Goal: Task Accomplishment & Management: Manage account settings

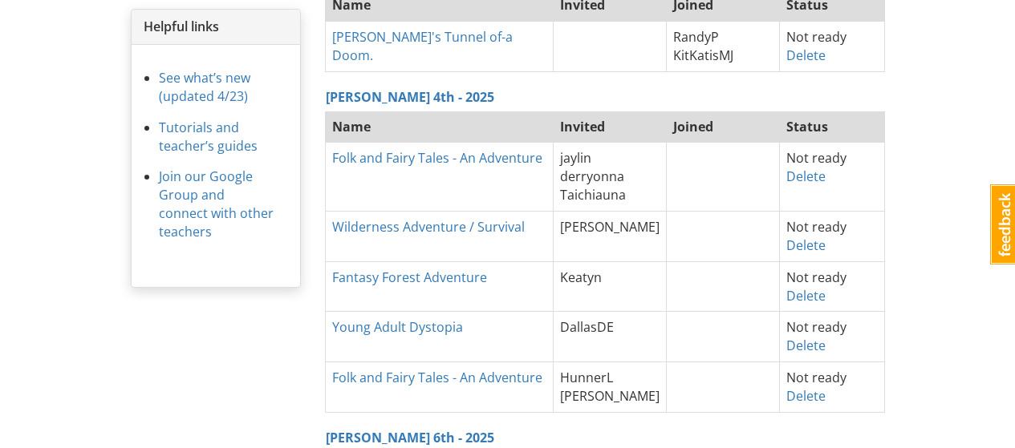
scroll to position [80, 0]
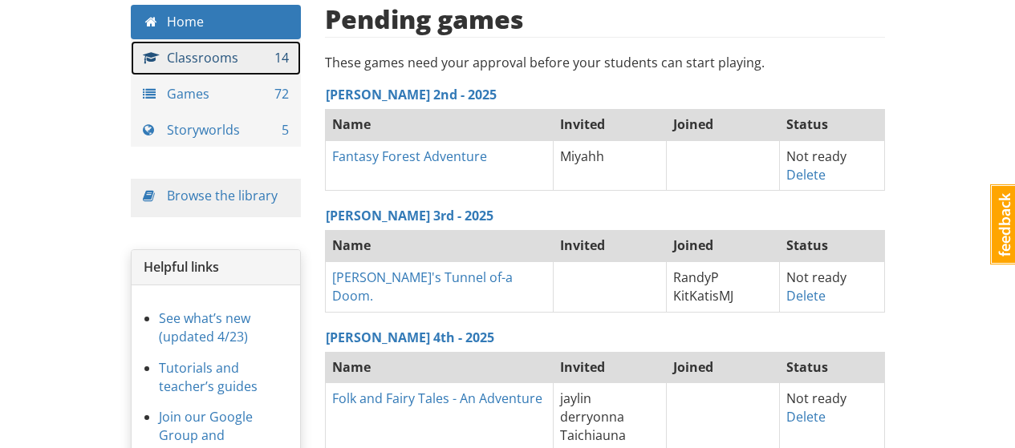
click at [278, 65] on span "14" at bounding box center [281, 58] width 14 height 18
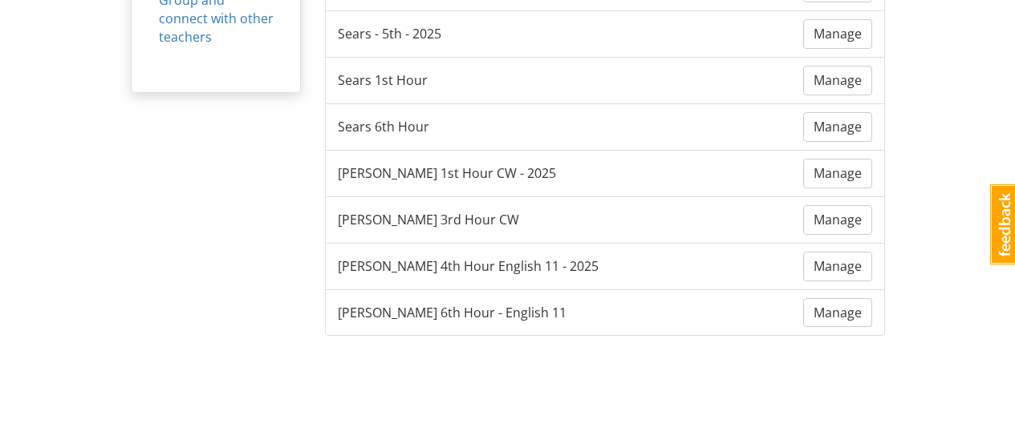
scroll to position [435, 0]
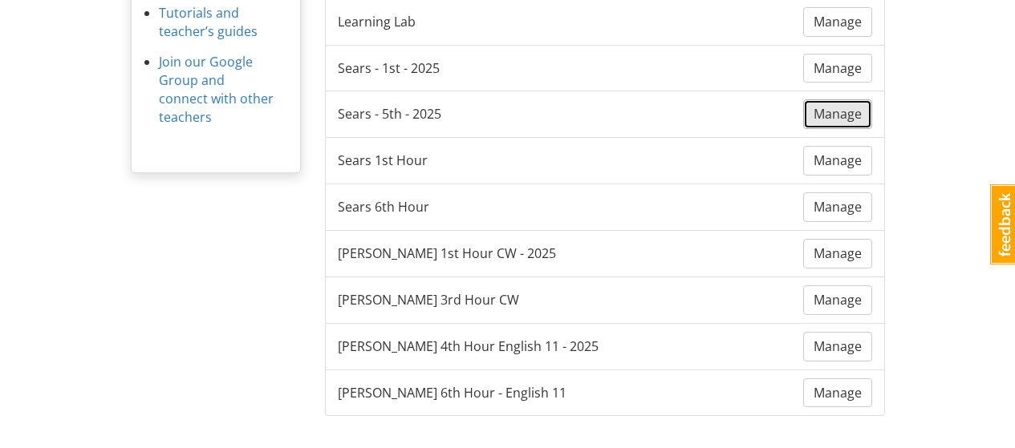
click at [827, 115] on span "Manage" at bounding box center [837, 114] width 48 height 18
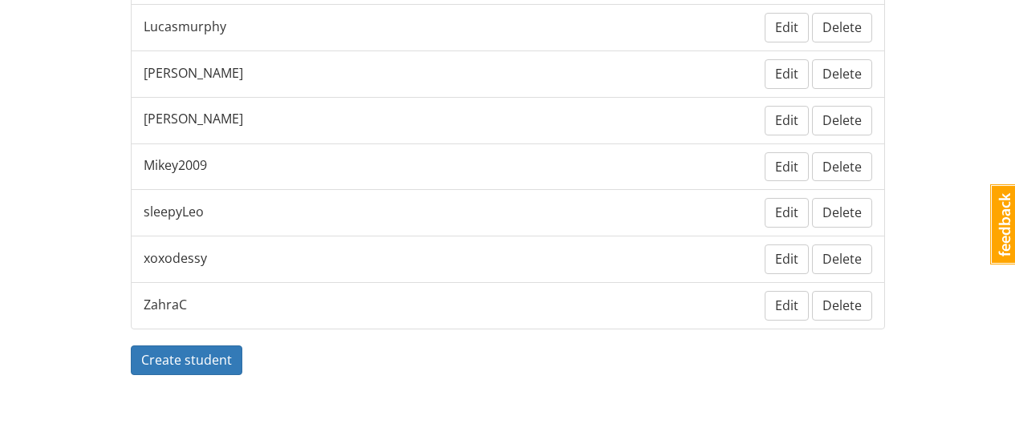
scroll to position [895, 0]
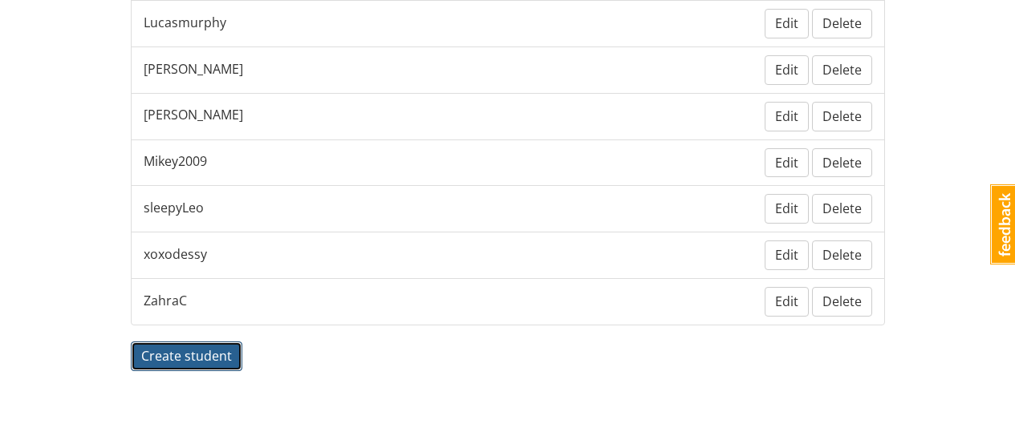
click at [230, 363] on button "Create student" at bounding box center [186, 357] width 111 height 30
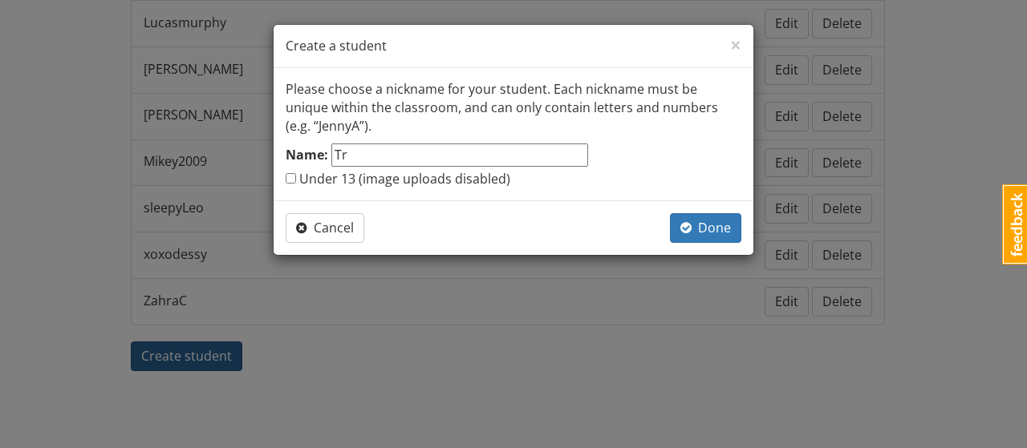
type input "T"
type input "t"
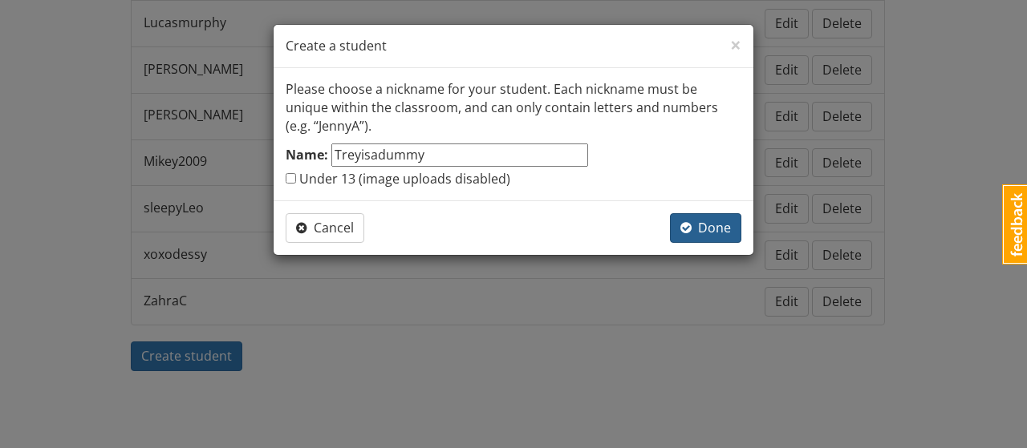
type input "Treyisadummy"
click at [692, 218] on button "Done" at bounding box center [705, 228] width 71 height 30
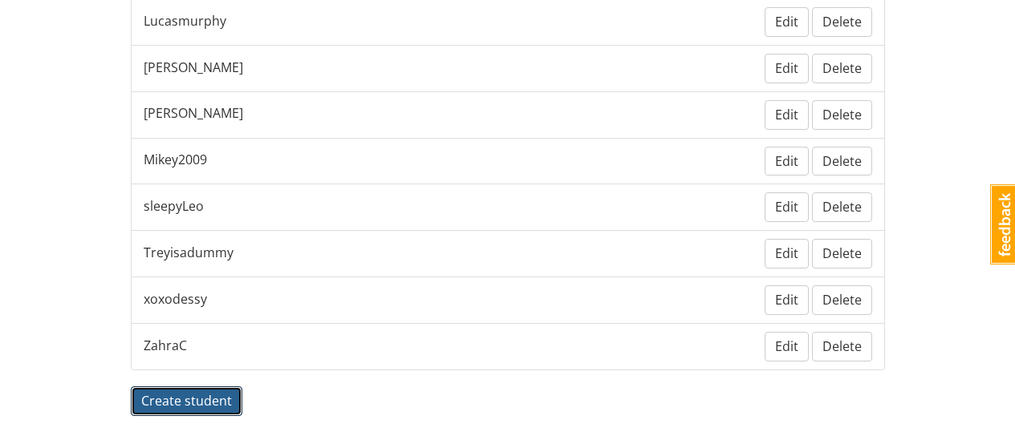
scroll to position [945, 0]
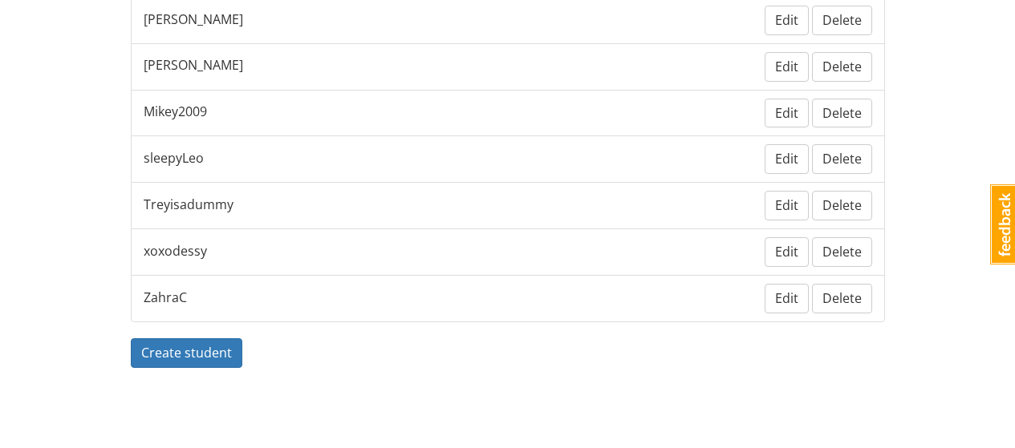
click at [240, 356] on div "Create student" at bounding box center [508, 361] width 754 height 46
click at [218, 353] on span "Create student" at bounding box center [186, 353] width 91 height 18
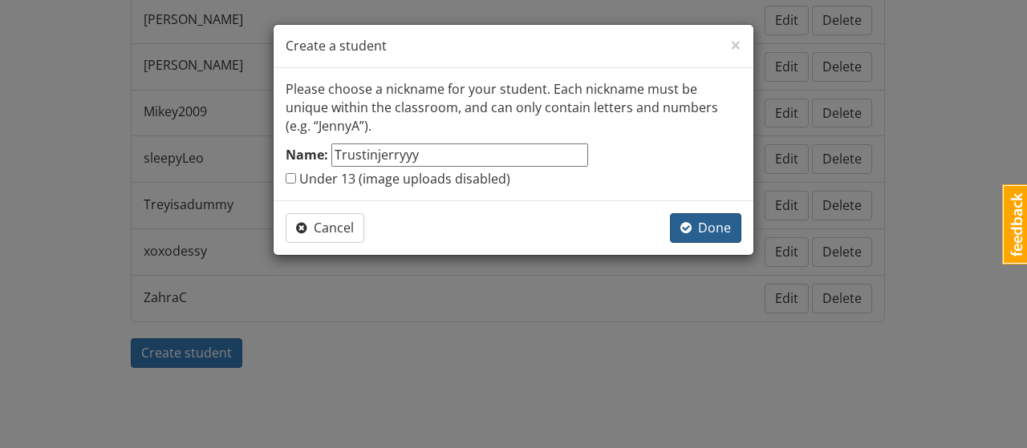
type input "Trustinjerryyy"
click at [719, 220] on span "Done" at bounding box center [705, 228] width 51 height 18
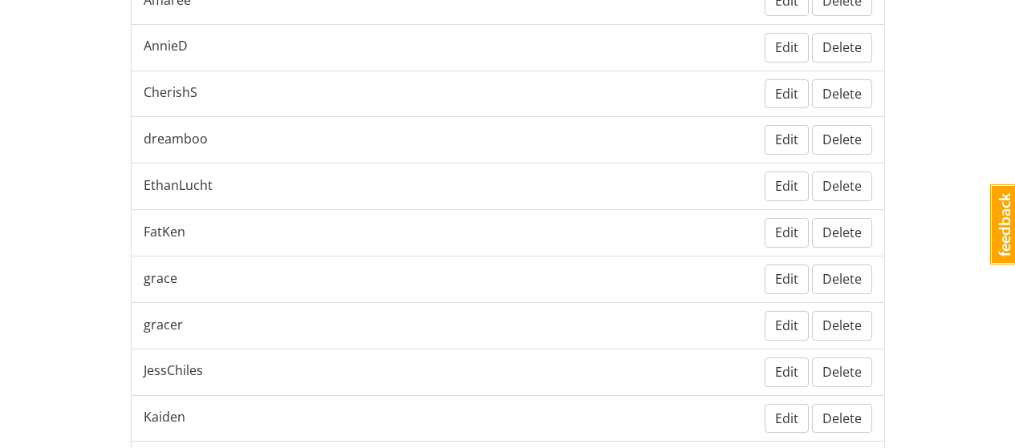
scroll to position [0, 0]
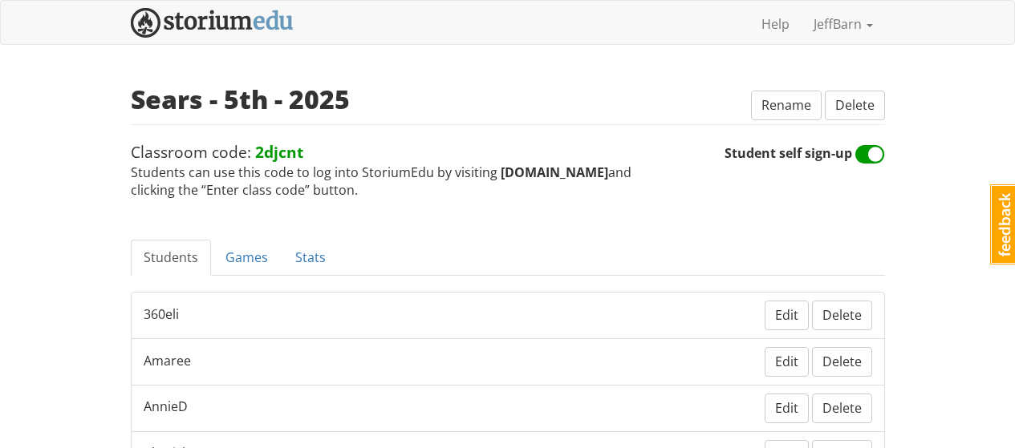
drag, startPoint x: 1014, startPoint y: 133, endPoint x: 1014, endPoint y: 145, distance: 12.0
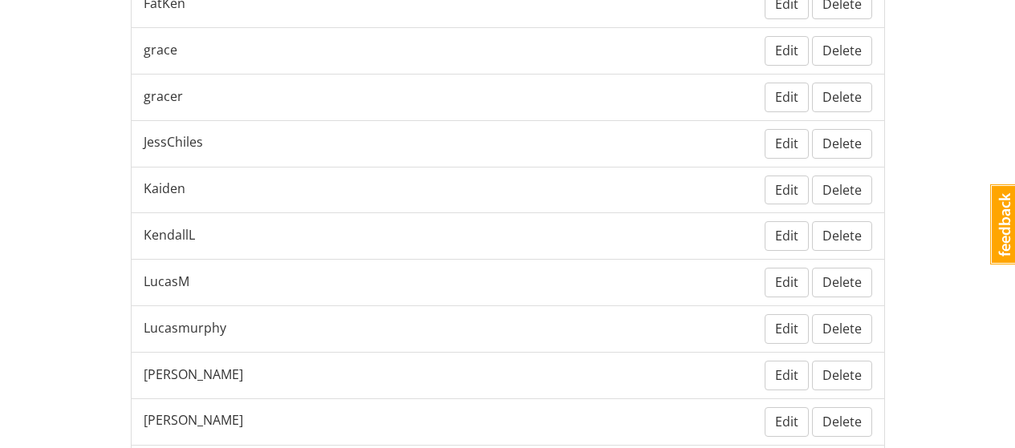
scroll to position [670, 0]
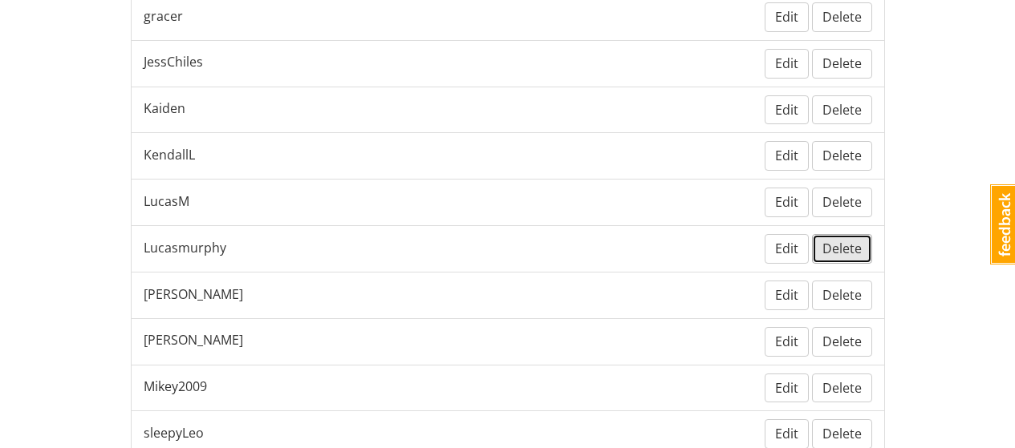
click at [824, 244] on span "Delete" at bounding box center [841, 249] width 39 height 18
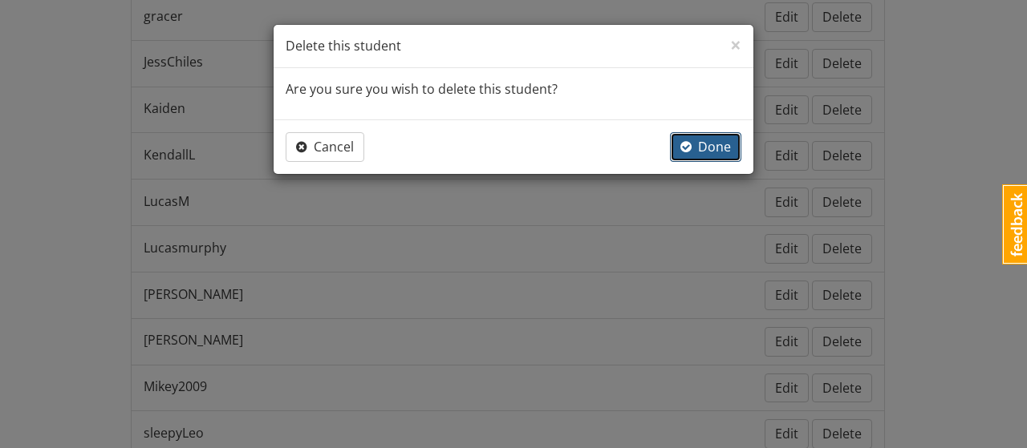
click at [723, 136] on button "Done" at bounding box center [705, 147] width 71 height 30
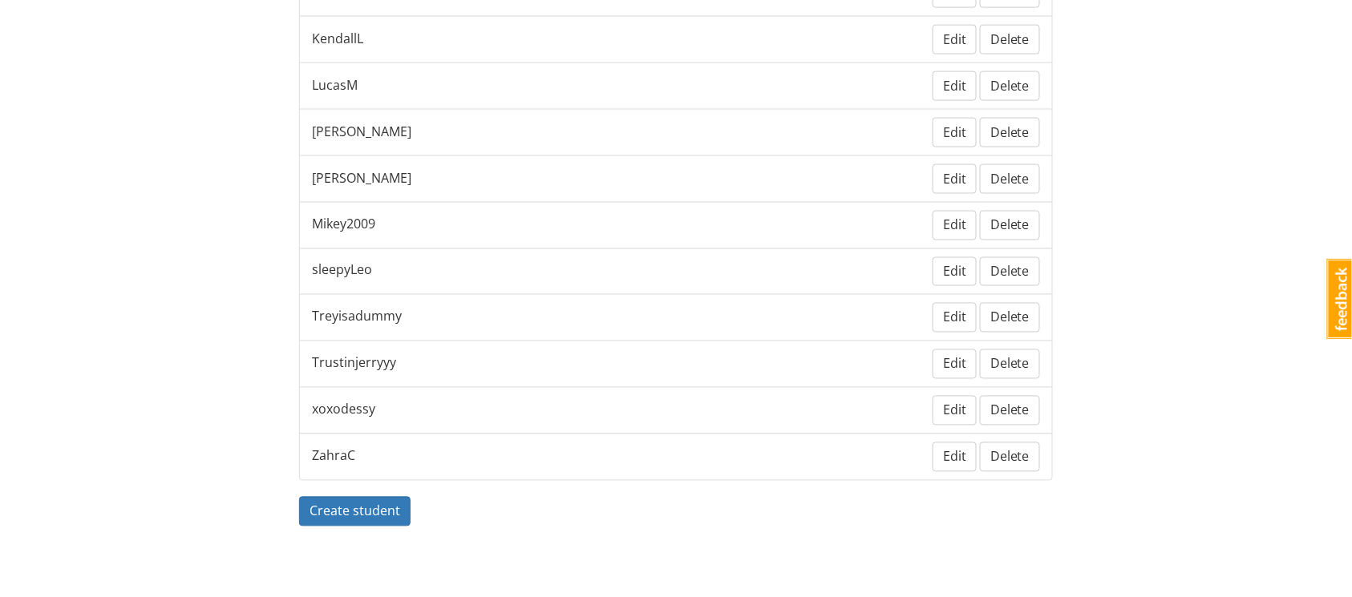
scroll to position [358, 0]
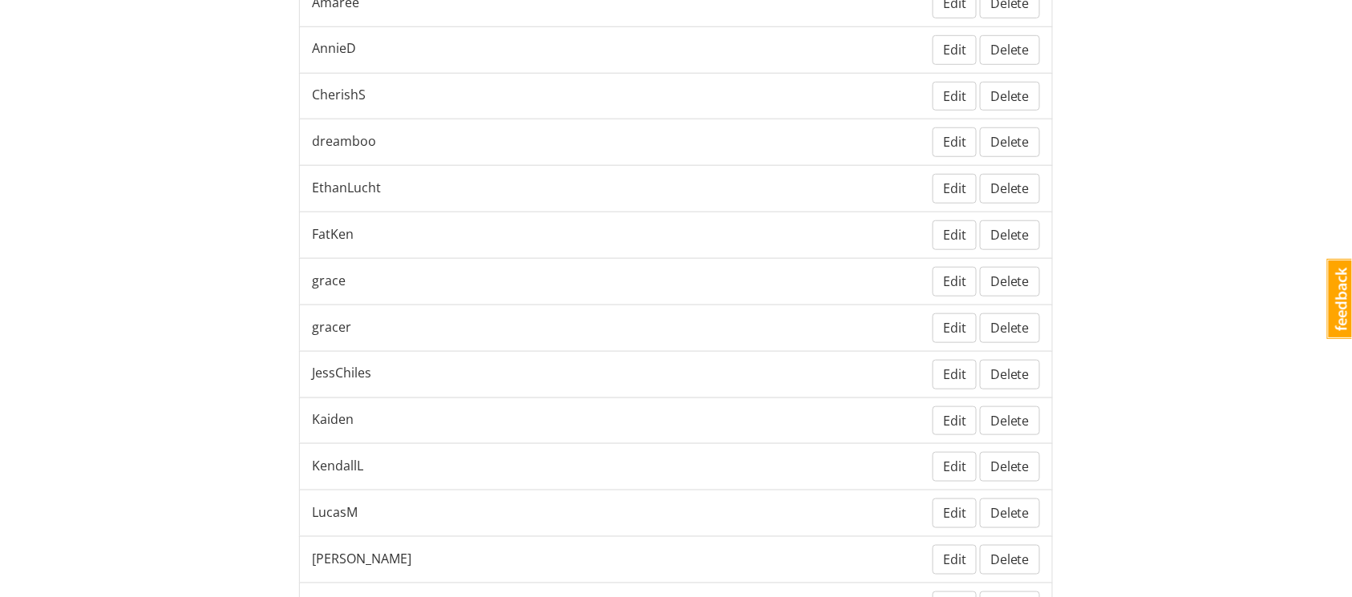
click at [1026, 201] on div "jeffbarn [PERSON_NAME] 1 Toggle navigation Help JeffBarn Profile Notifications …" at bounding box center [676, 338] width 1352 height 1393
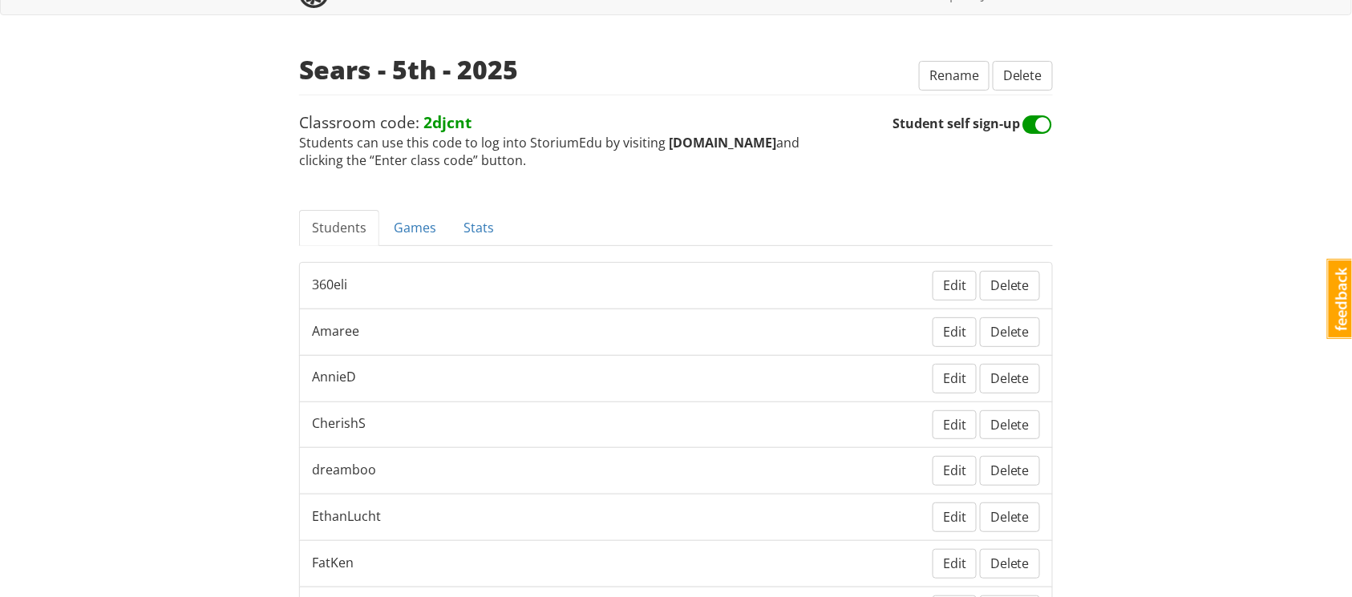
scroll to position [0, 0]
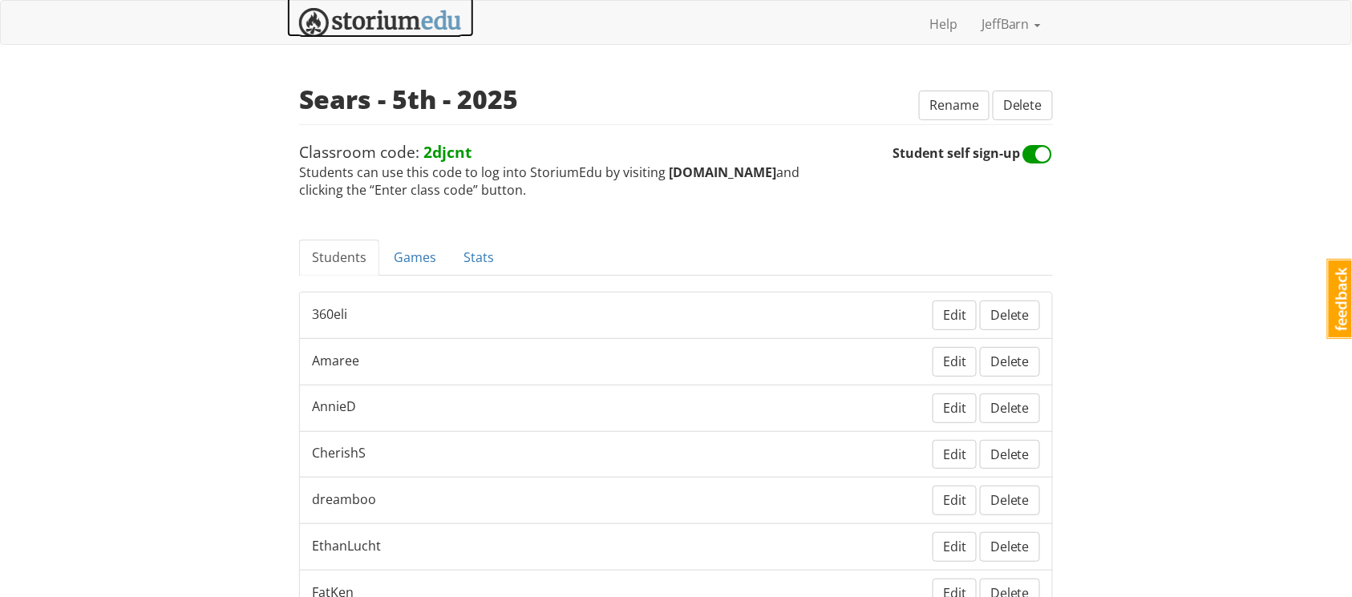
click at [395, 33] on img at bounding box center [380, 23] width 163 height 30
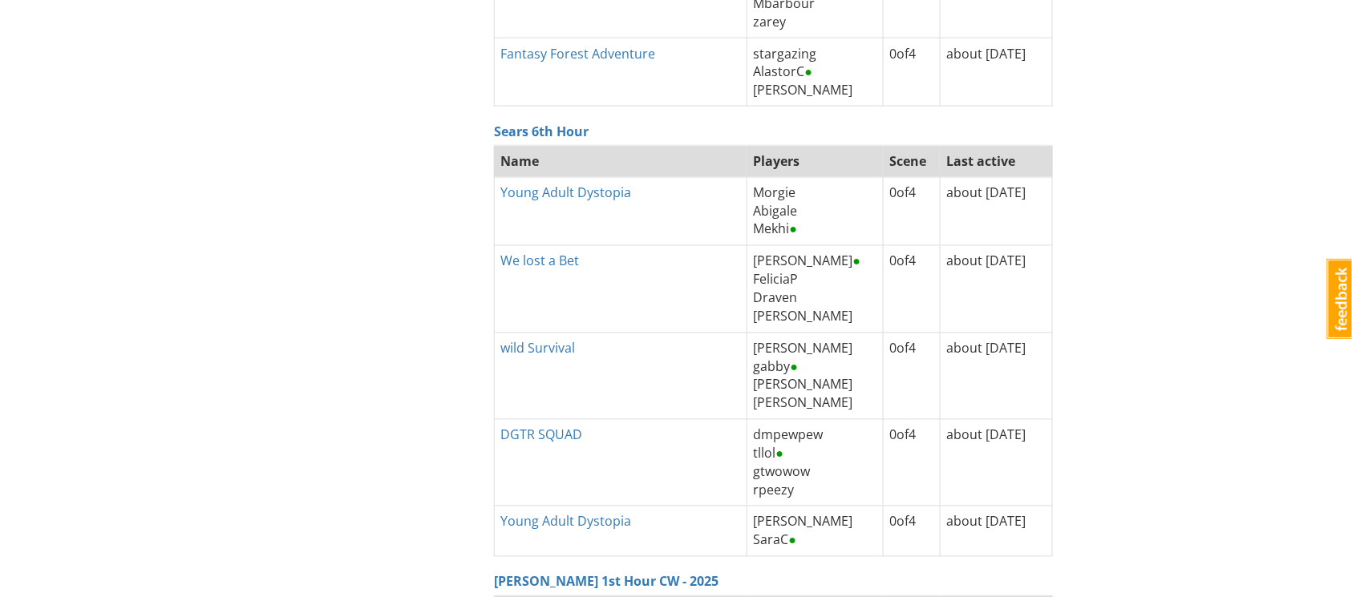
scroll to position [4919, 0]
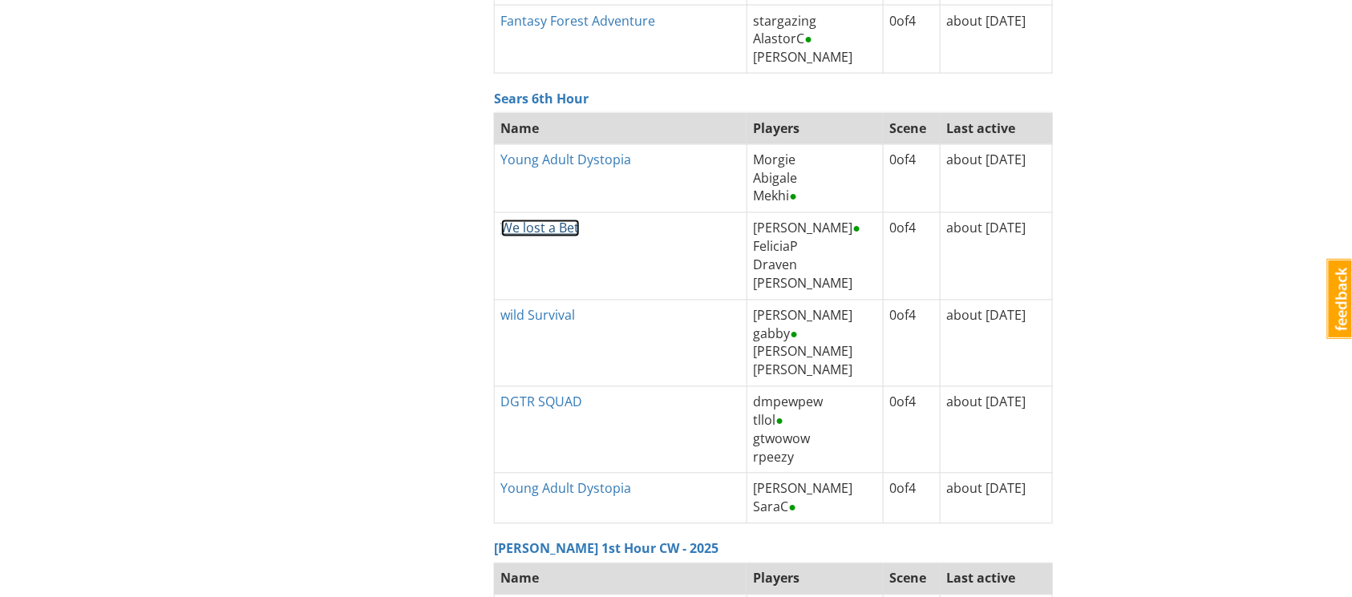
click at [548, 225] on link "We lost a Bet" at bounding box center [540, 229] width 79 height 18
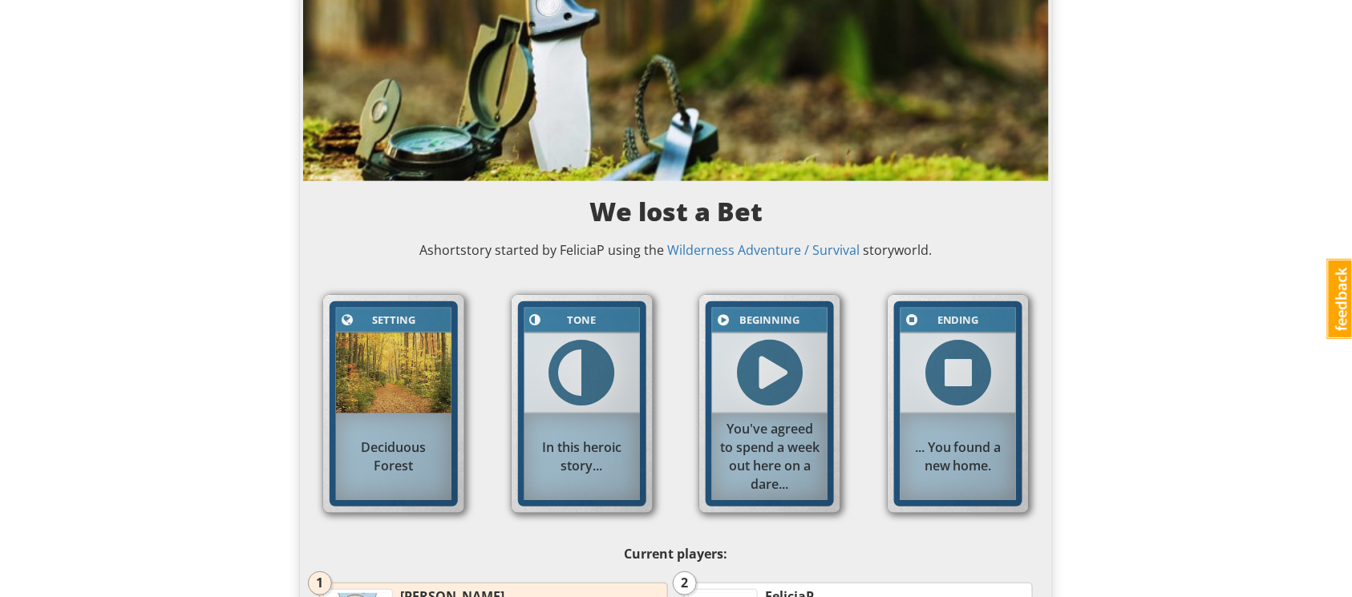
scroll to position [107, 0]
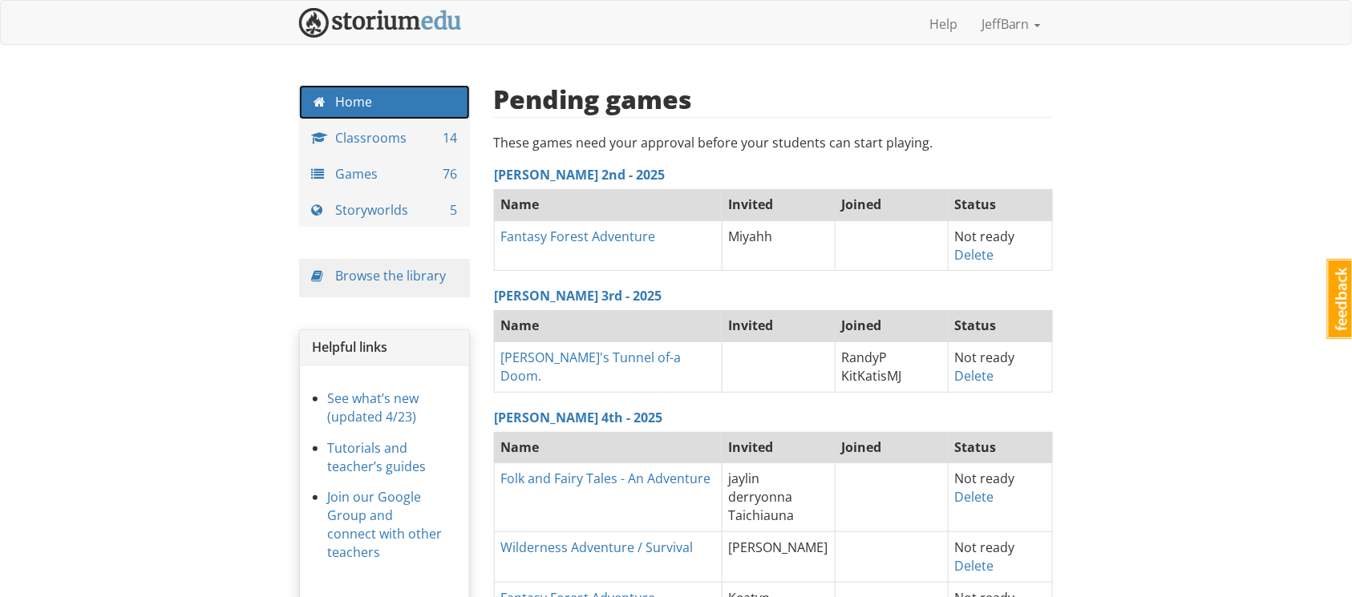
click at [330, 100] on span at bounding box center [323, 101] width 24 height 13
click at [362, 142] on link "Classrooms 14" at bounding box center [384, 138] width 171 height 34
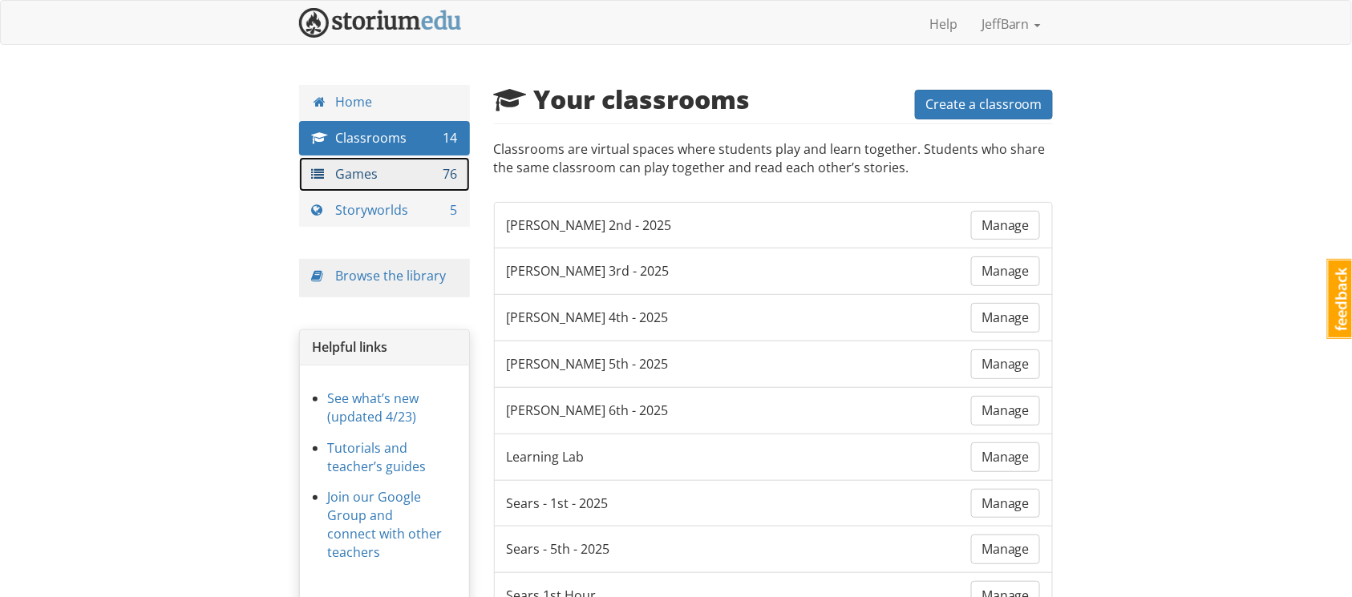
click at [417, 183] on link "Games 76" at bounding box center [384, 174] width 171 height 34
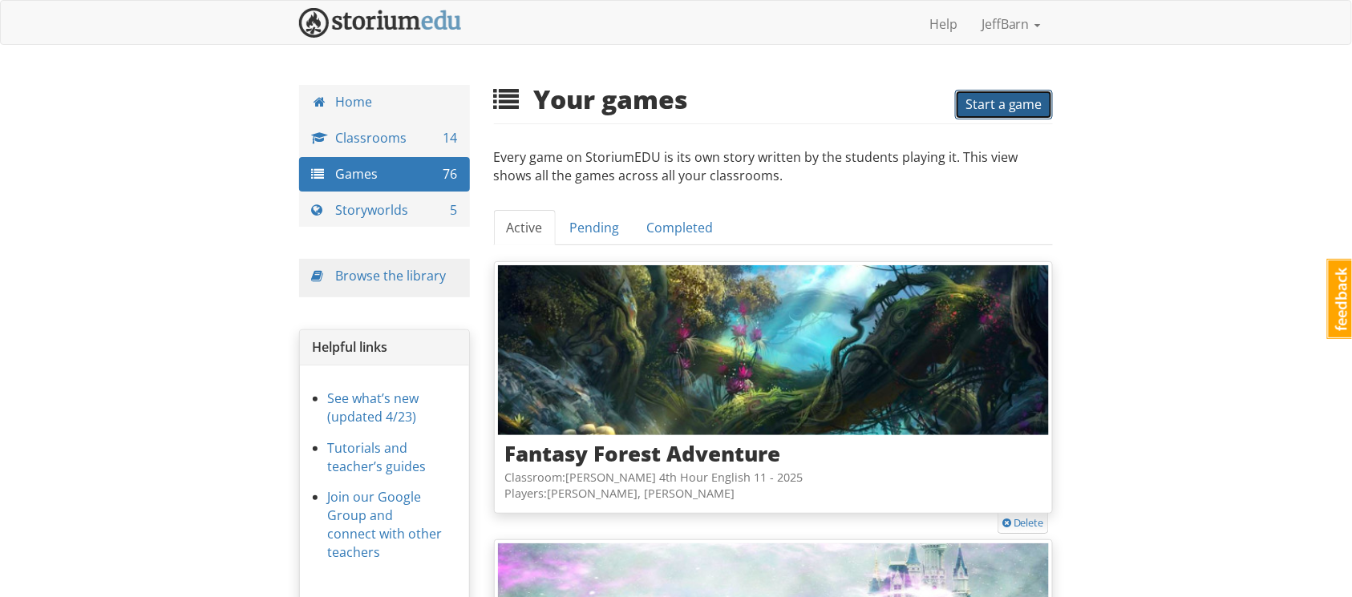
click at [998, 107] on span "Start a game" at bounding box center [1004, 104] width 77 height 18
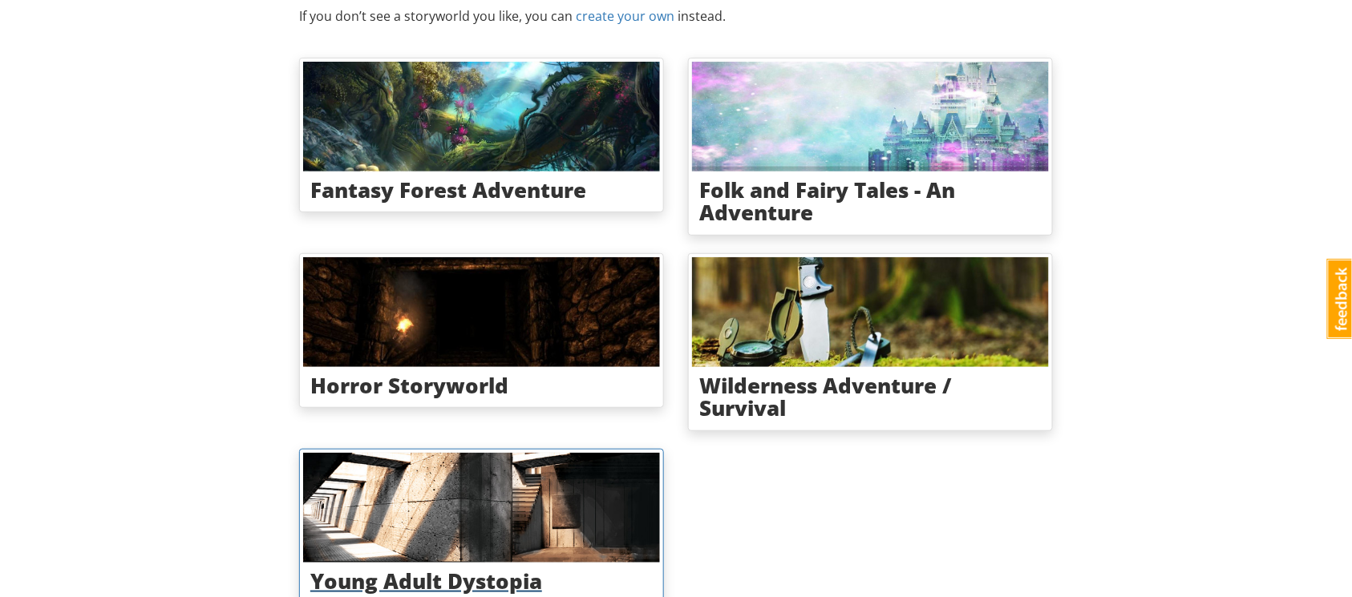
scroll to position [215, 0]
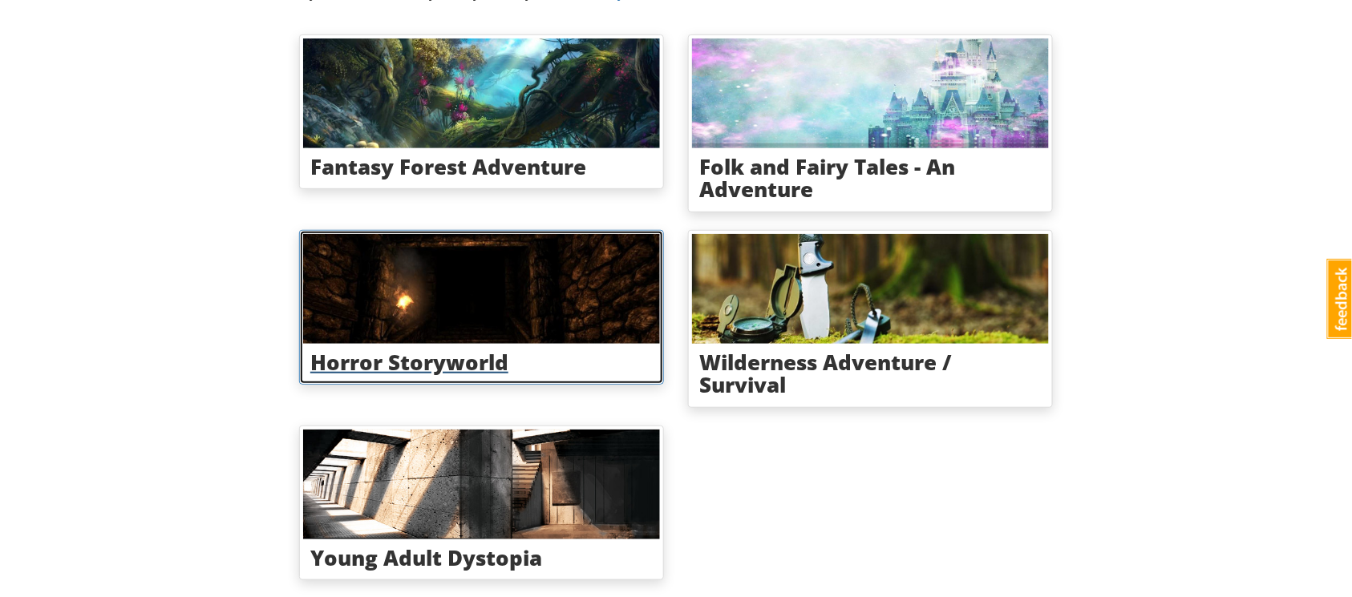
click at [384, 306] on img at bounding box center [481, 289] width 357 height 110
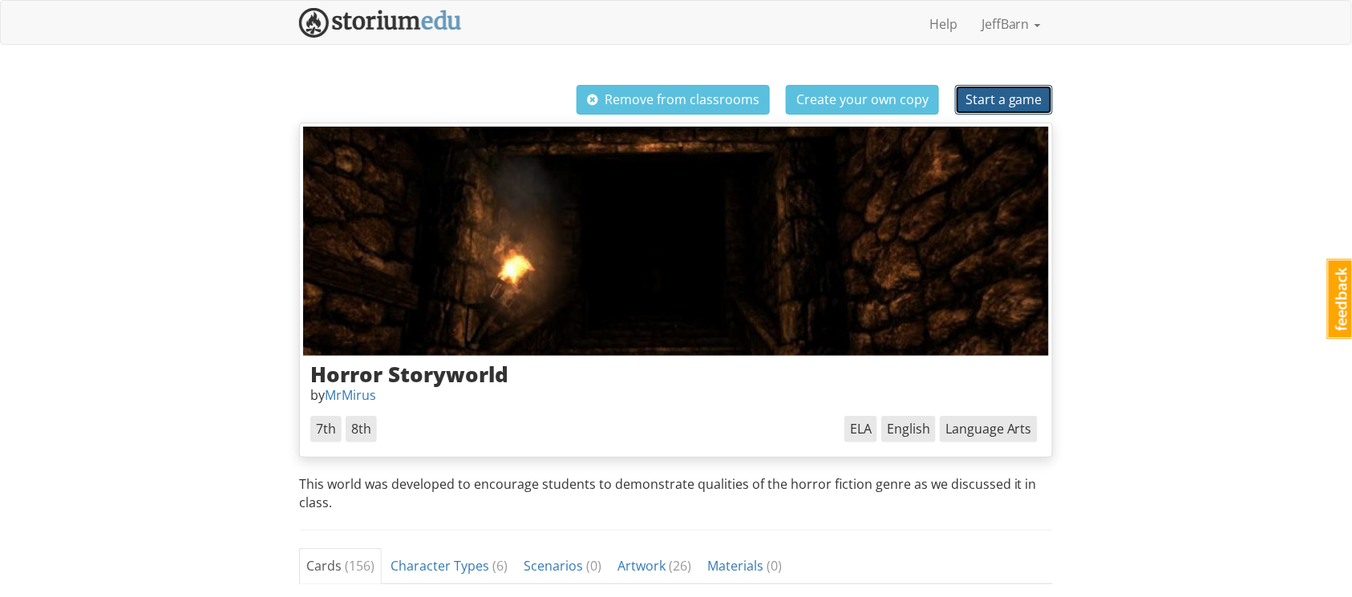
click at [990, 100] on span "Start a game" at bounding box center [1004, 100] width 77 height 18
select select "8fvte5"
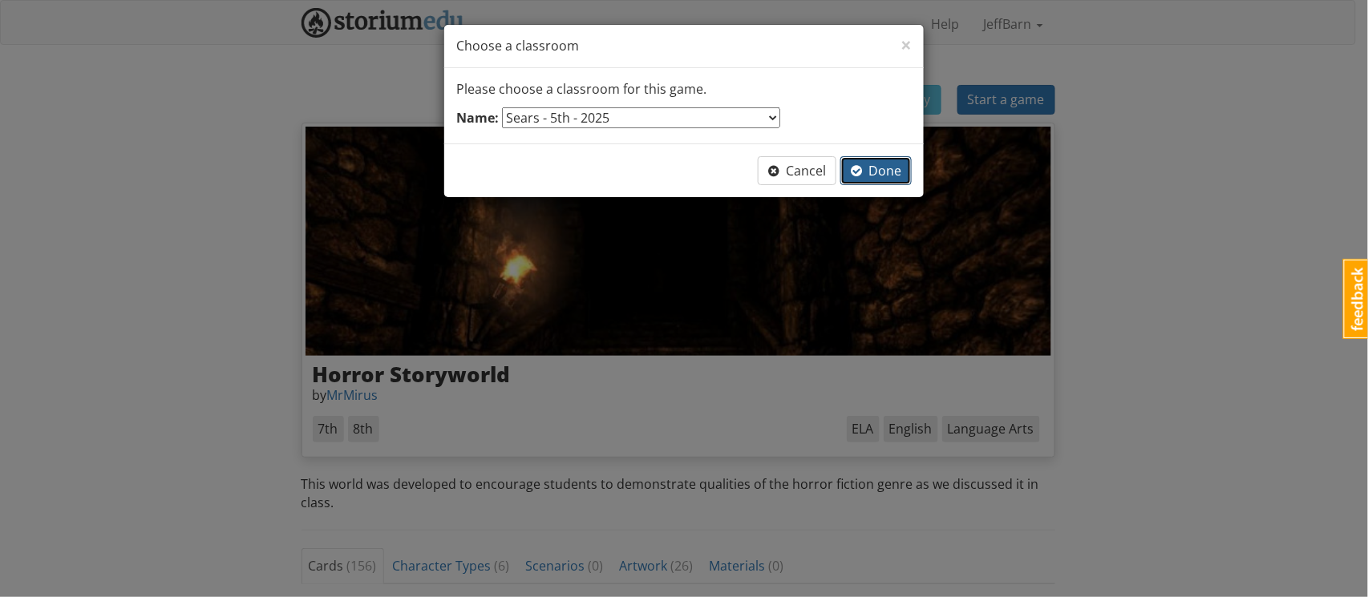
click at [883, 160] on button "Done" at bounding box center [876, 171] width 71 height 30
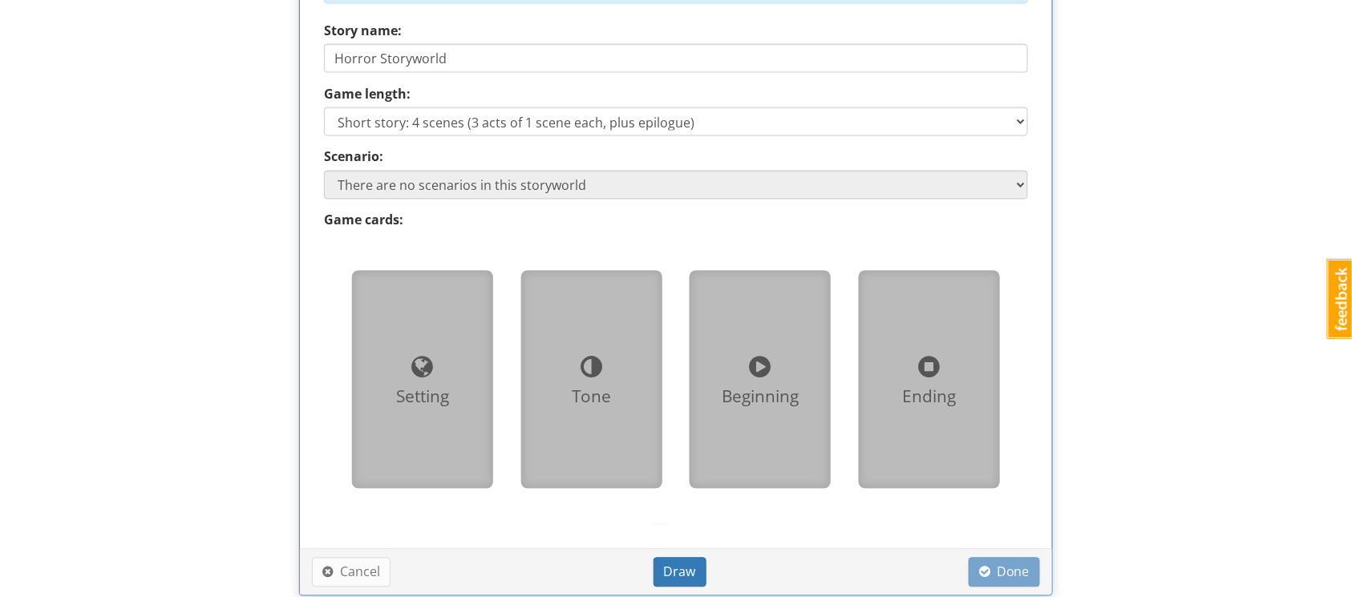
scroll to position [1307, 0]
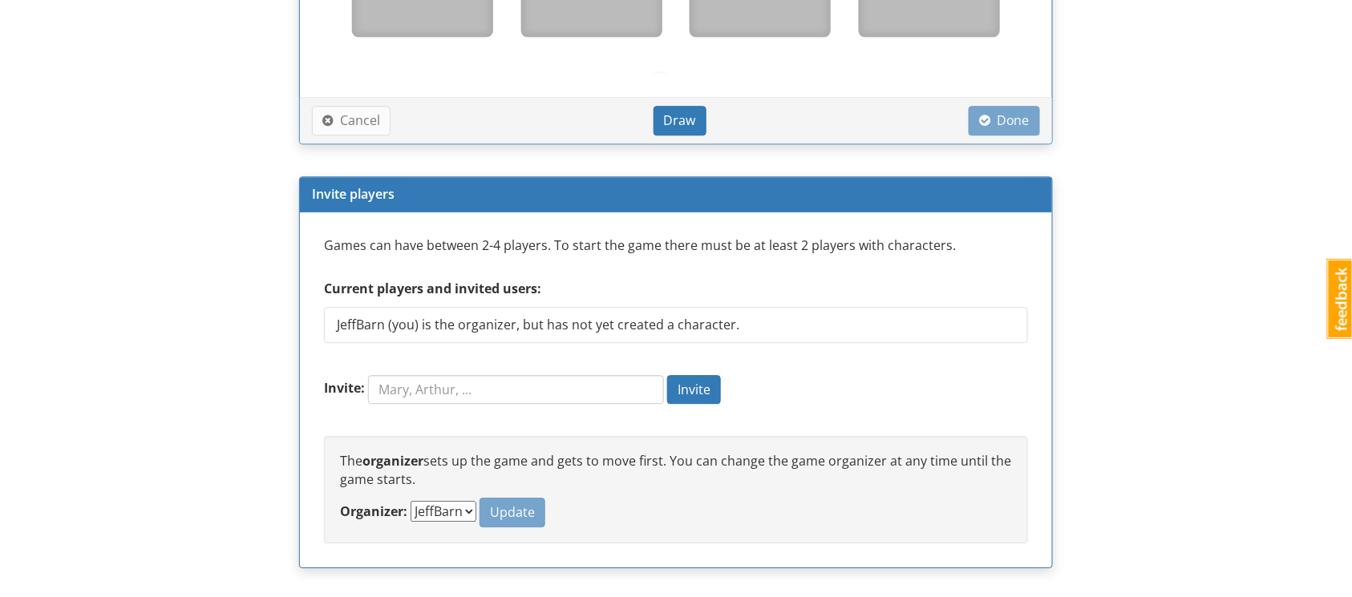
click at [439, 371] on div "Games can have between 2-4 players. To start the game there must be at least 2 …" at bounding box center [676, 390] width 704 height 307
click at [438, 378] on input "Invite:" at bounding box center [516, 389] width 296 height 29
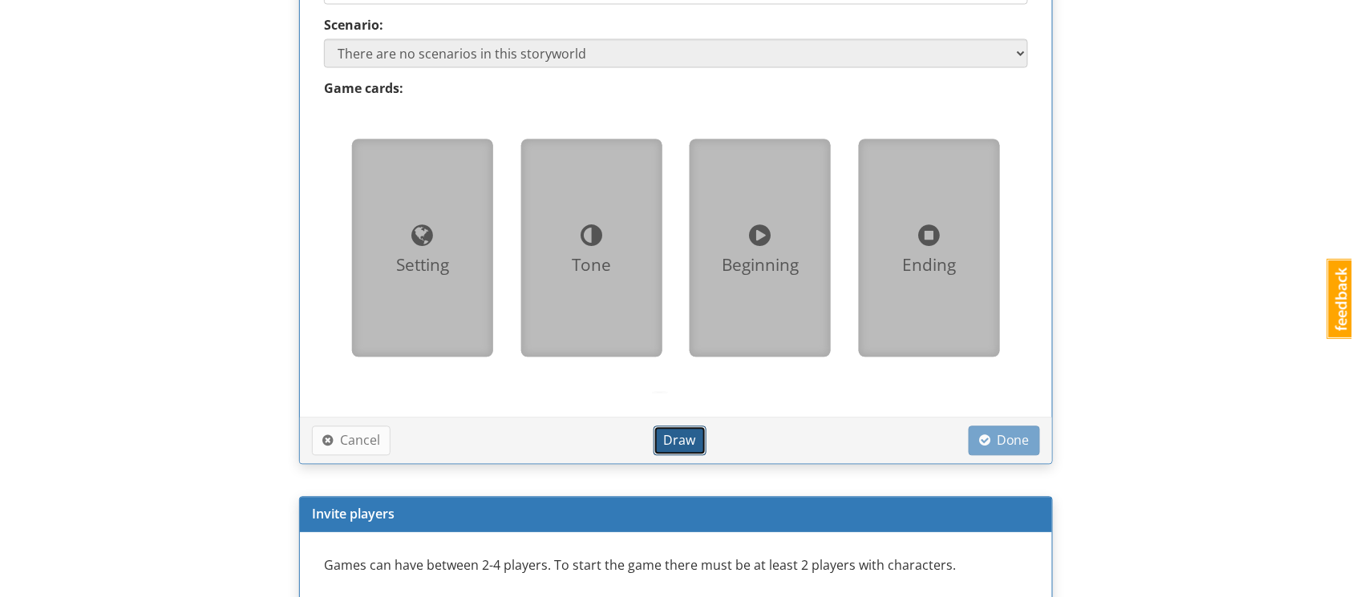
click at [666, 430] on button "Draw" at bounding box center [680, 442] width 53 height 30
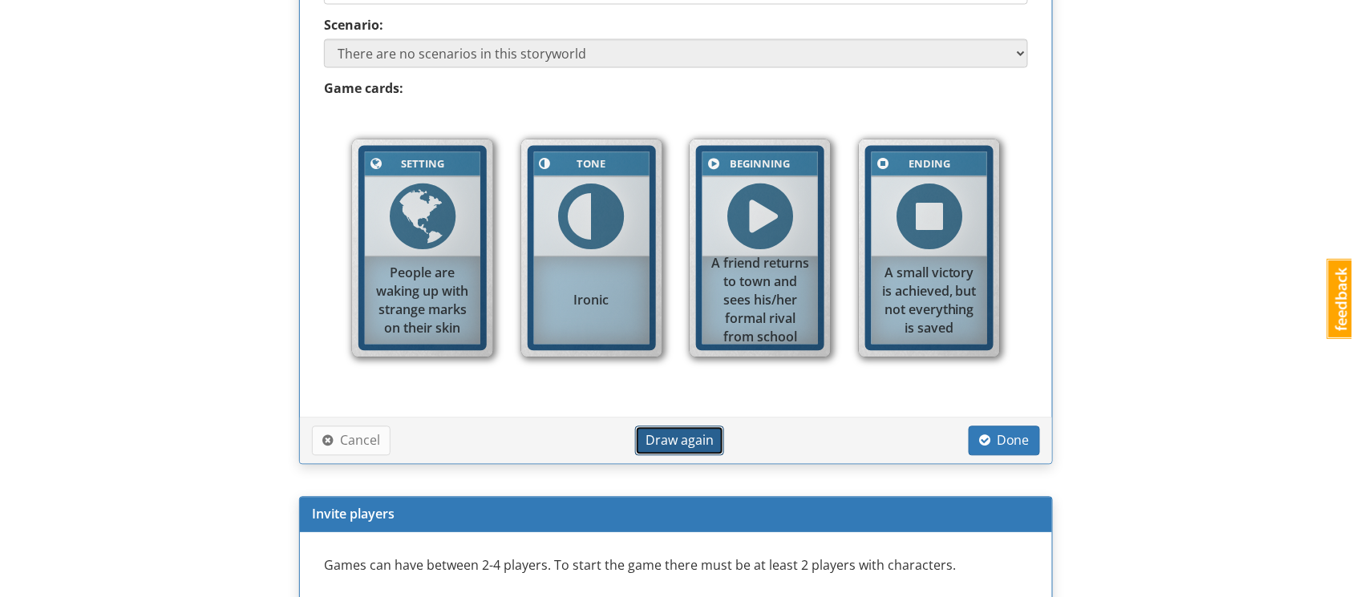
click at [674, 440] on span "Draw again" at bounding box center [680, 441] width 68 height 18
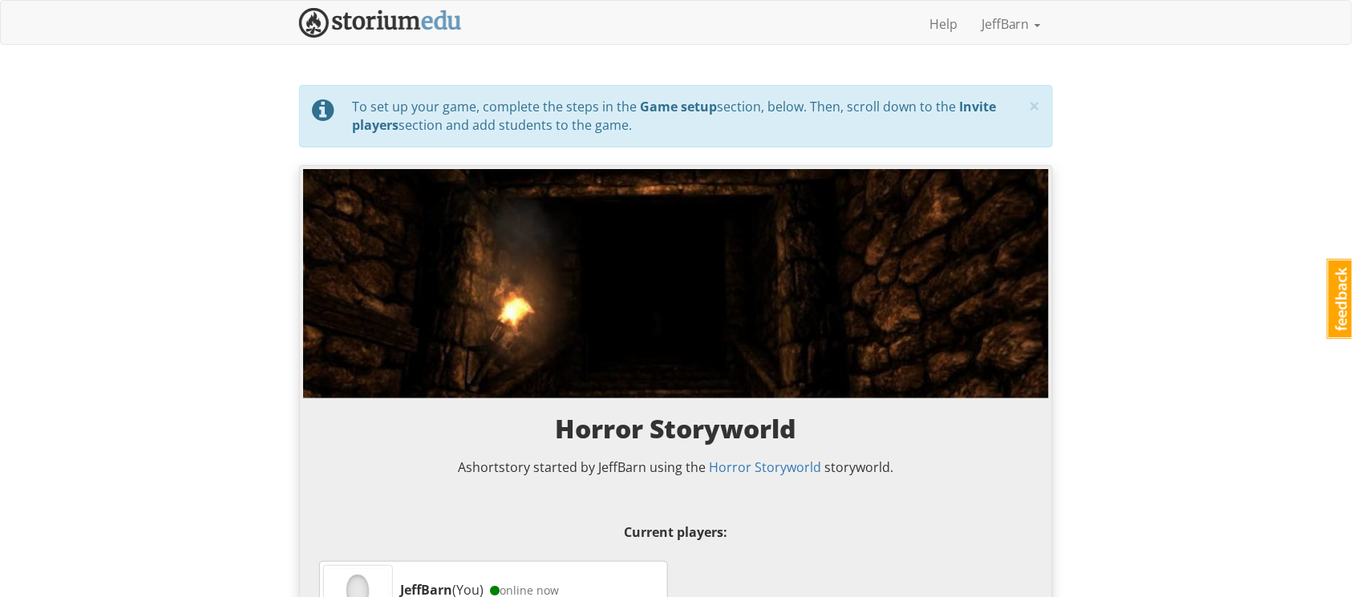
scroll to position [0, 0]
click at [376, 29] on img at bounding box center [380, 23] width 163 height 30
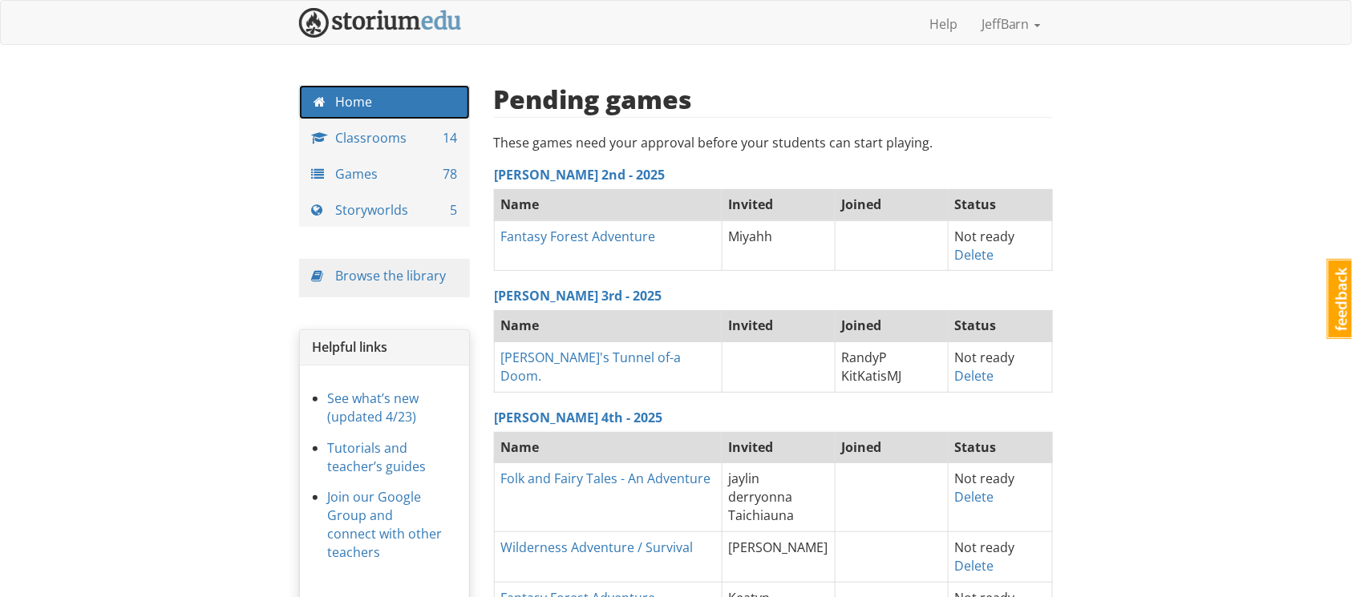
click at [334, 113] on link "Home" at bounding box center [384, 102] width 171 height 34
click at [361, 134] on link "Classrooms 14" at bounding box center [384, 138] width 171 height 34
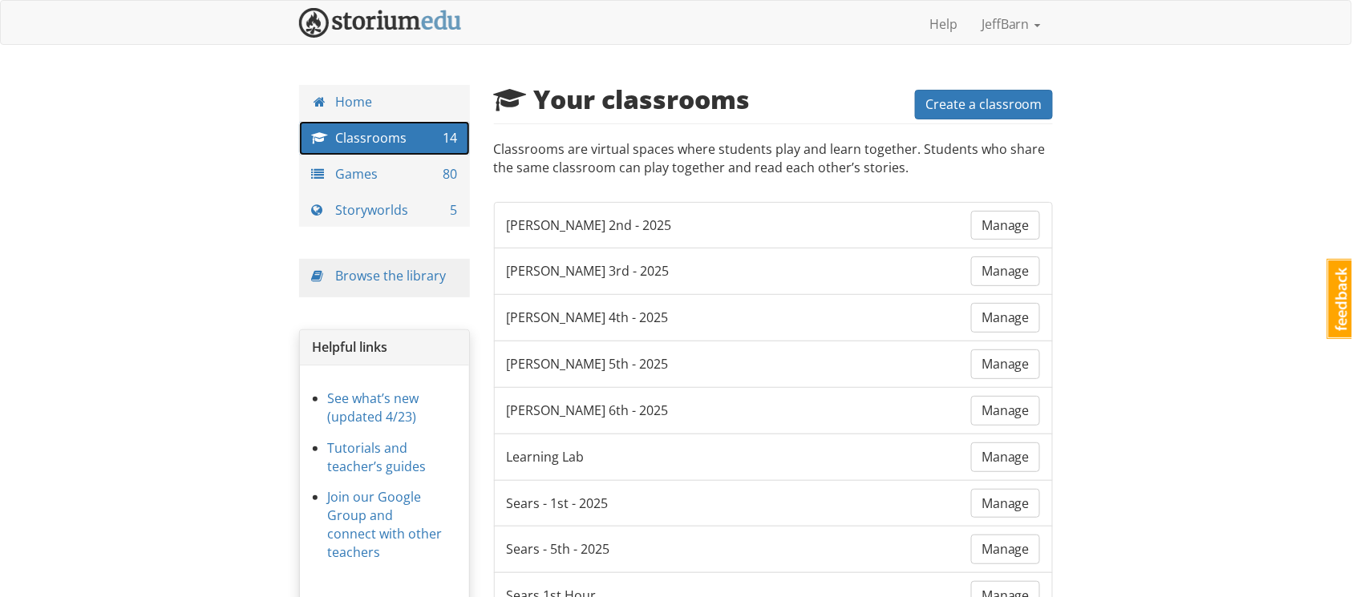
scroll to position [321, 0]
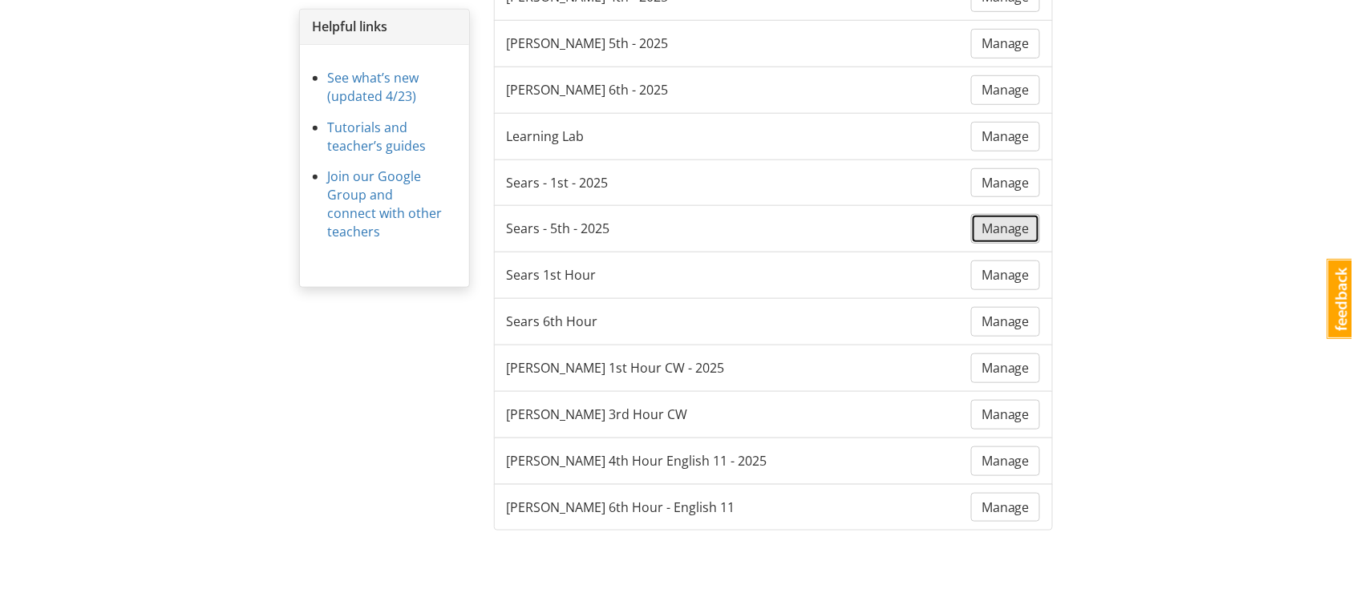
click at [1001, 220] on span "Manage" at bounding box center [1006, 229] width 48 height 18
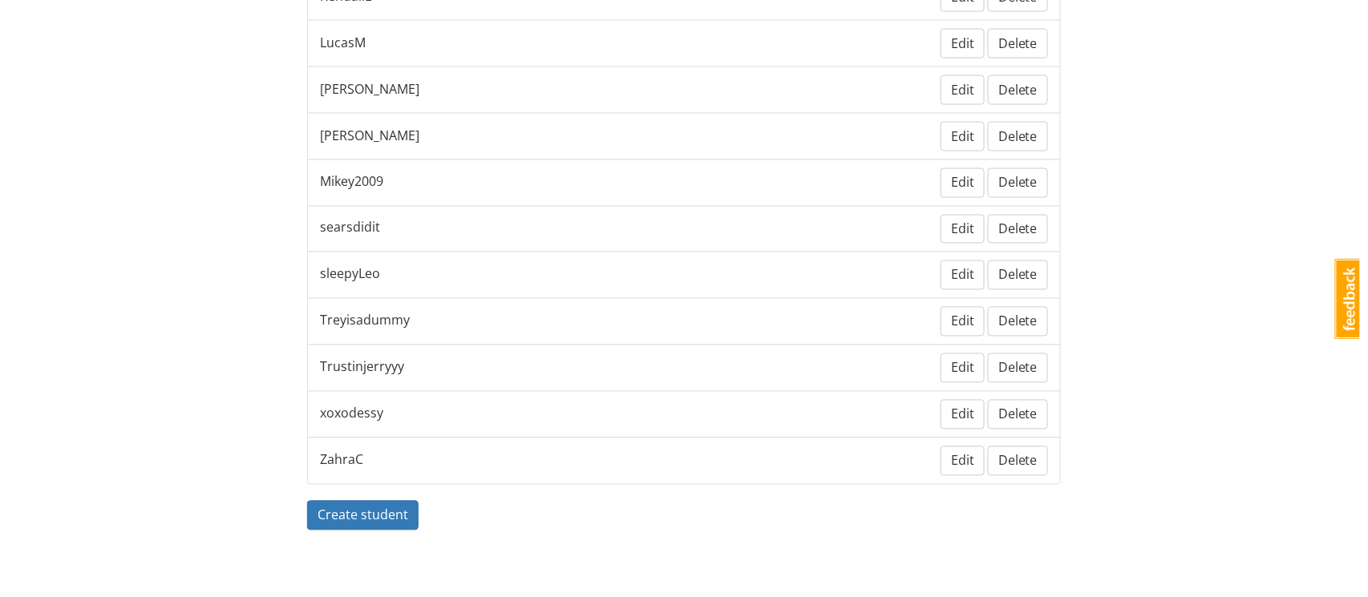
scroll to position [832, 0]
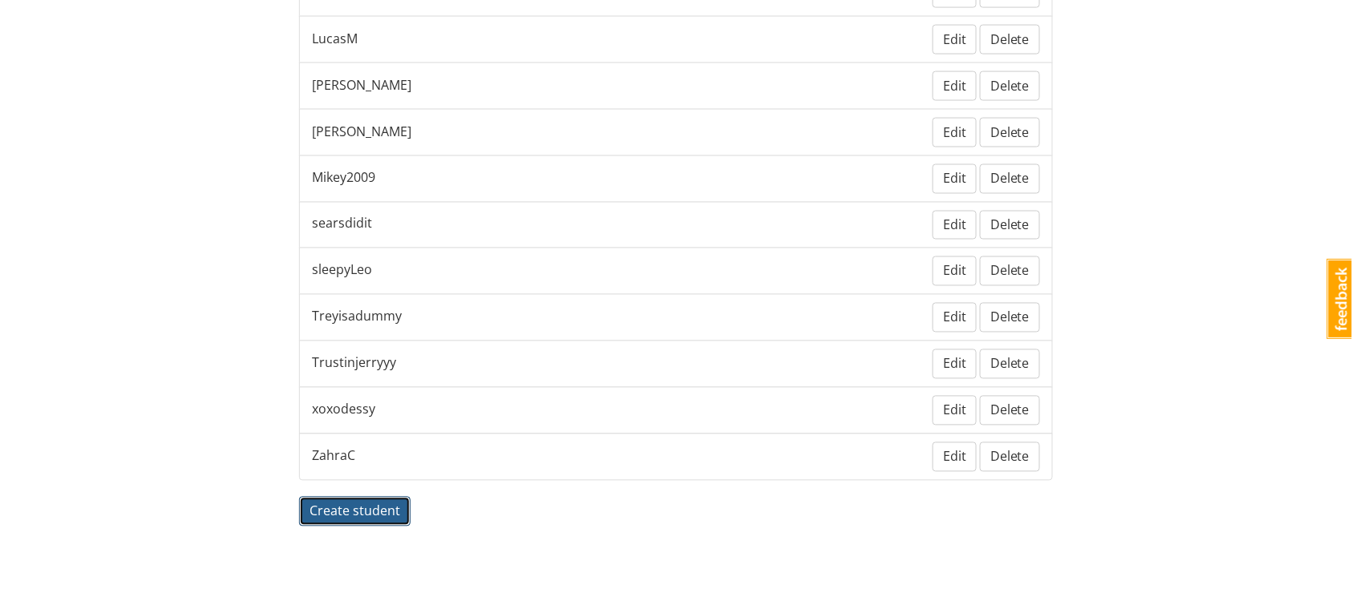
click at [348, 448] on button "Create student" at bounding box center [354, 512] width 111 height 30
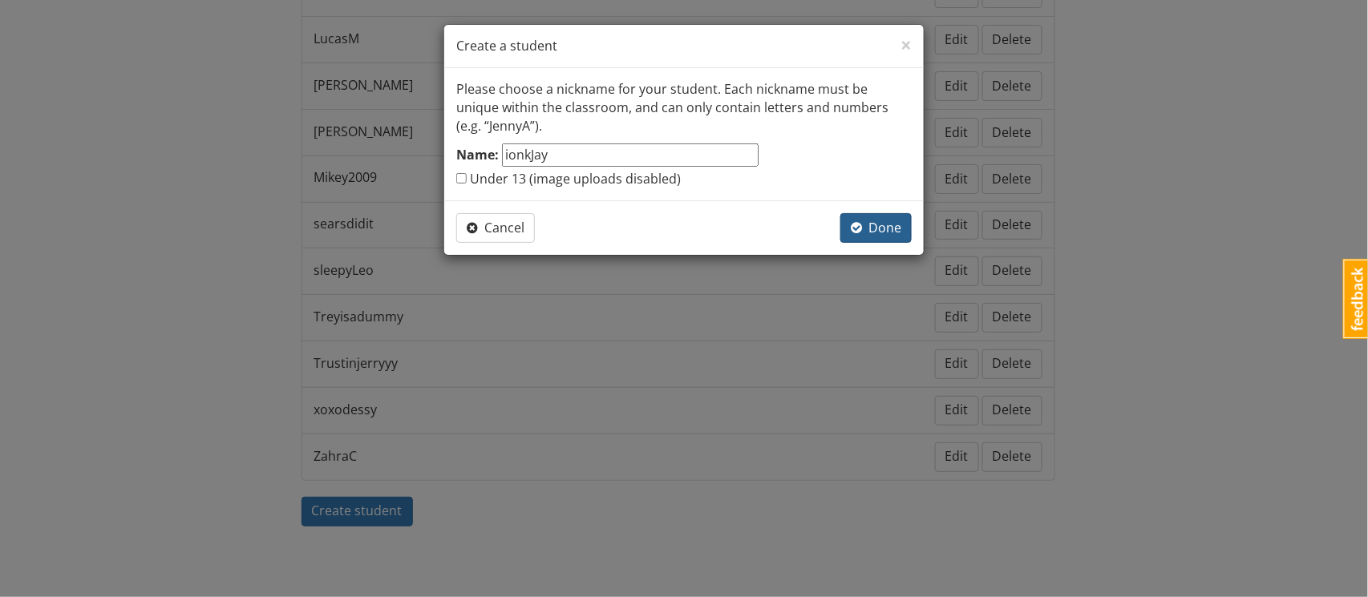
type input "ionkJay"
click at [855, 217] on button "Done" at bounding box center [876, 228] width 71 height 30
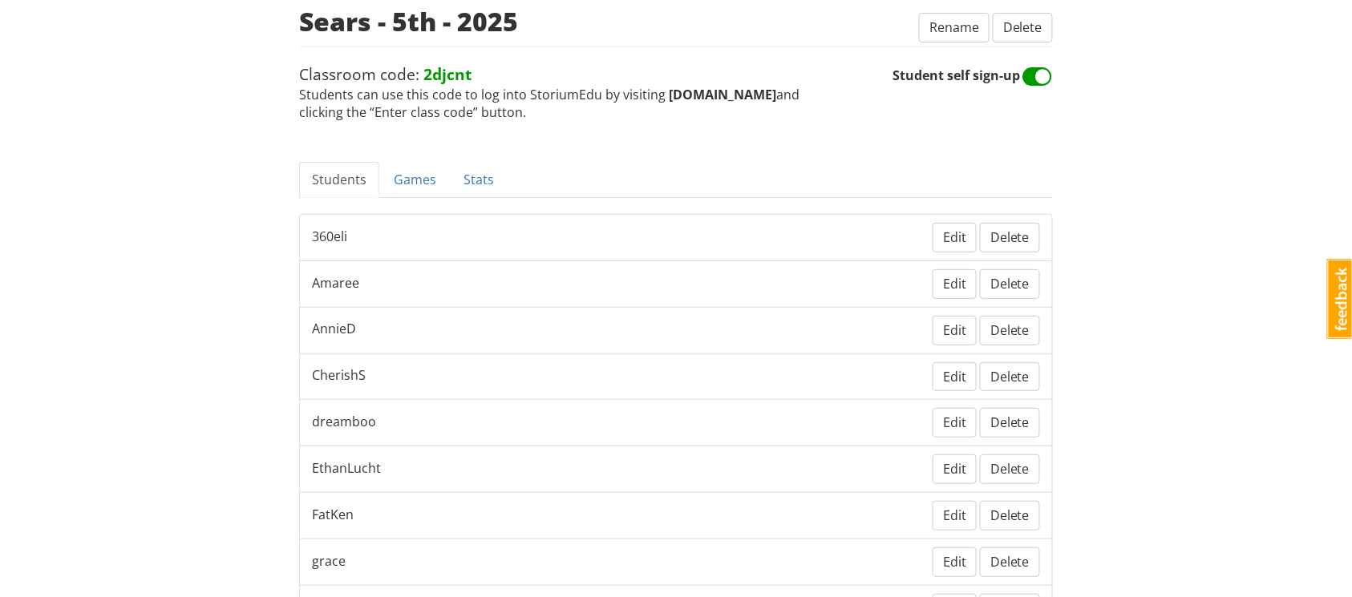
scroll to position [0, 0]
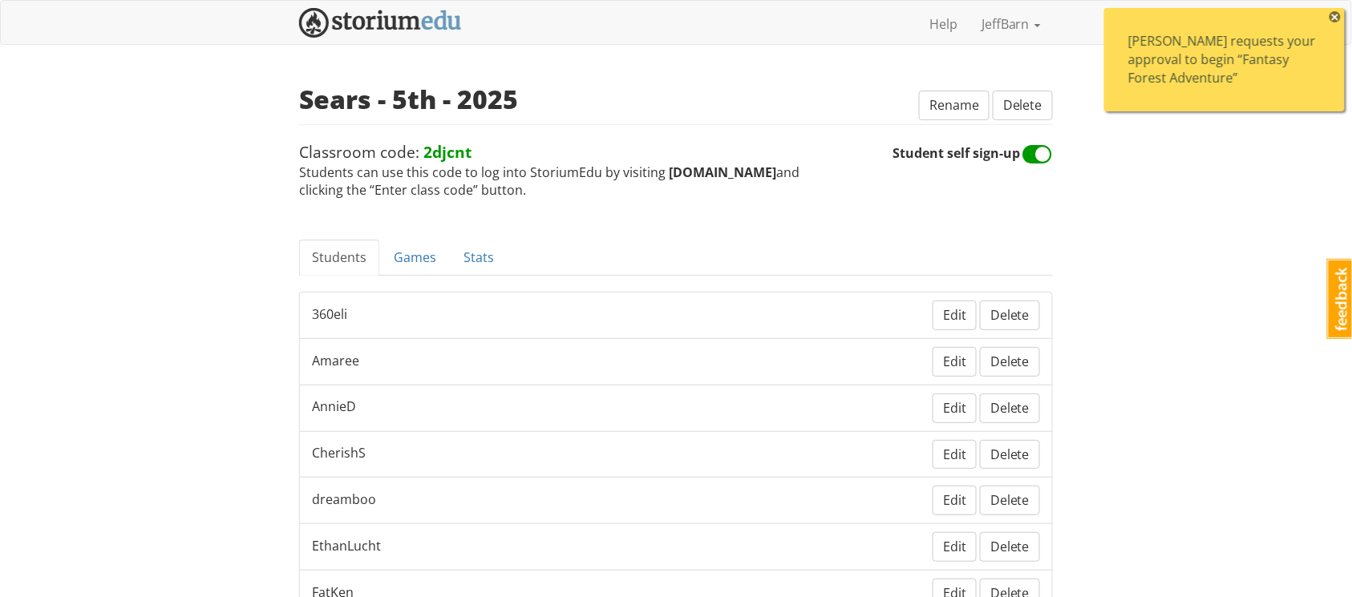
click at [1026, 74] on div "[PERSON_NAME] requests your approval to begin “Fantasy Forest Adventure”" at bounding box center [1224, 59] width 192 height 55
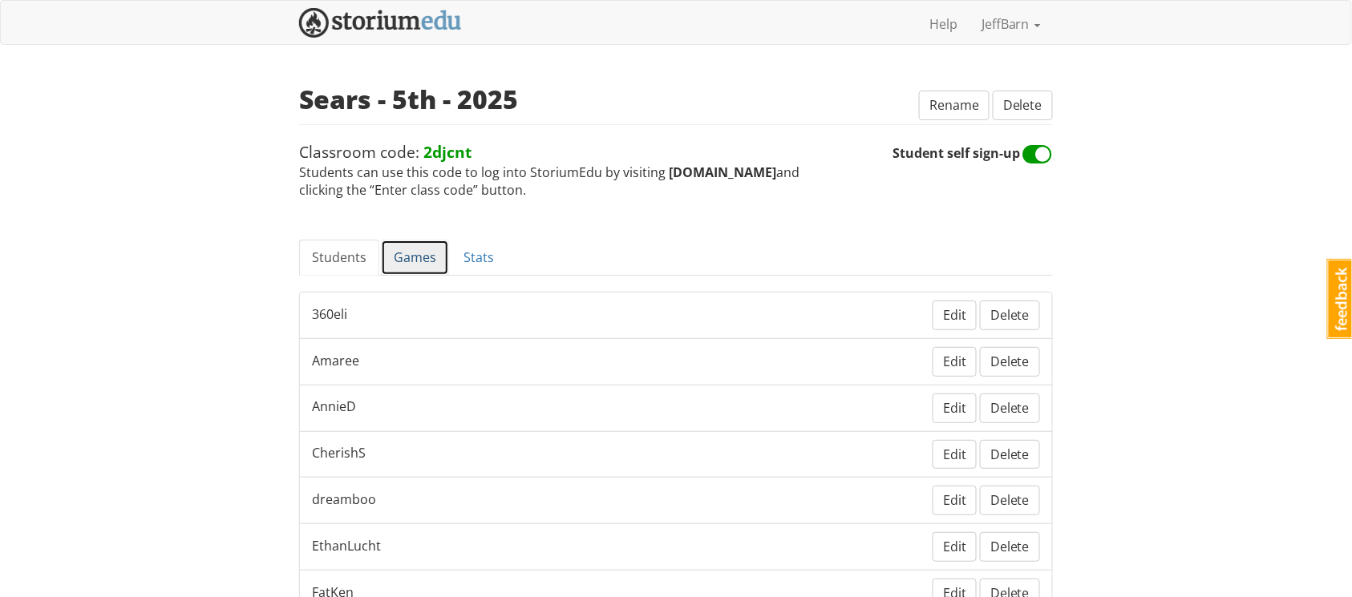
click at [407, 260] on link "Games" at bounding box center [415, 258] width 68 height 36
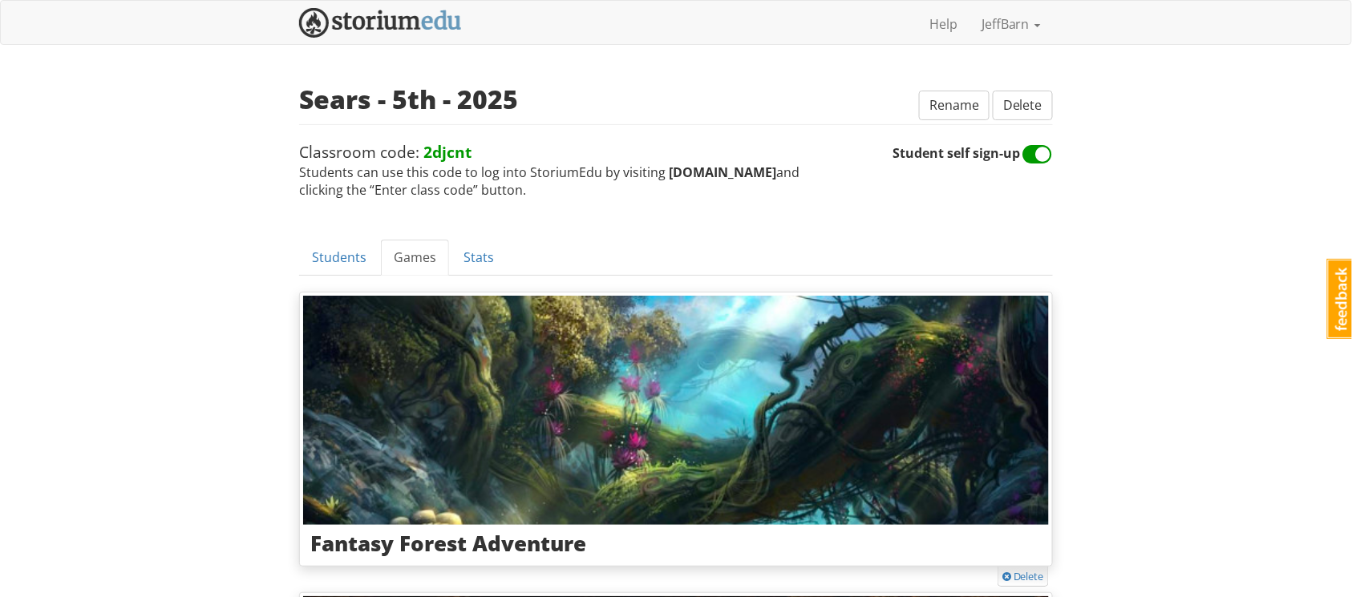
click at [430, 30] on img at bounding box center [380, 23] width 163 height 30
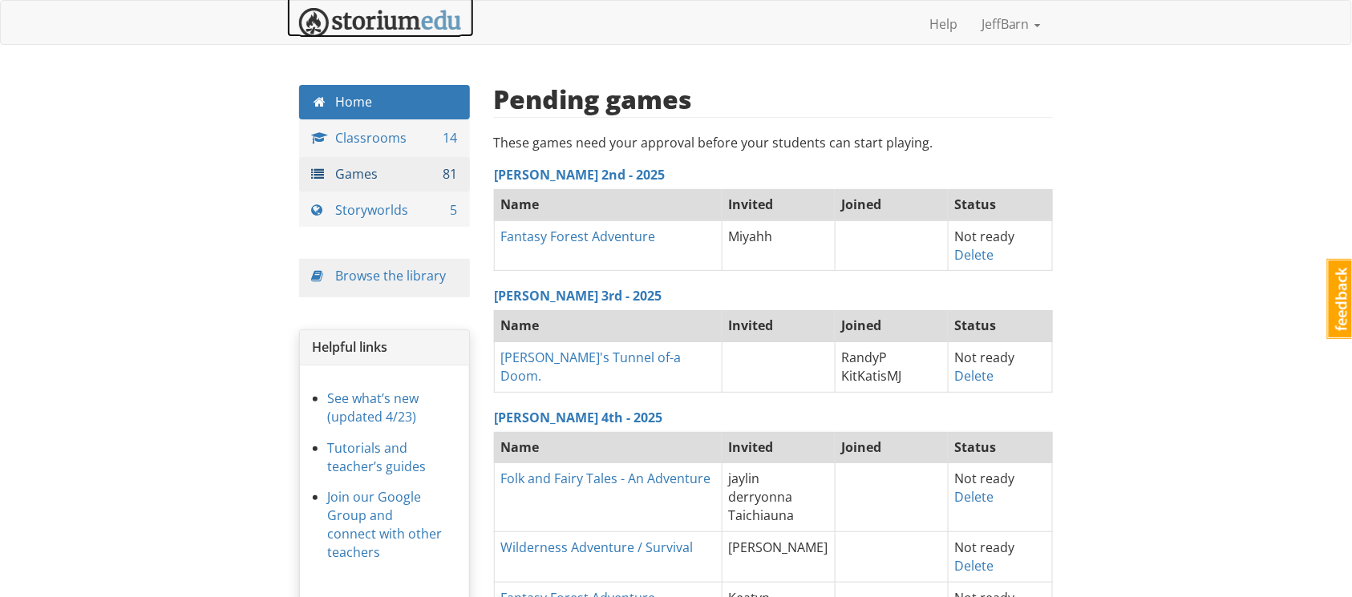
click at [449, 172] on span "81" at bounding box center [451, 174] width 14 height 18
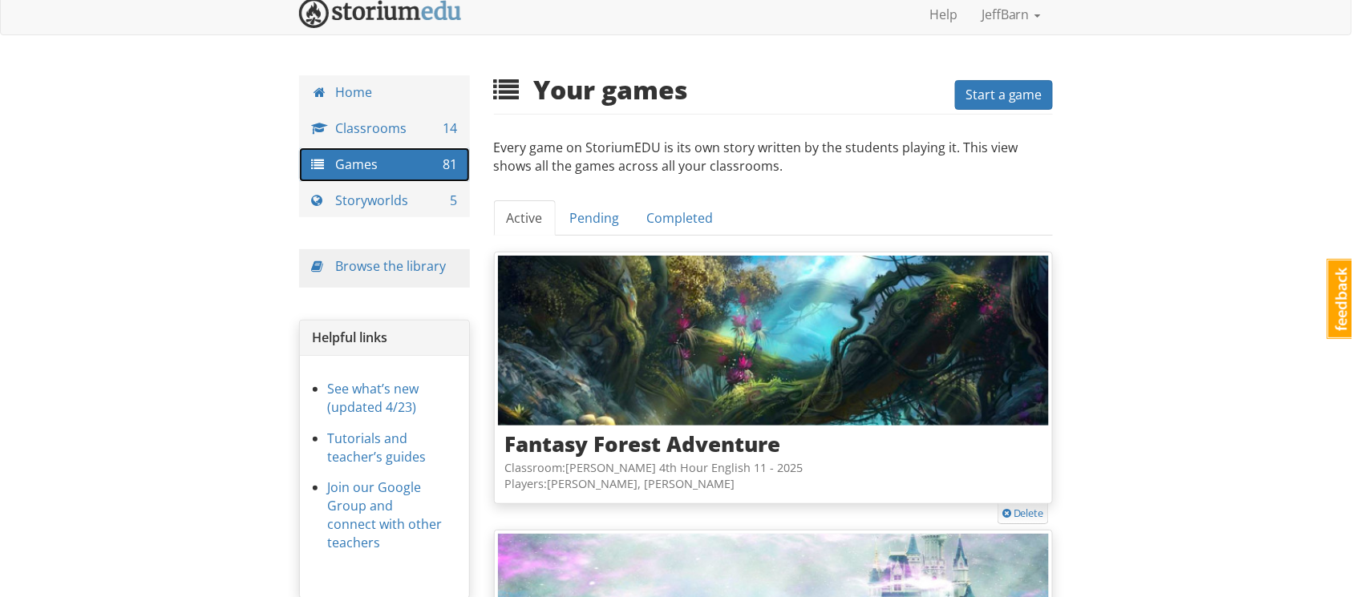
scroll to position [9, 0]
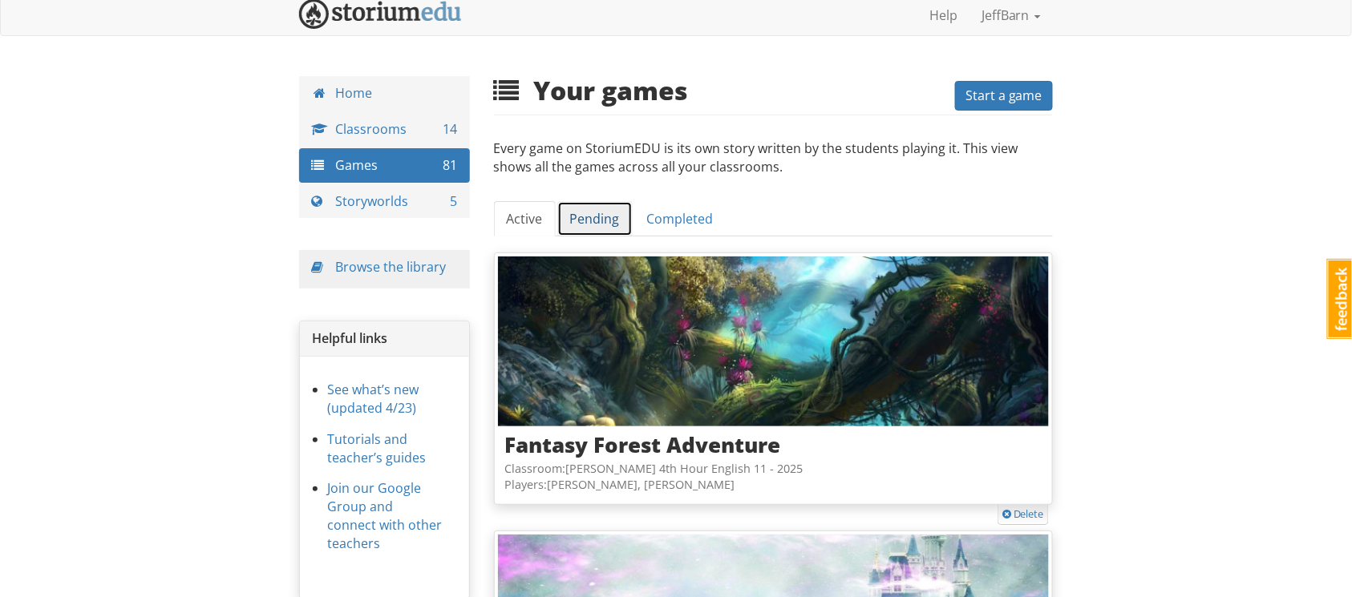
click at [609, 229] on link "Pending" at bounding box center [594, 219] width 75 height 36
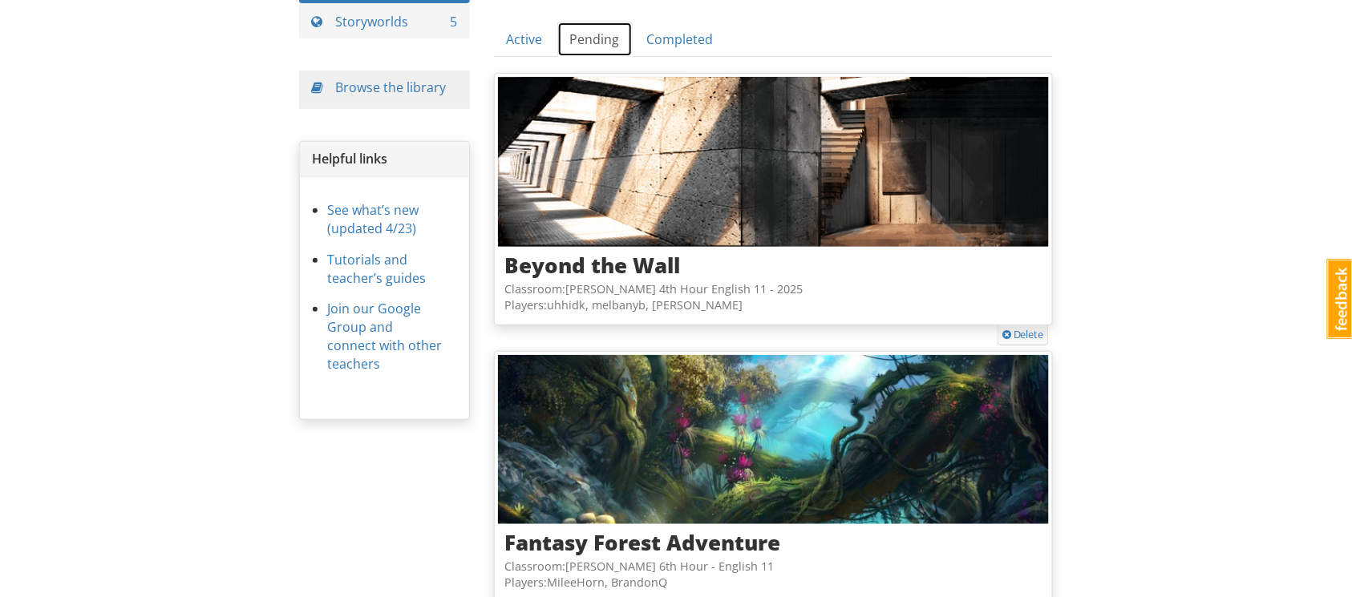
scroll to position [0, 0]
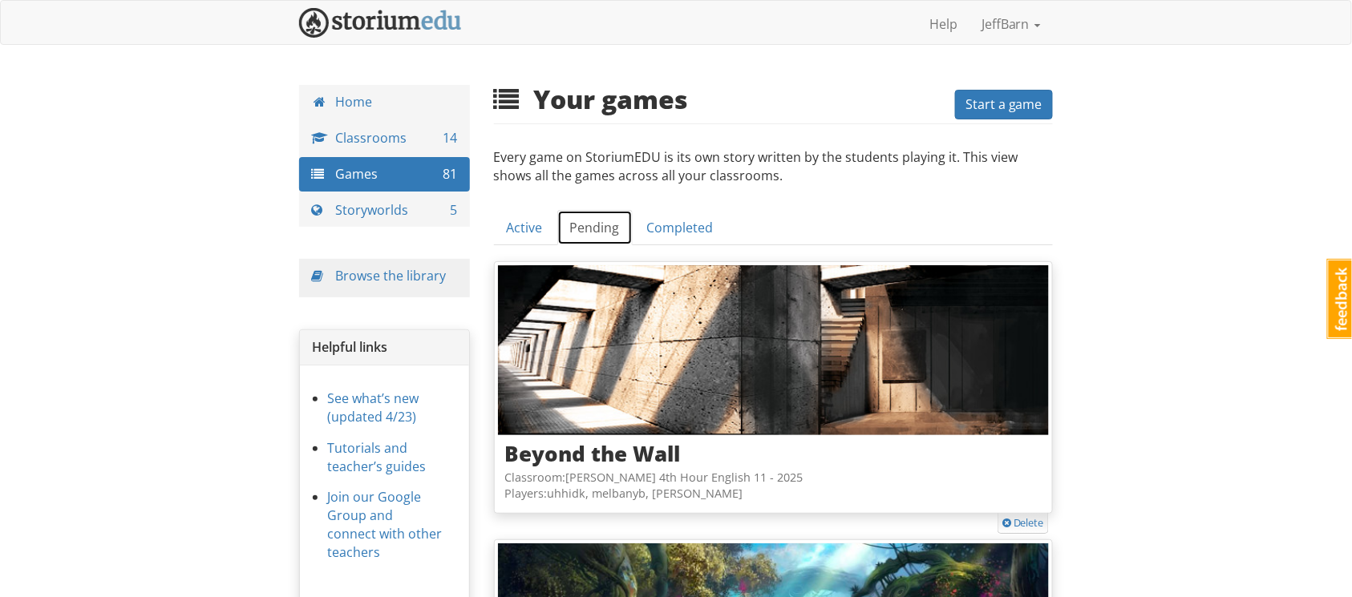
click at [528, 229] on link "Active" at bounding box center [525, 228] width 62 height 36
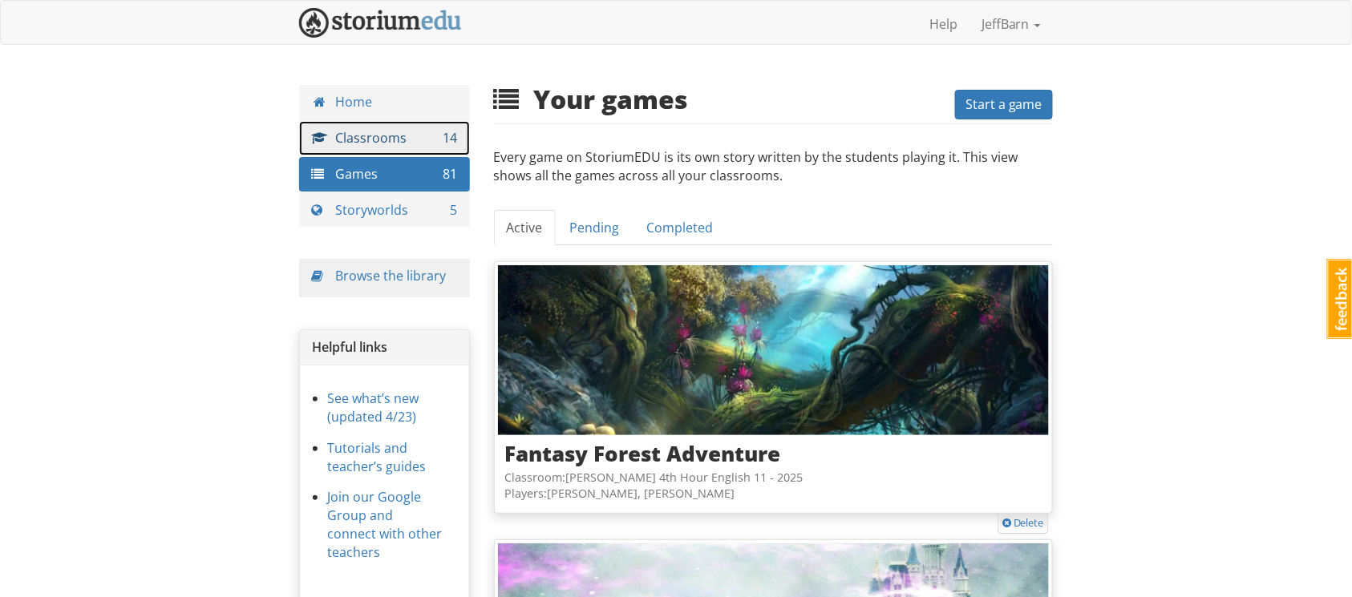
click at [448, 136] on span "14" at bounding box center [451, 138] width 14 height 18
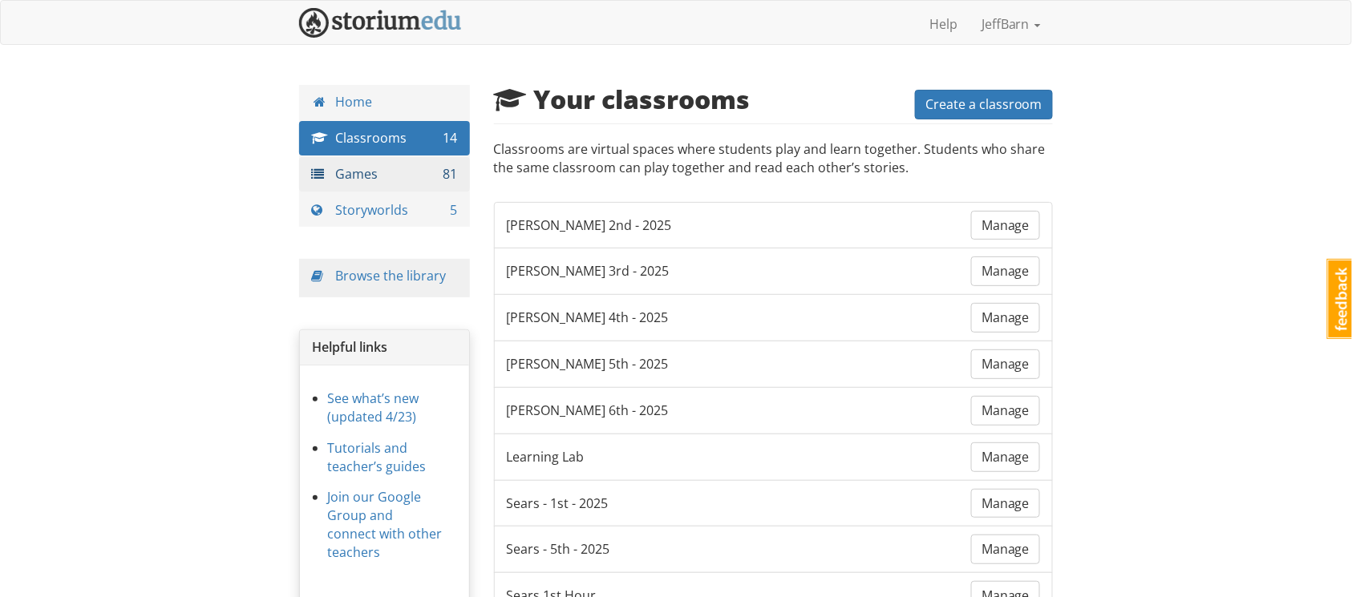
click at [449, 178] on span "81" at bounding box center [451, 174] width 14 height 18
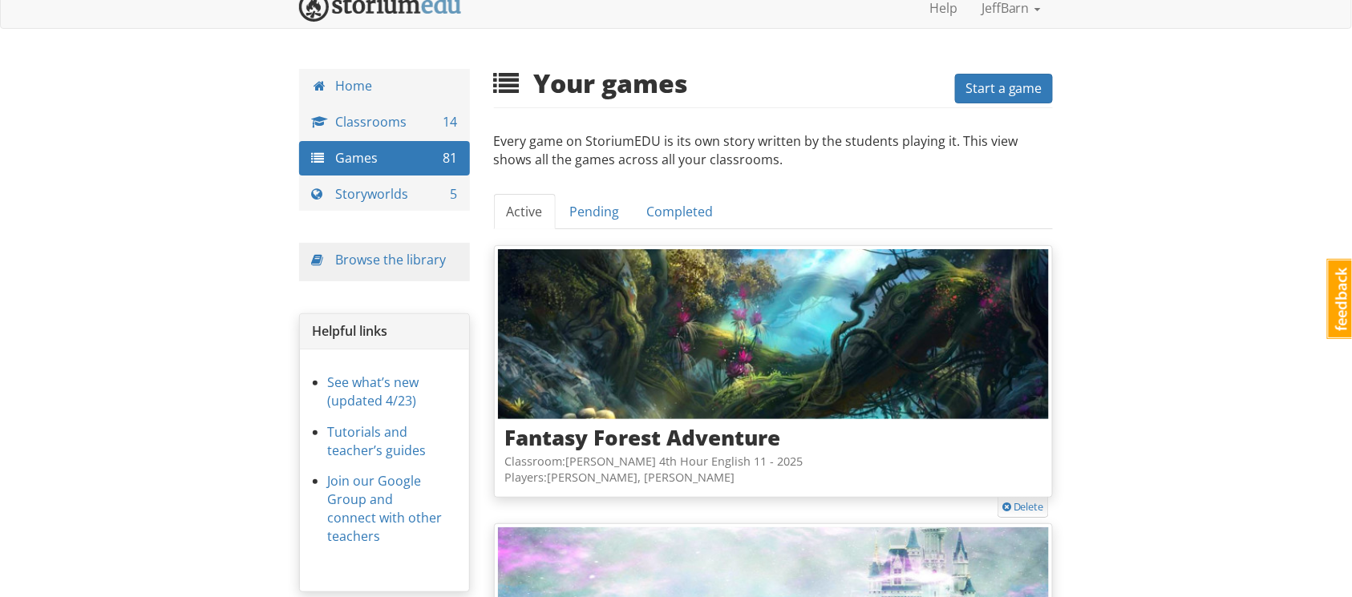
scroll to position [10, 0]
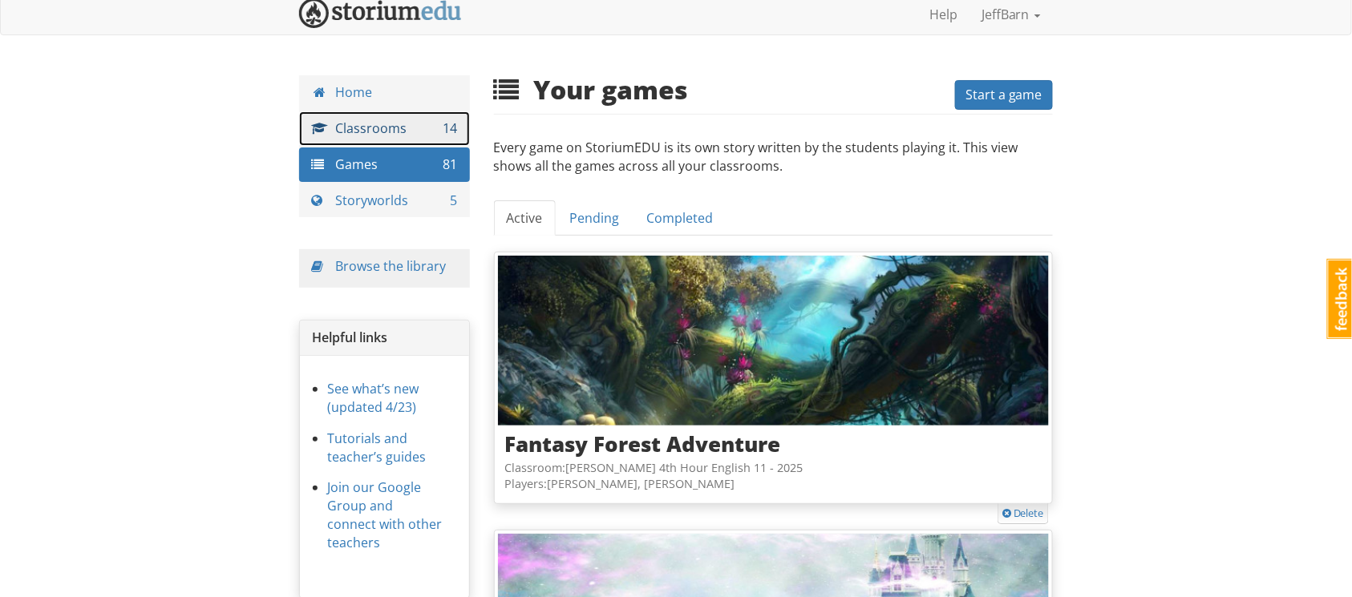
click at [367, 132] on link "Classrooms 14" at bounding box center [384, 128] width 171 height 34
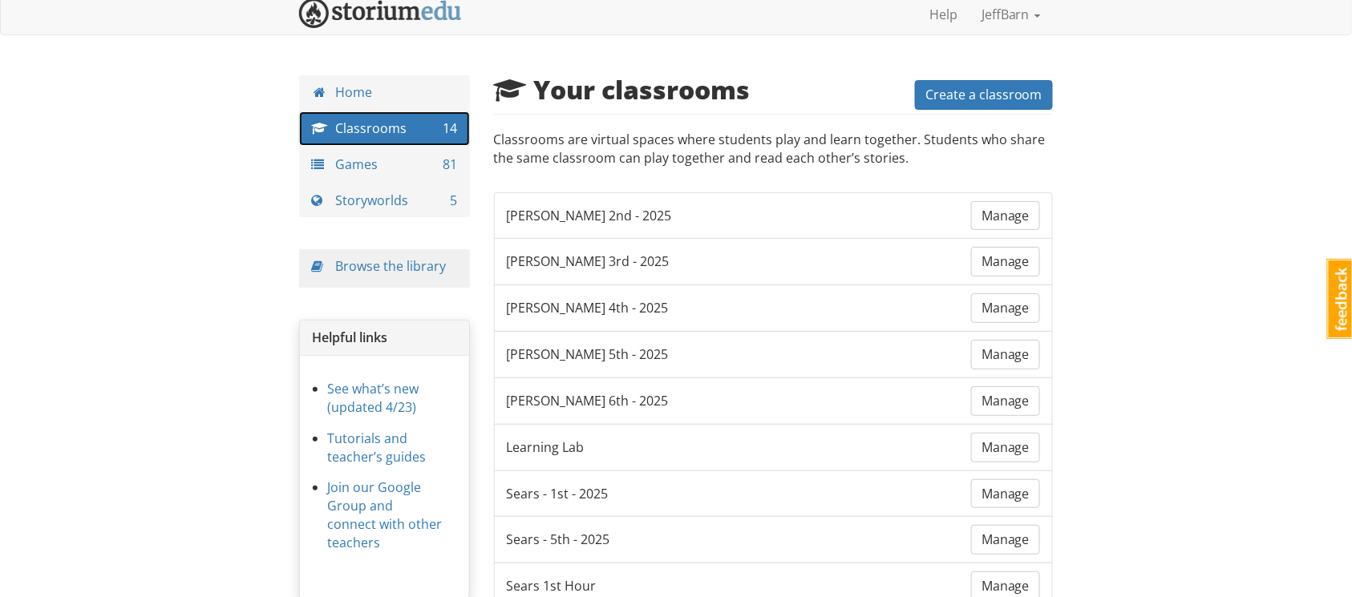
click at [360, 212] on link "Storyworlds 5" at bounding box center [384, 201] width 171 height 34
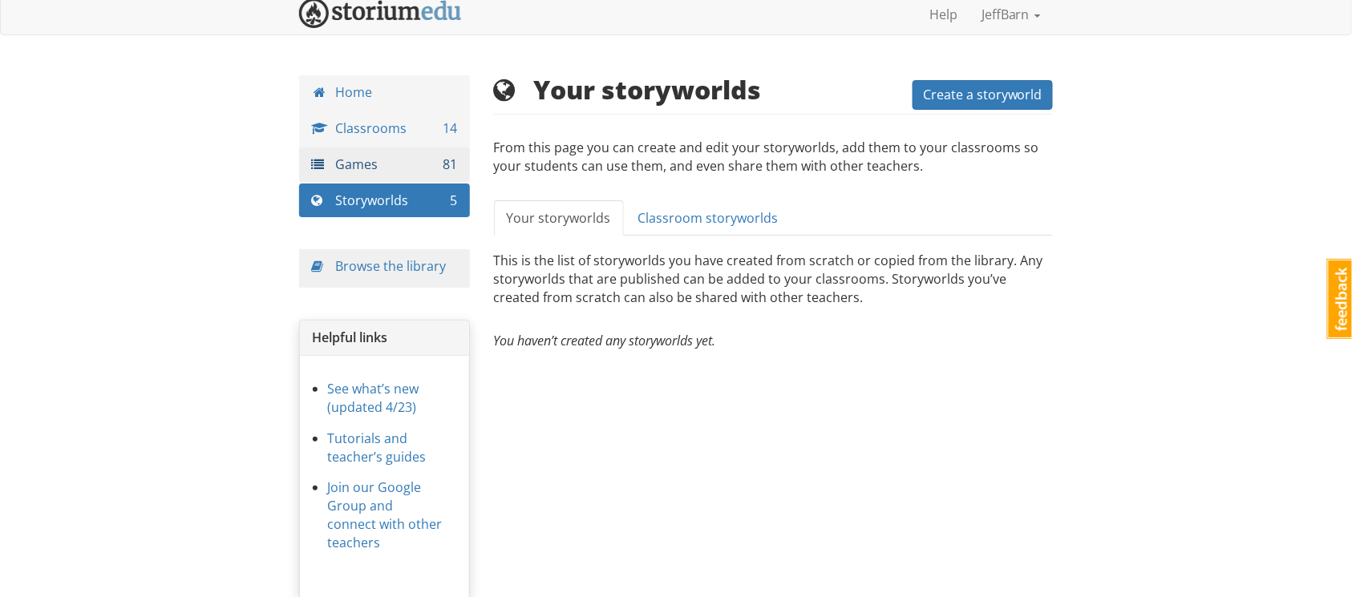
click at [366, 166] on link "Games 81" at bounding box center [384, 165] width 171 height 34
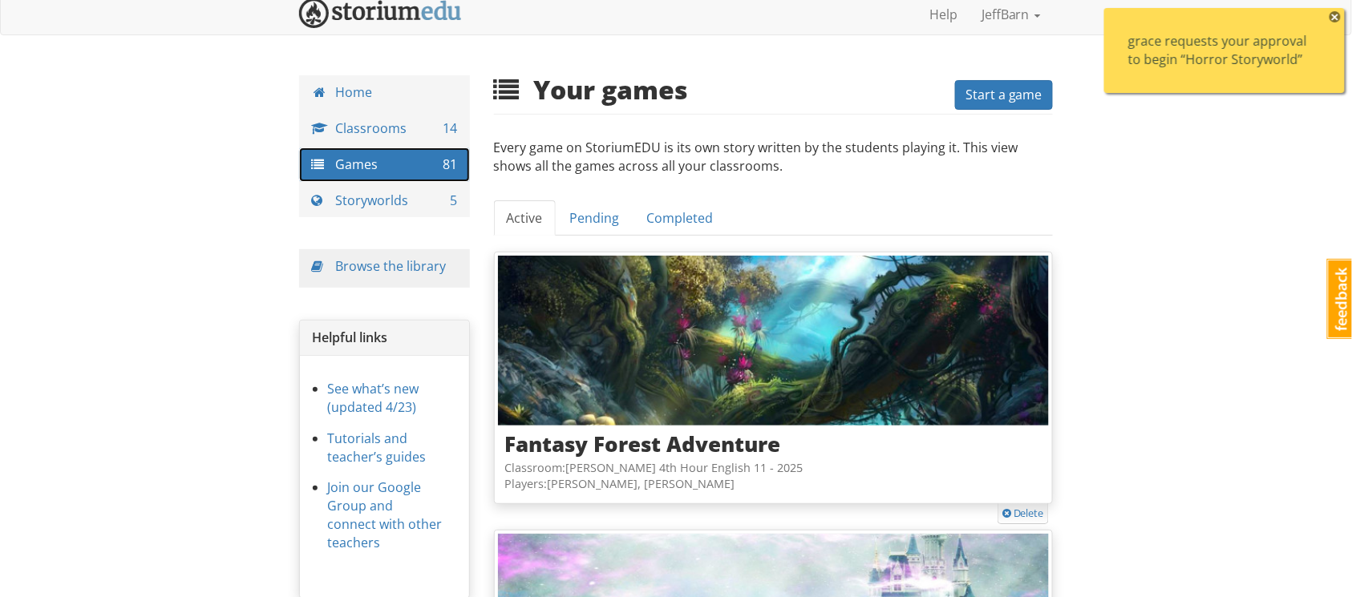
click at [363, 128] on link "Classrooms 14" at bounding box center [384, 128] width 171 height 34
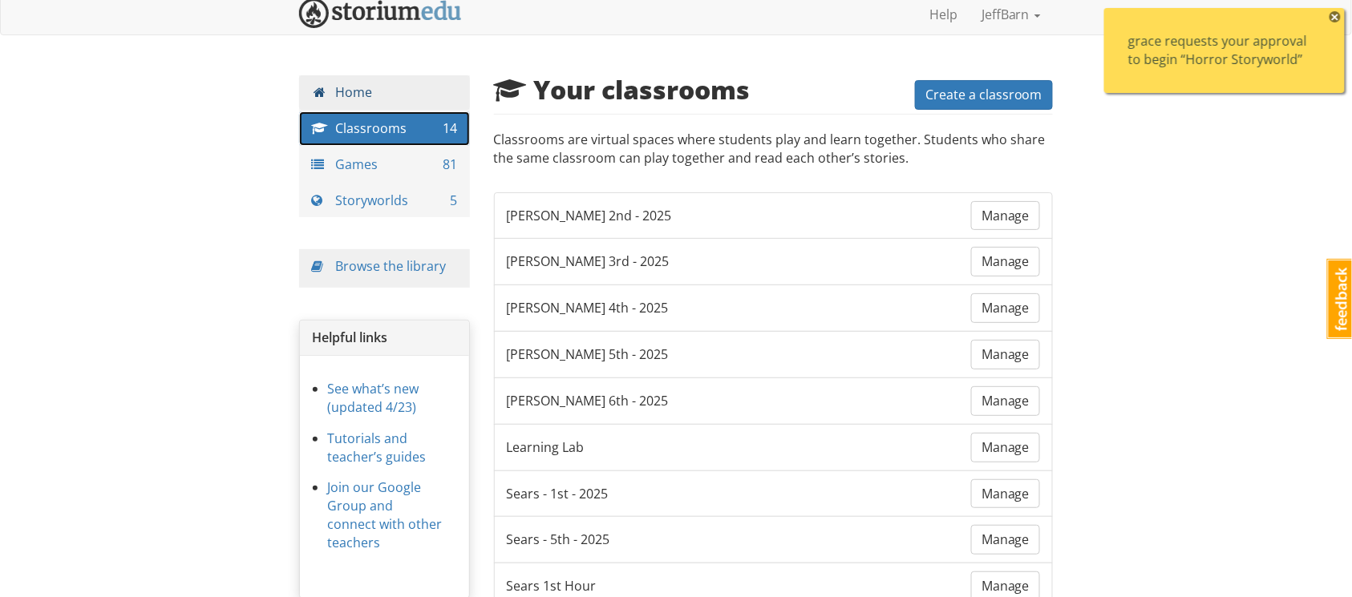
click at [353, 101] on link "Home" at bounding box center [384, 92] width 171 height 34
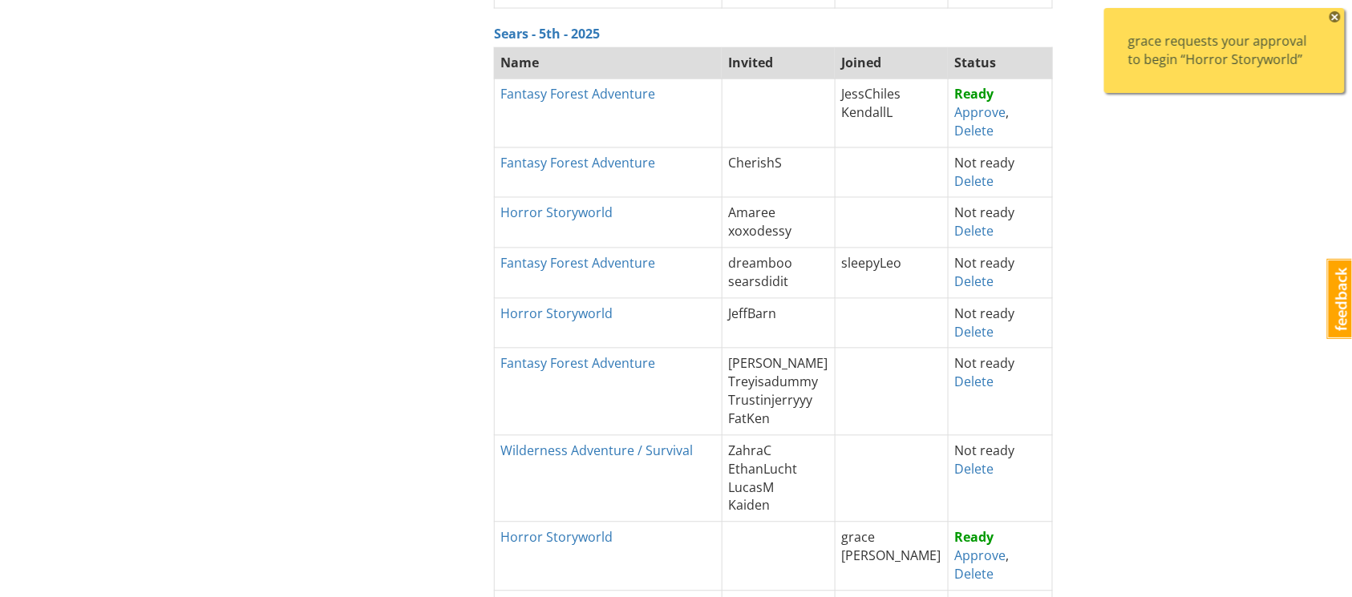
scroll to position [952, 0]
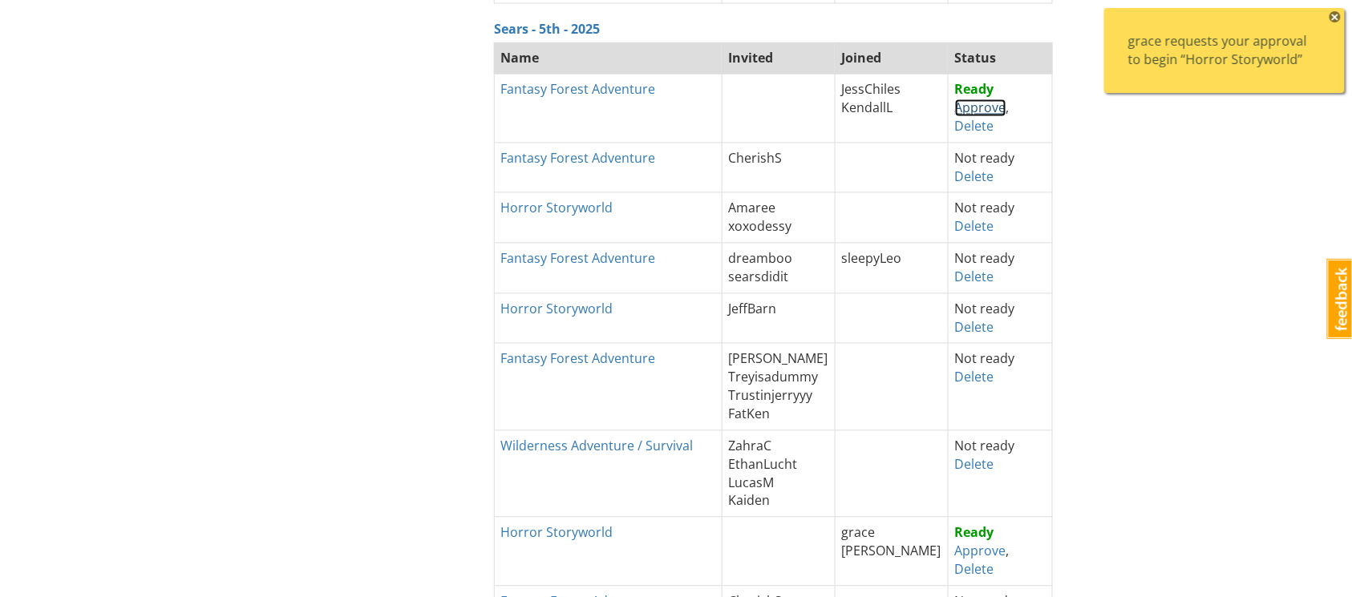
click at [980, 114] on link "Approve" at bounding box center [980, 108] width 51 height 18
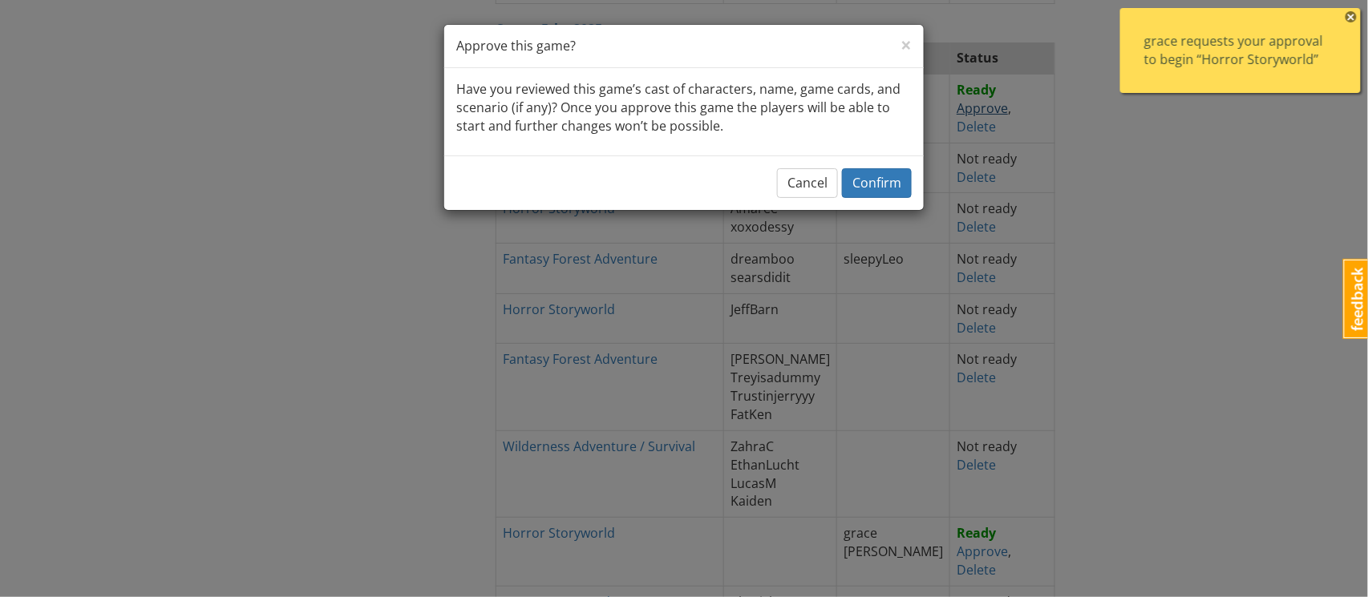
click at [889, 189] on span "Confirm" at bounding box center [877, 183] width 49 height 18
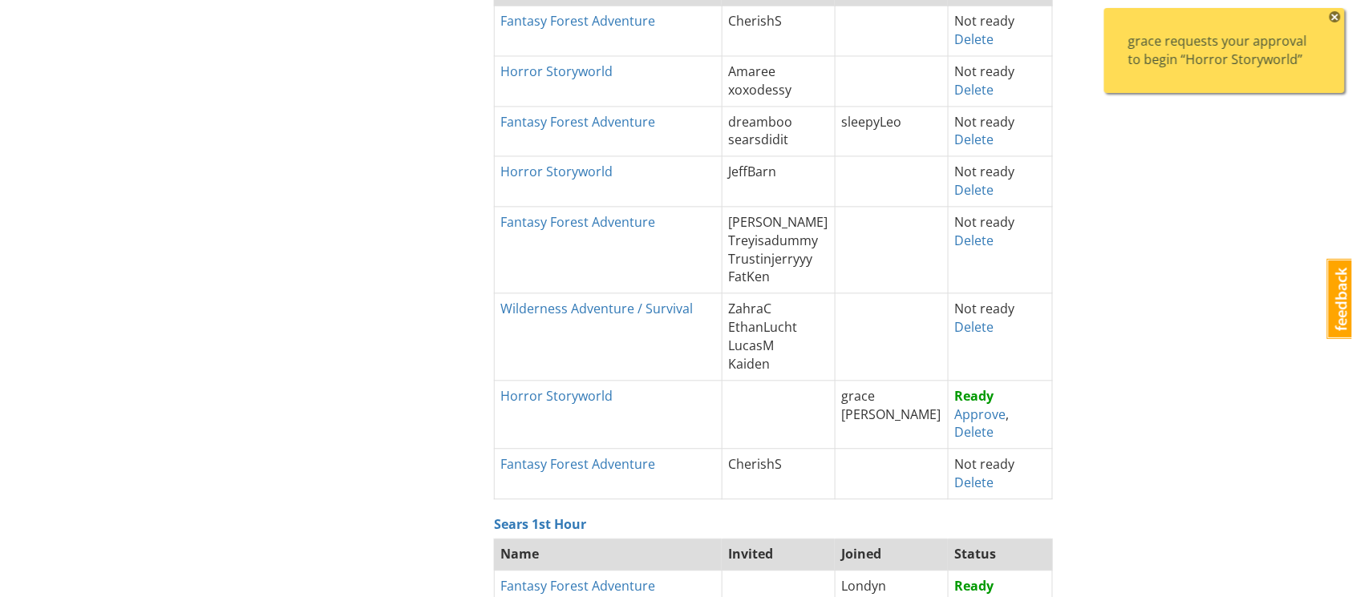
scroll to position [1025, 0]
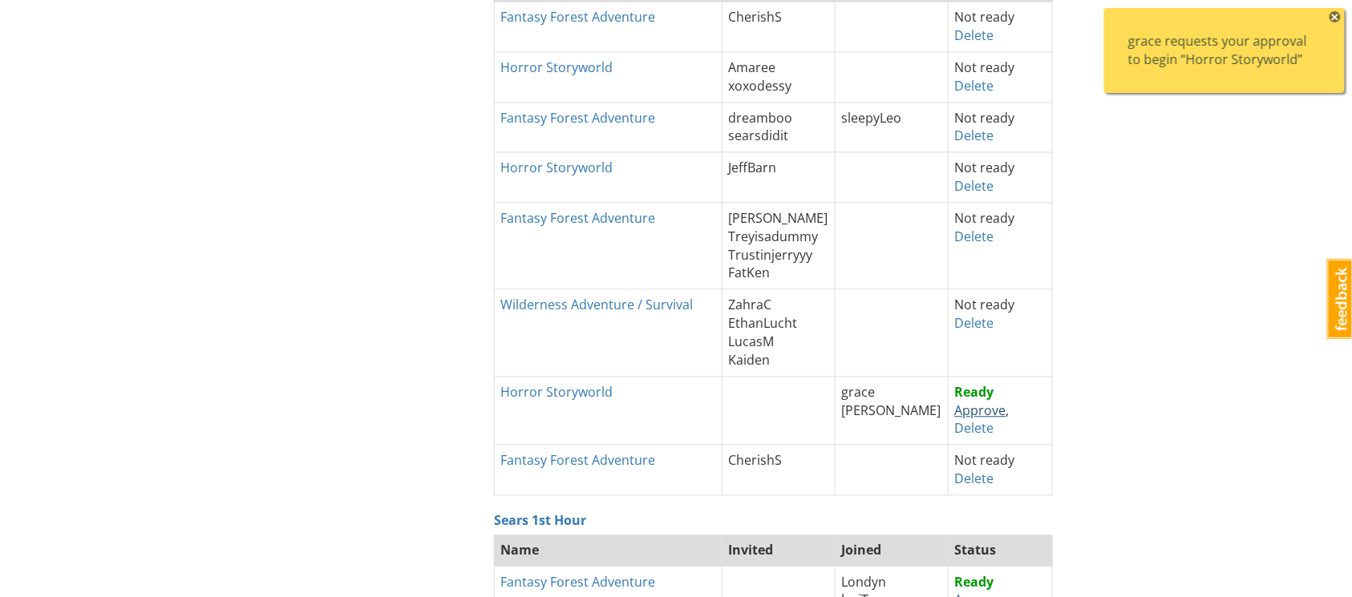
click at [965, 411] on link "Approve" at bounding box center [980, 411] width 51 height 18
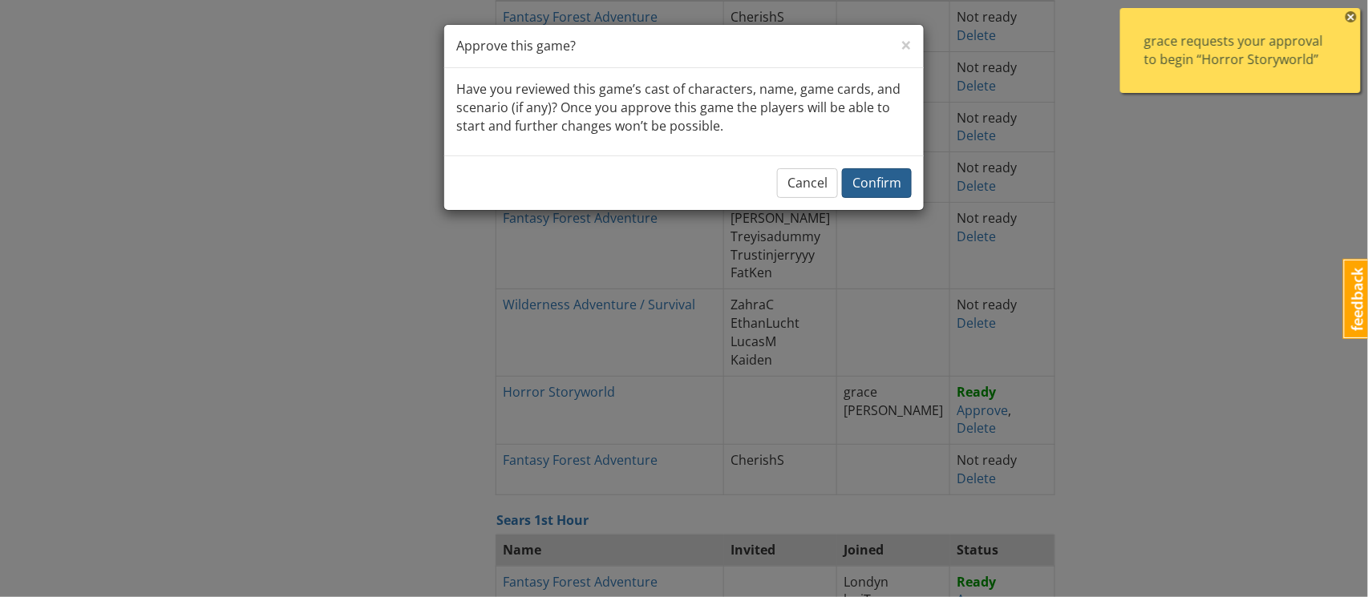
click at [890, 169] on button "Confirm" at bounding box center [877, 183] width 70 height 30
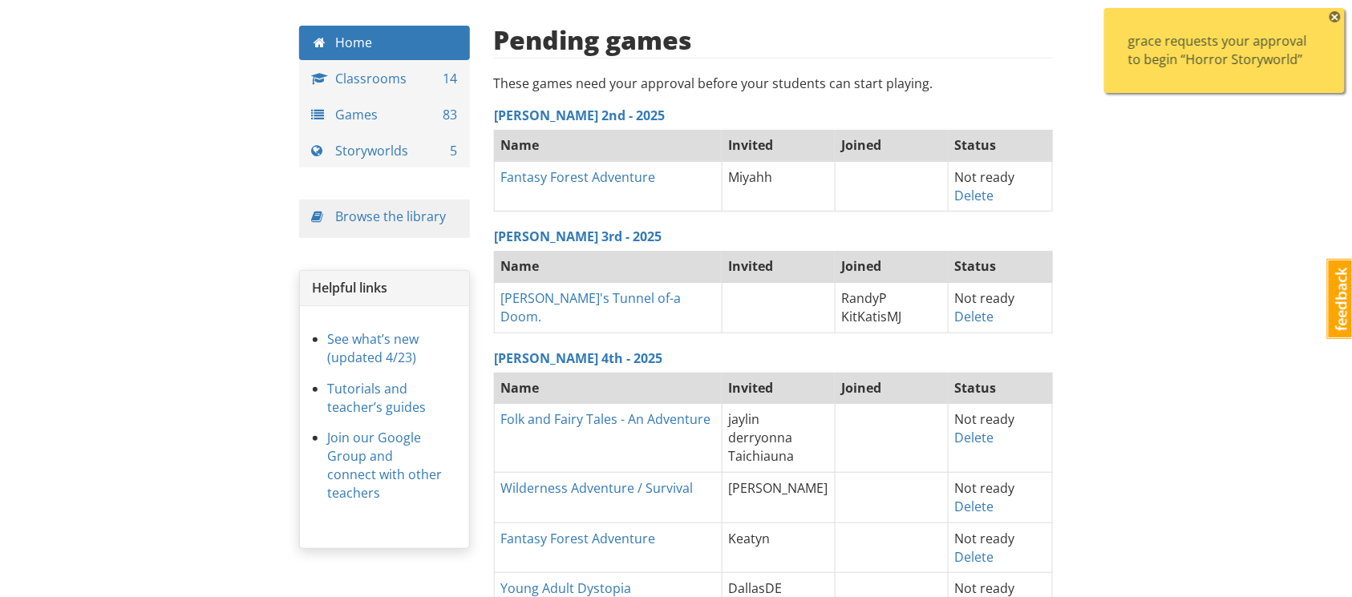
scroll to position [0, 0]
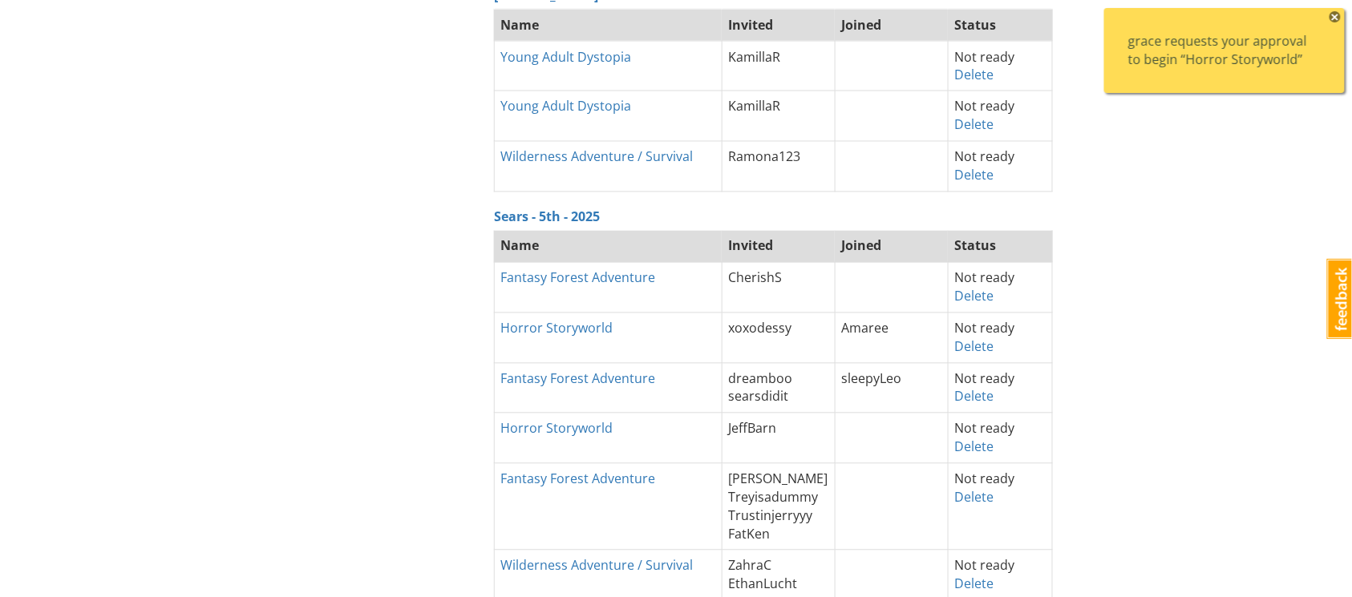
scroll to position [938, 0]
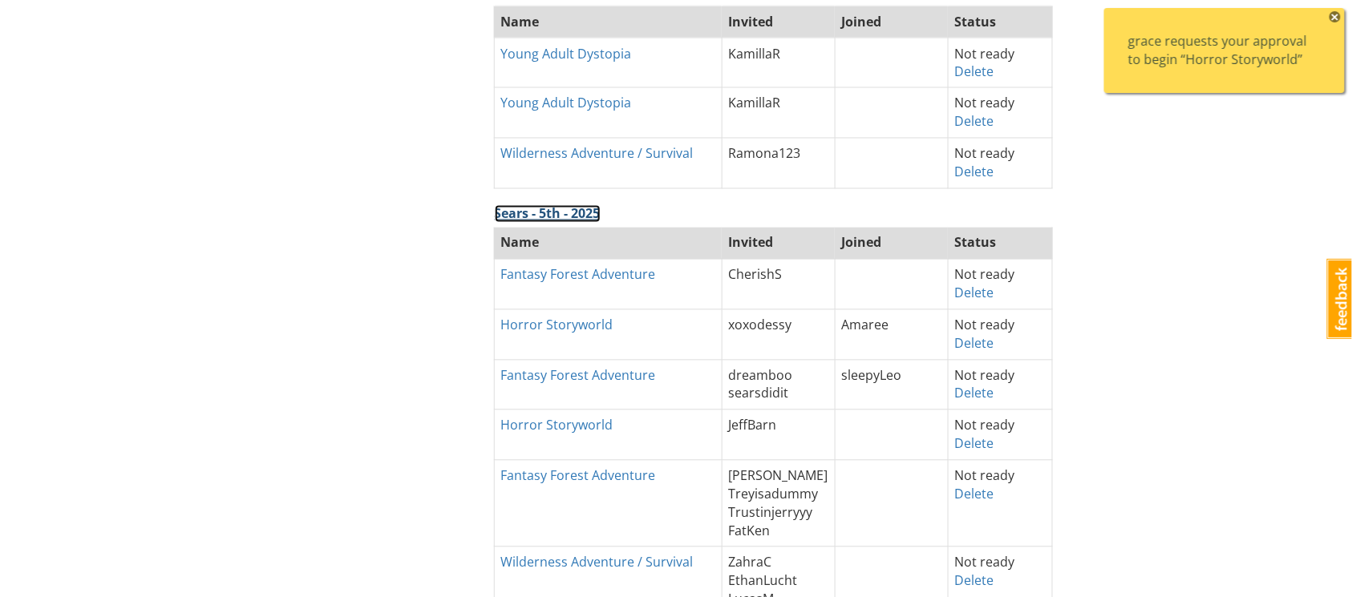
click at [577, 217] on link "Sears - 5th - 2025" at bounding box center [548, 214] width 106 height 18
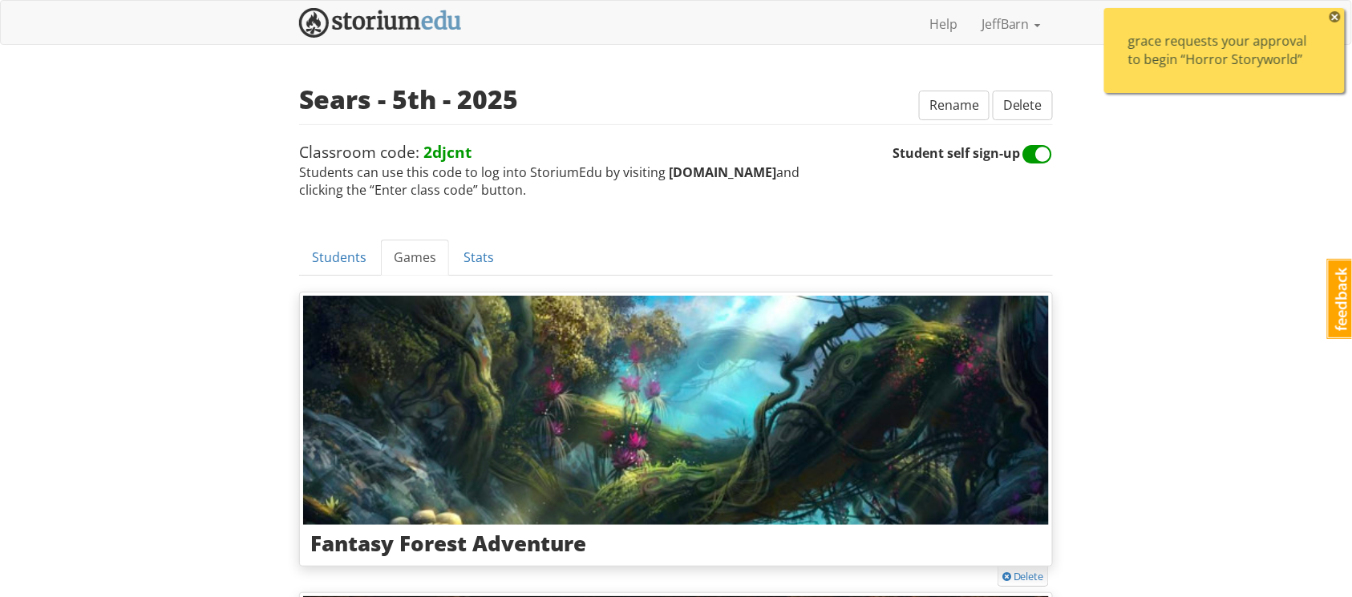
scroll to position [6, 0]
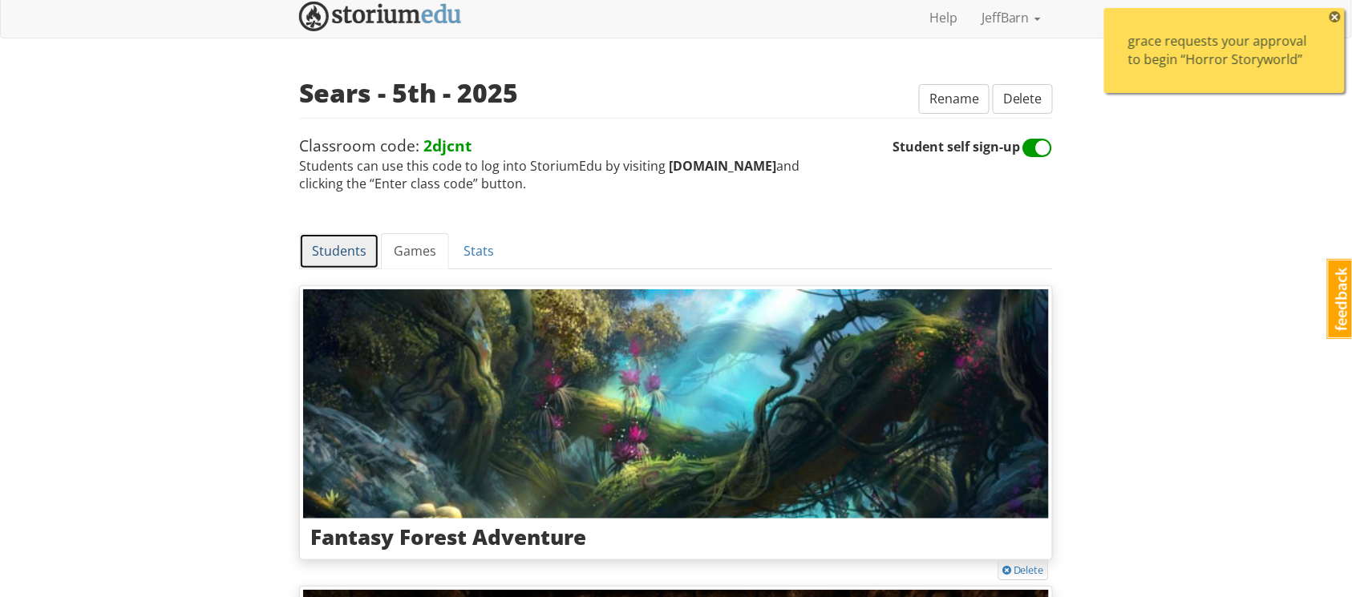
click at [325, 253] on link "Students" at bounding box center [339, 251] width 80 height 36
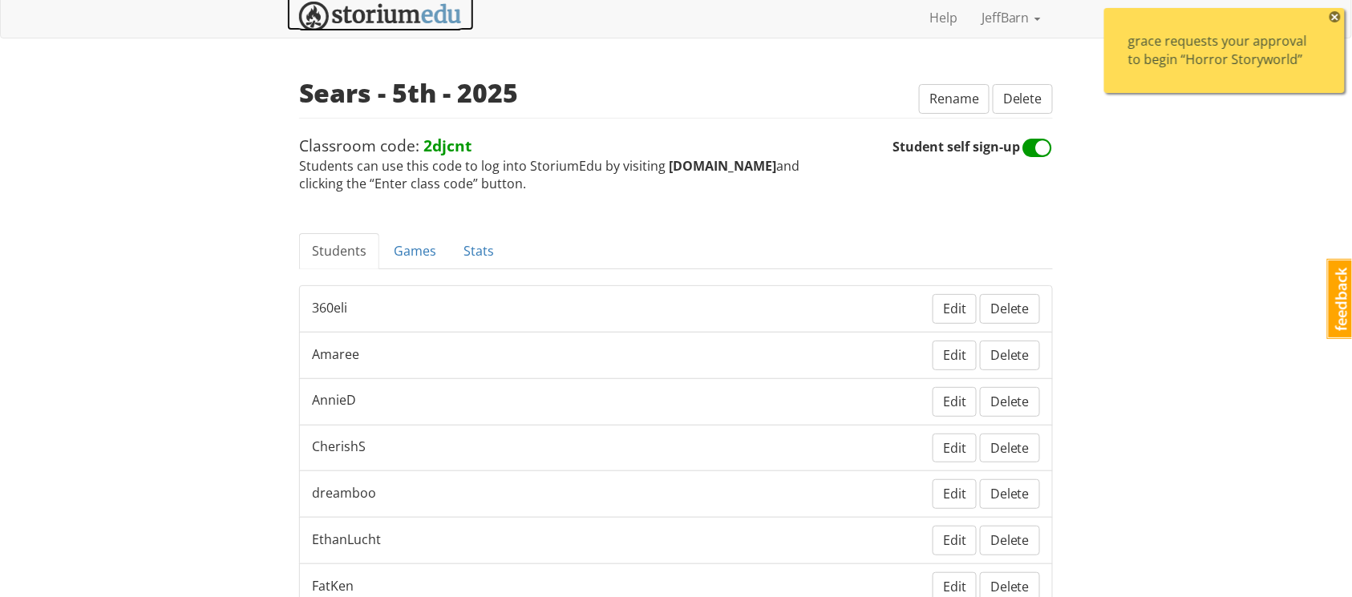
click at [372, 4] on img at bounding box center [380, 17] width 163 height 30
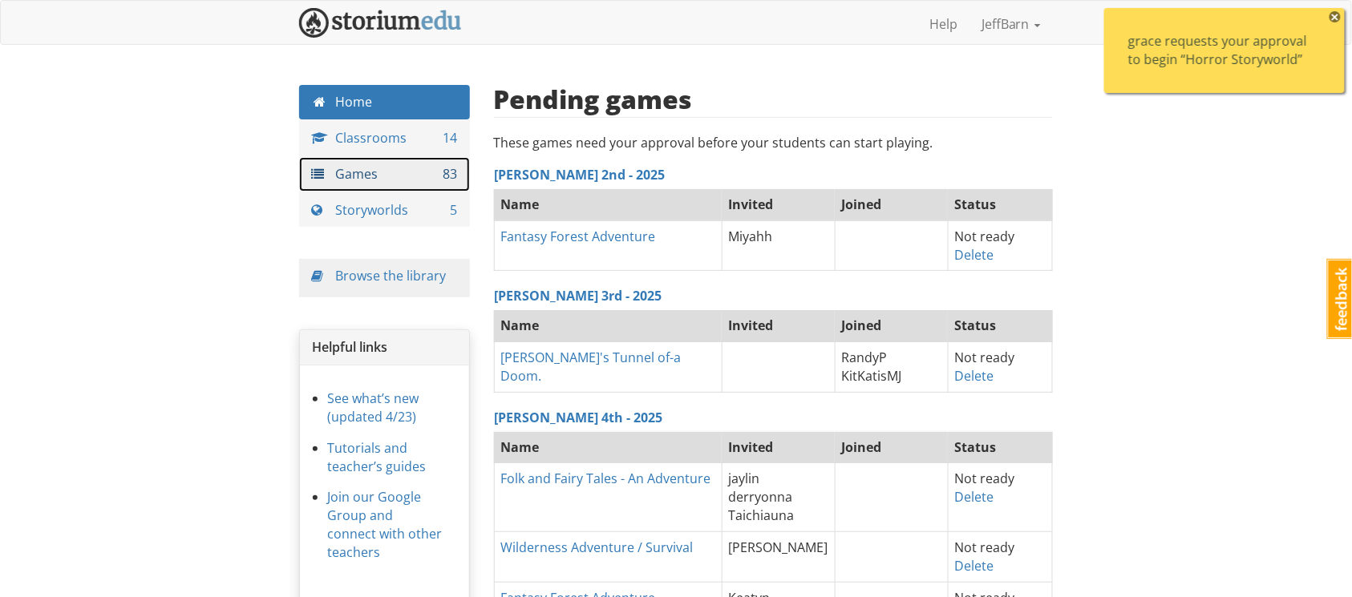
click at [348, 180] on link "Games 83" at bounding box center [384, 174] width 171 height 34
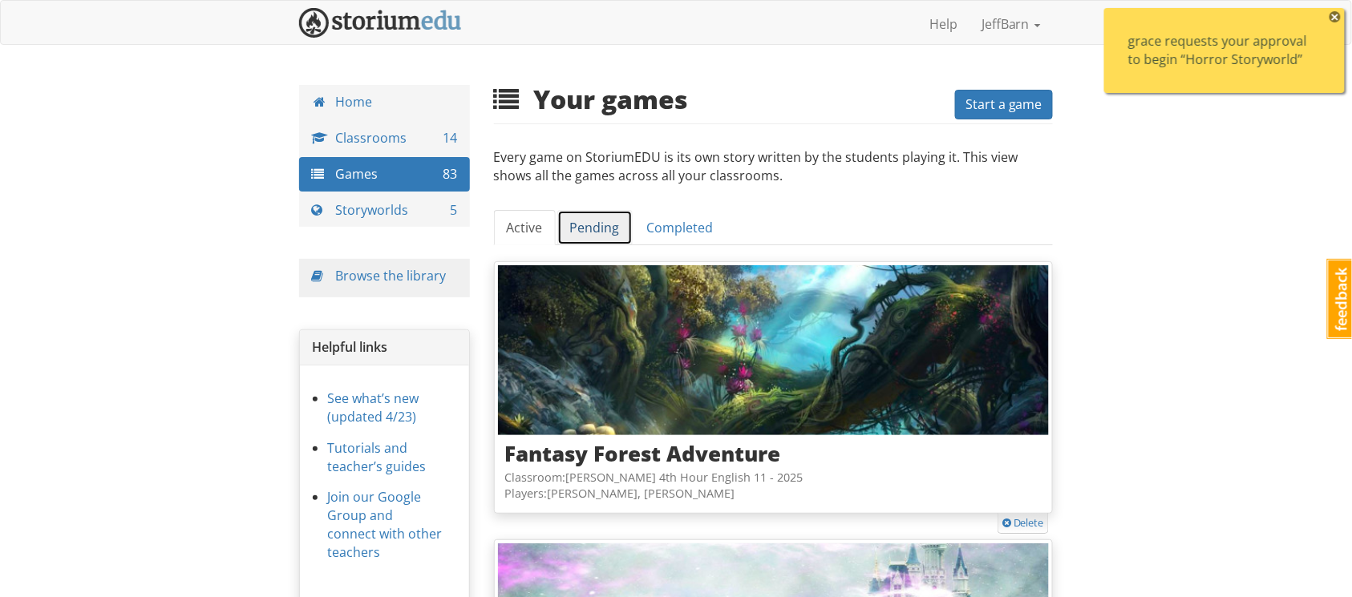
click at [583, 217] on link "Pending" at bounding box center [594, 228] width 75 height 36
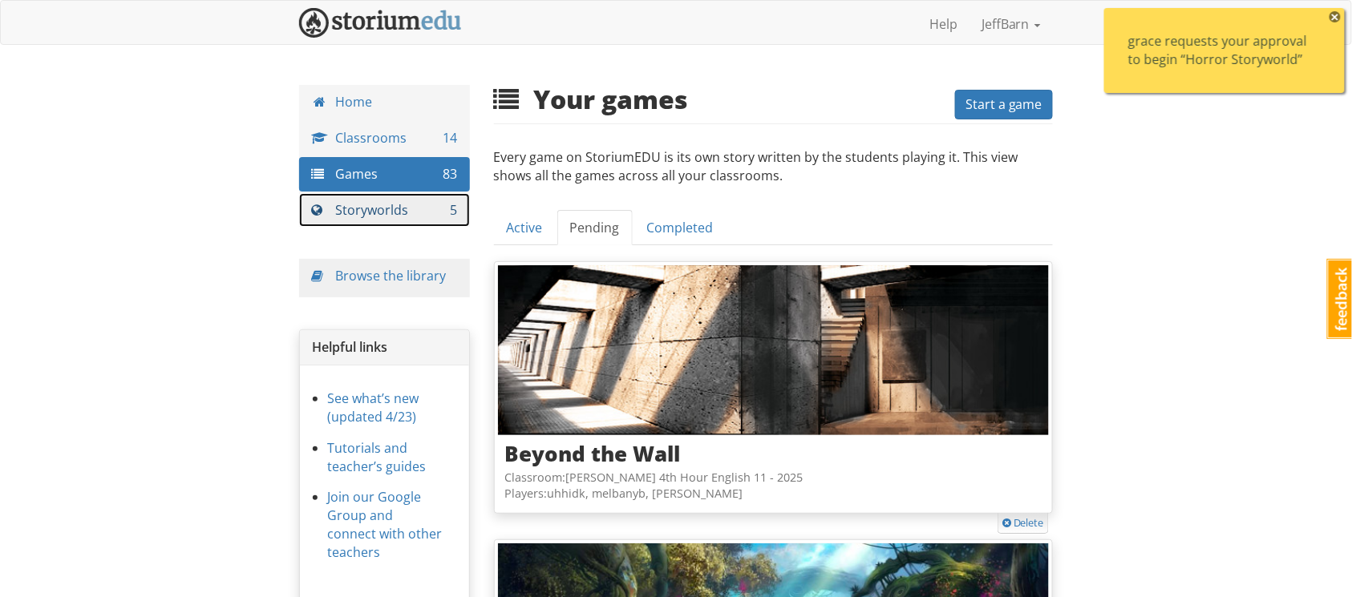
click at [452, 200] on link "Storyworlds 5" at bounding box center [384, 210] width 171 height 34
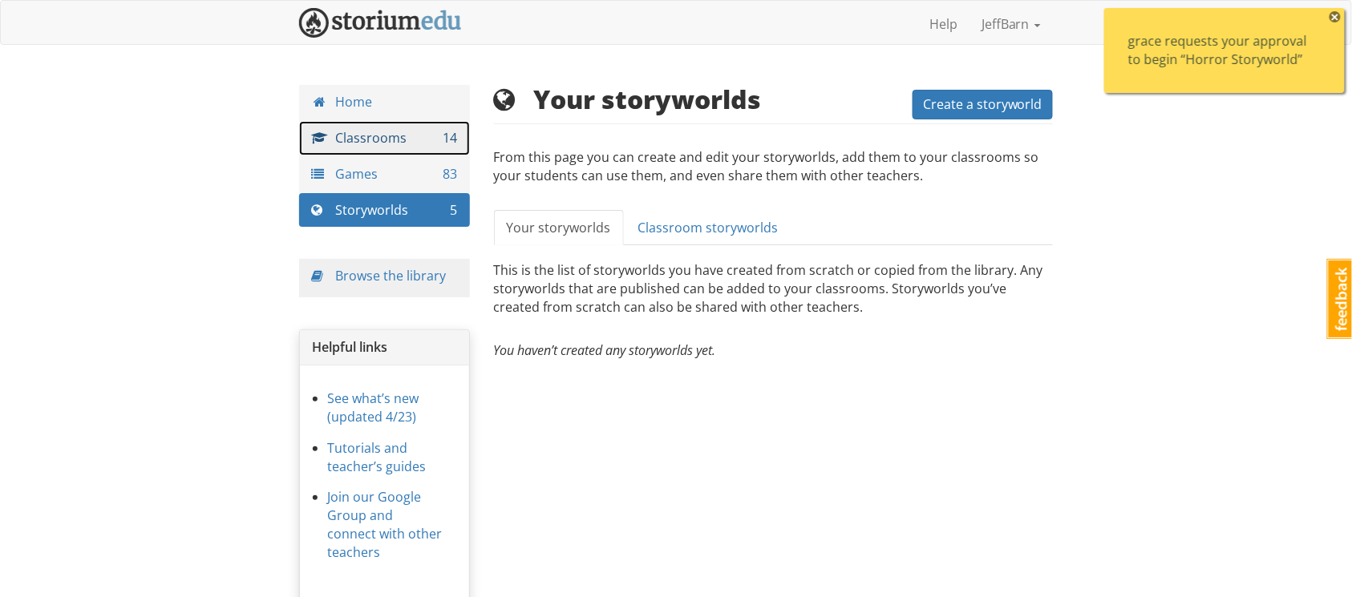
click at [430, 132] on link "Classrooms 14" at bounding box center [384, 138] width 171 height 34
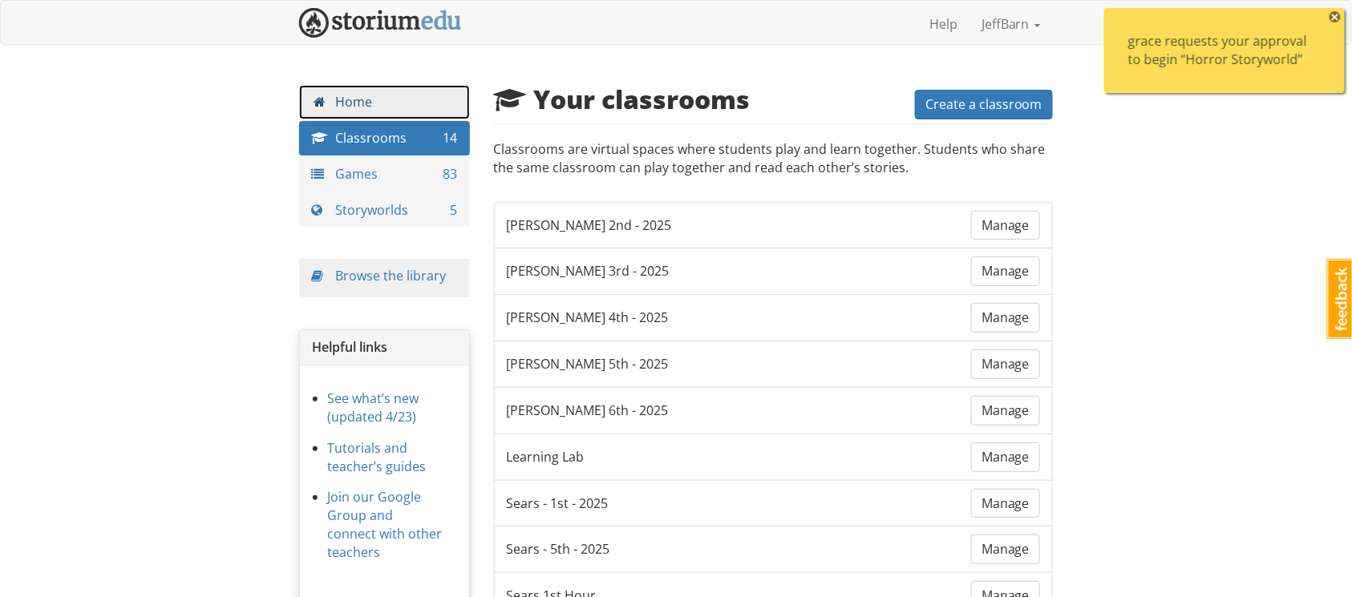
click at [411, 95] on link "Home" at bounding box center [384, 102] width 171 height 34
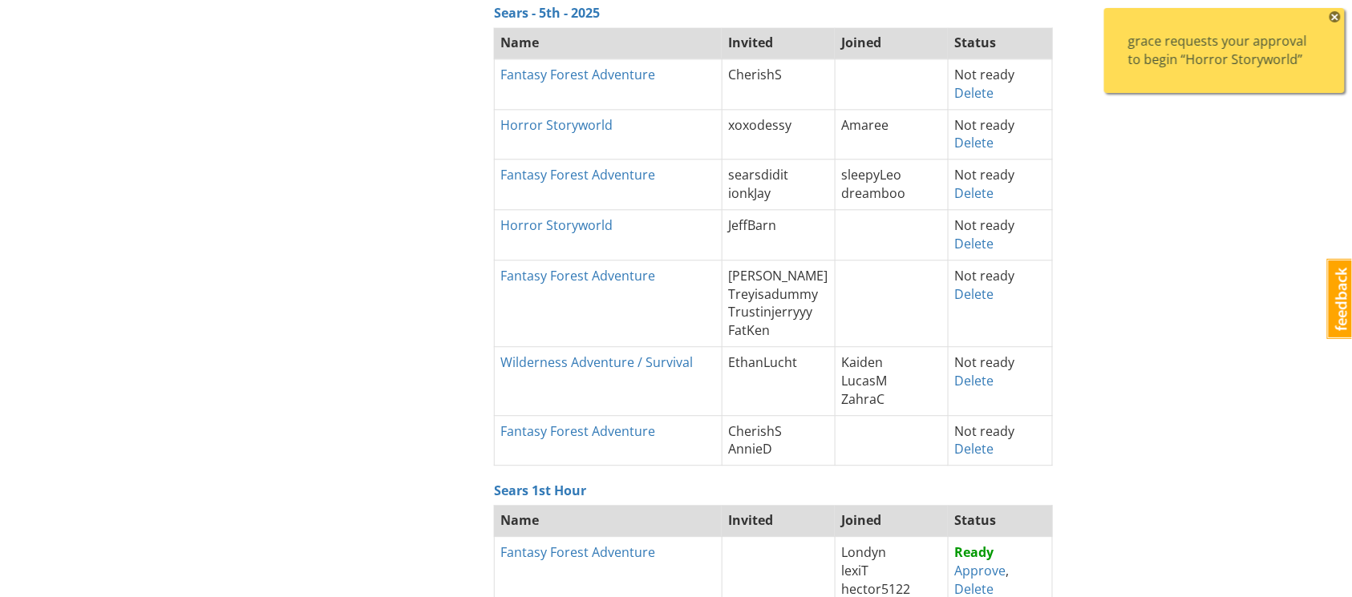
scroll to position [1157, 0]
click at [1026, 16] on span "×" at bounding box center [1335, 16] width 11 height 11
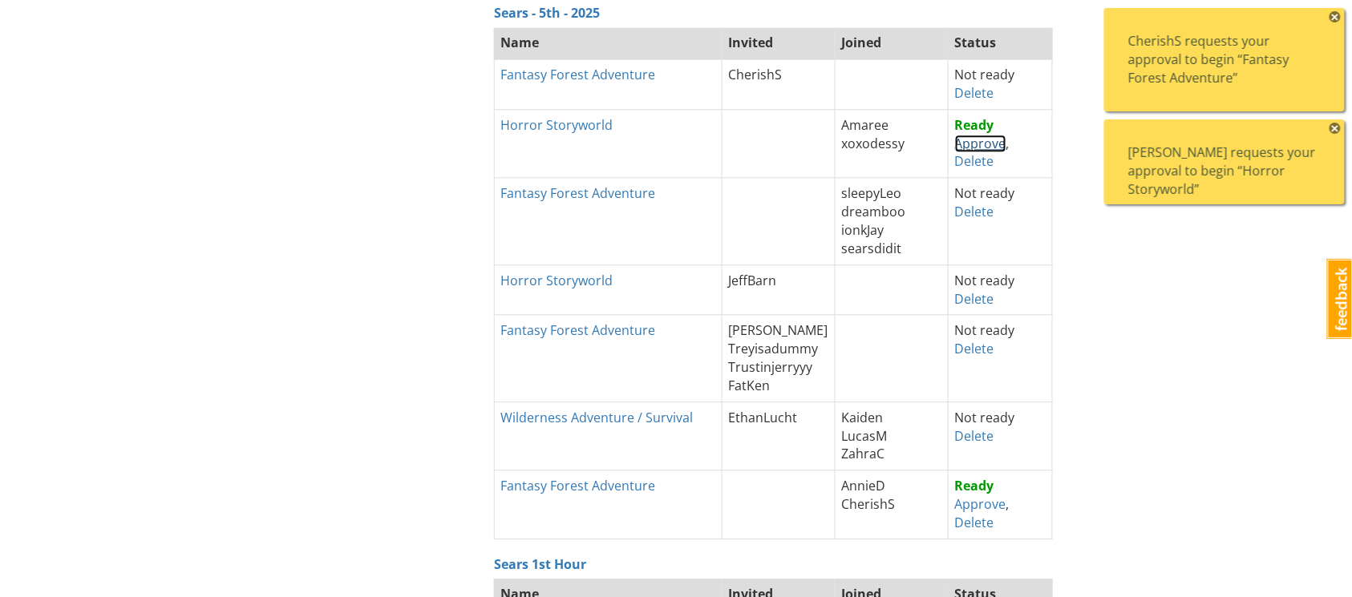
click at [967, 144] on link "Approve" at bounding box center [980, 144] width 51 height 18
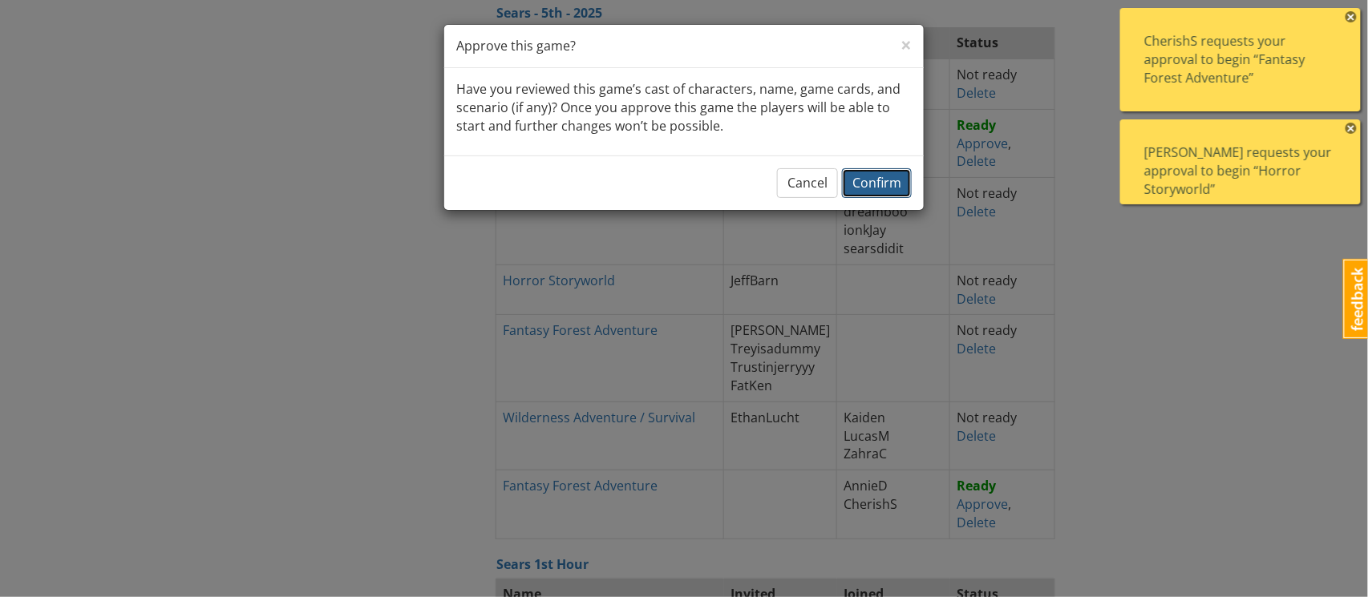
click at [895, 185] on span "Confirm" at bounding box center [877, 183] width 49 height 18
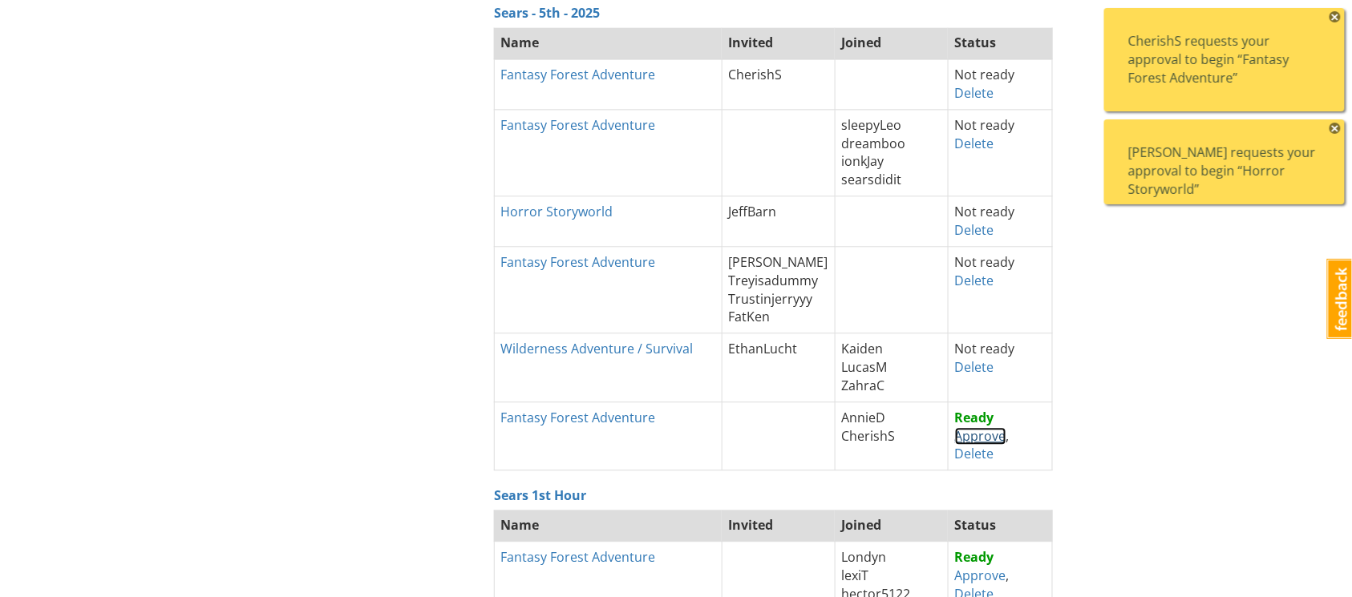
click at [970, 441] on link "Approve" at bounding box center [980, 436] width 51 height 18
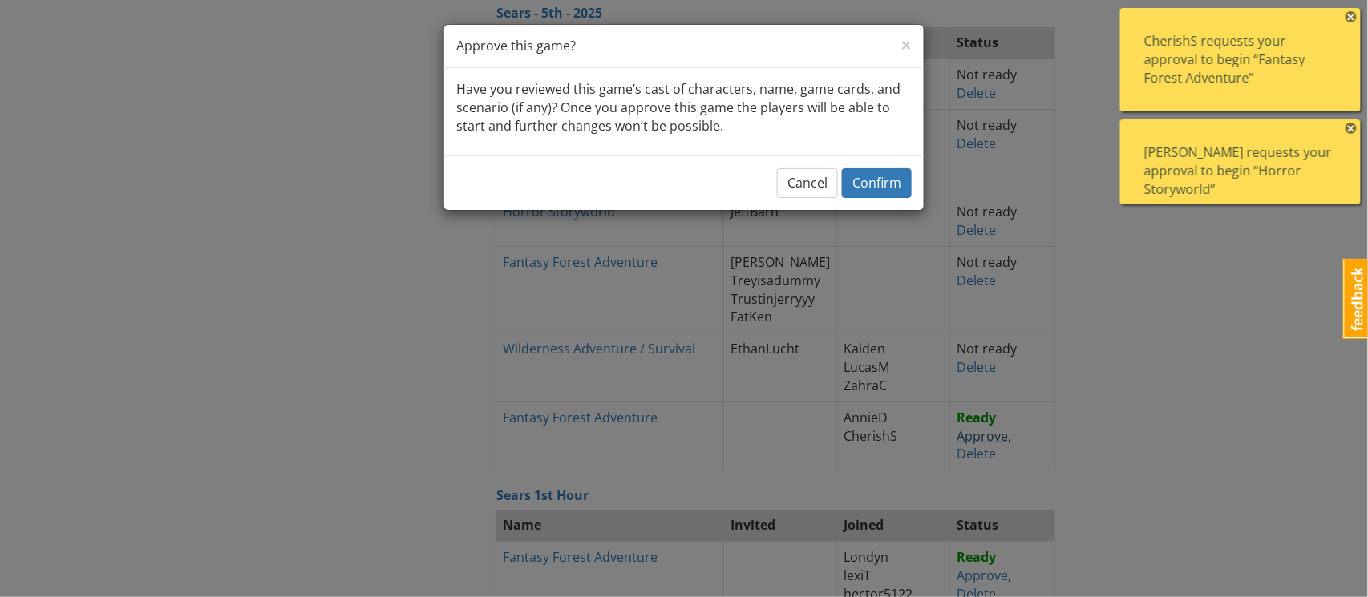
click at [900, 183] on span "Confirm" at bounding box center [877, 183] width 49 height 18
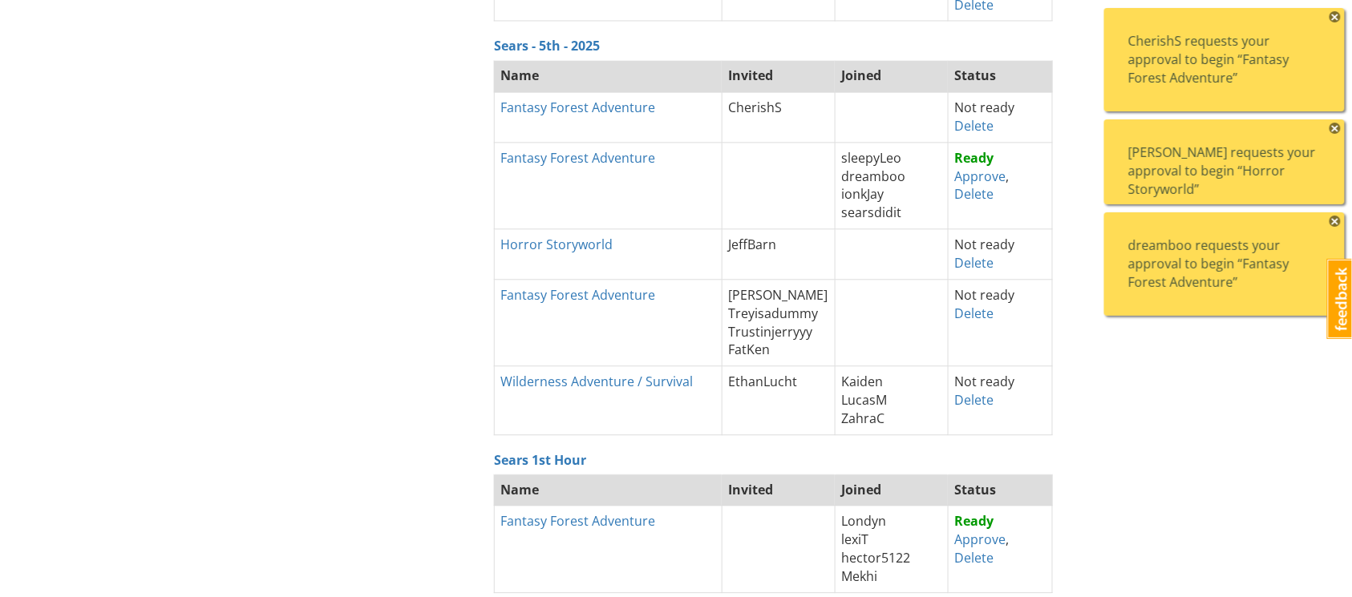
scroll to position [1132, 0]
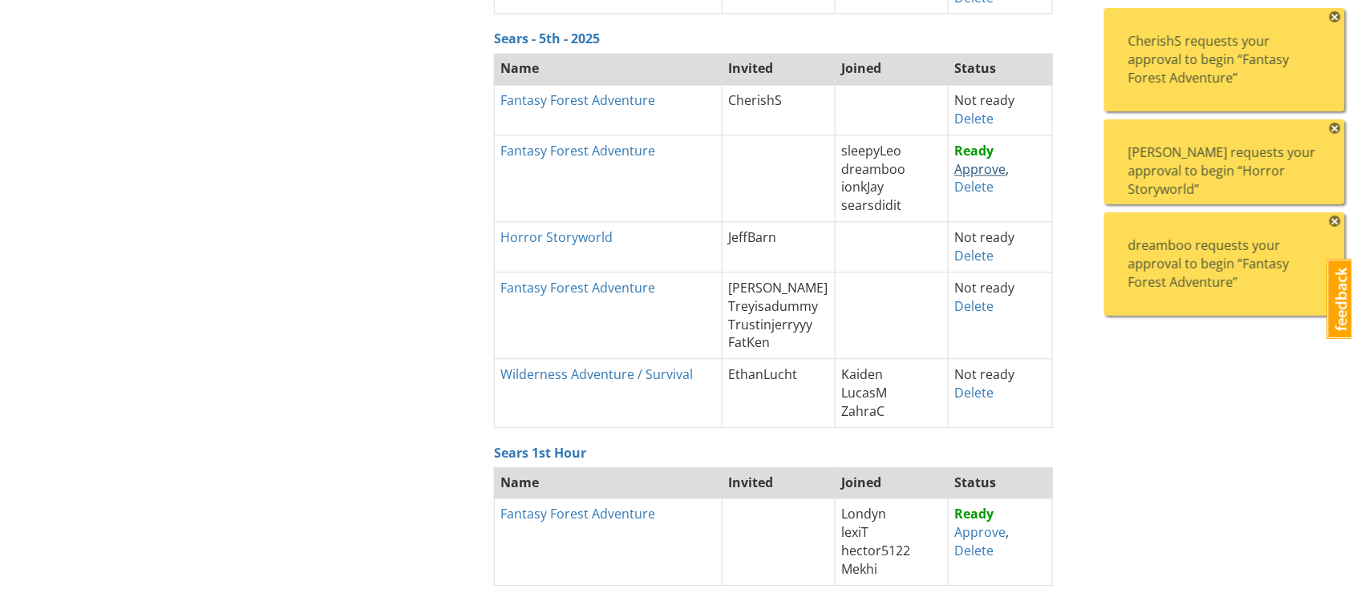
click at [956, 170] on link "Approve" at bounding box center [980, 169] width 51 height 18
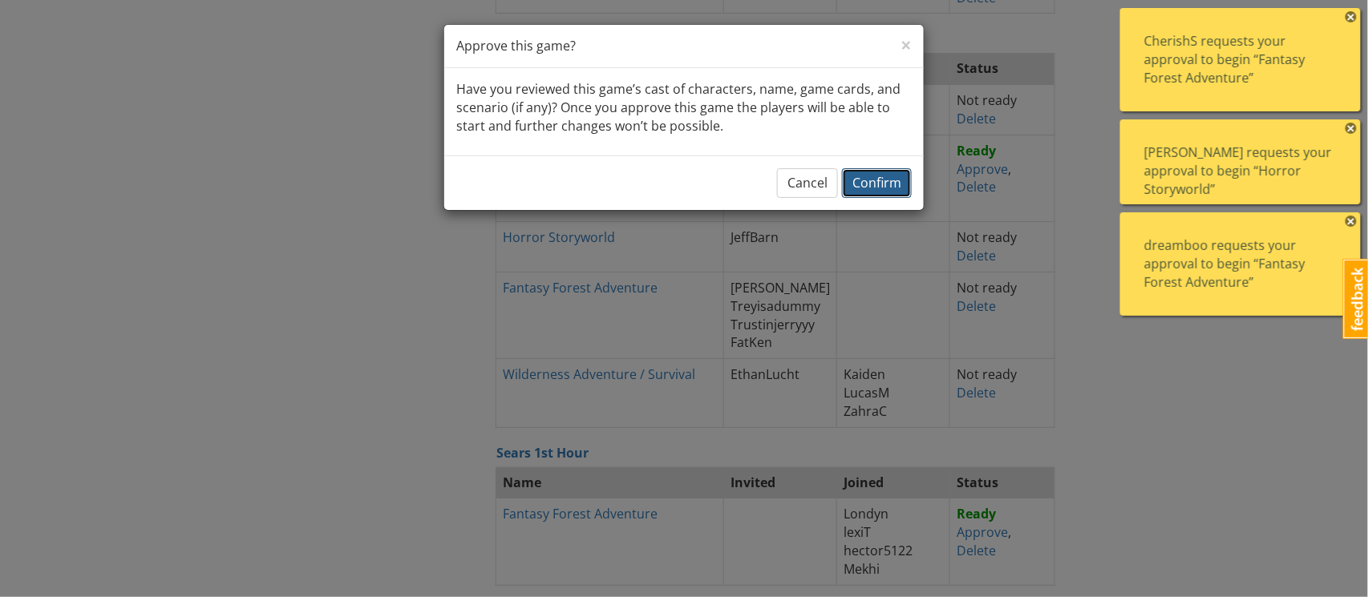
click at [879, 180] on span "Confirm" at bounding box center [877, 183] width 49 height 18
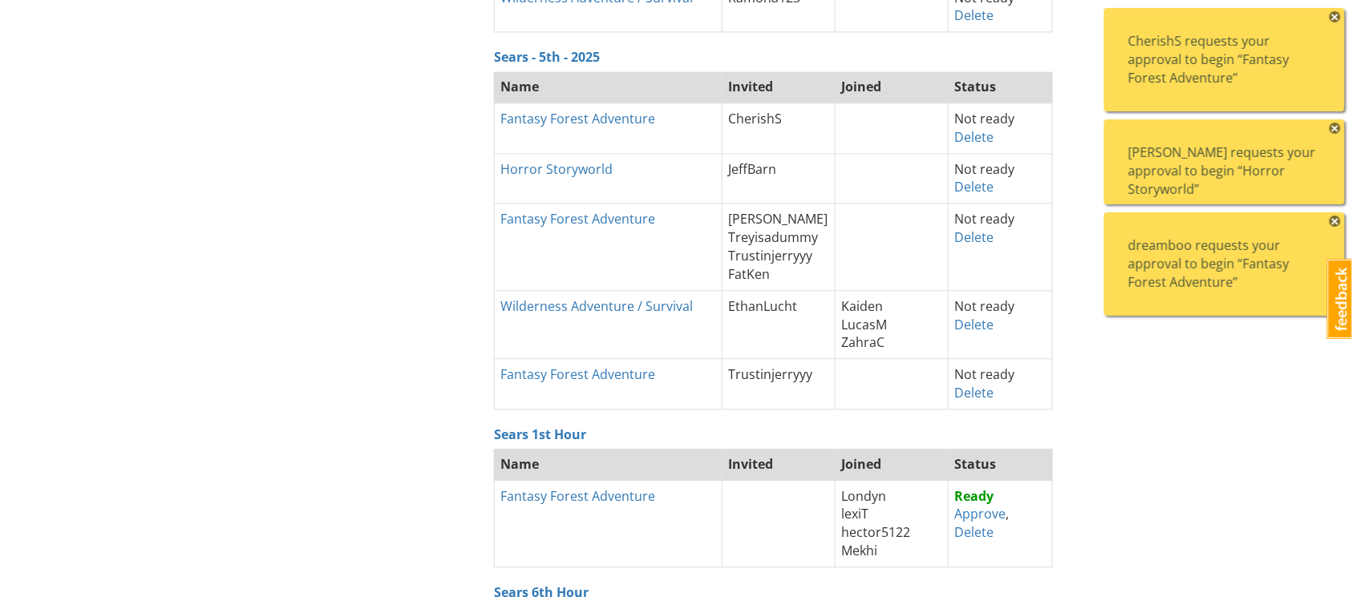
scroll to position [1150, 0]
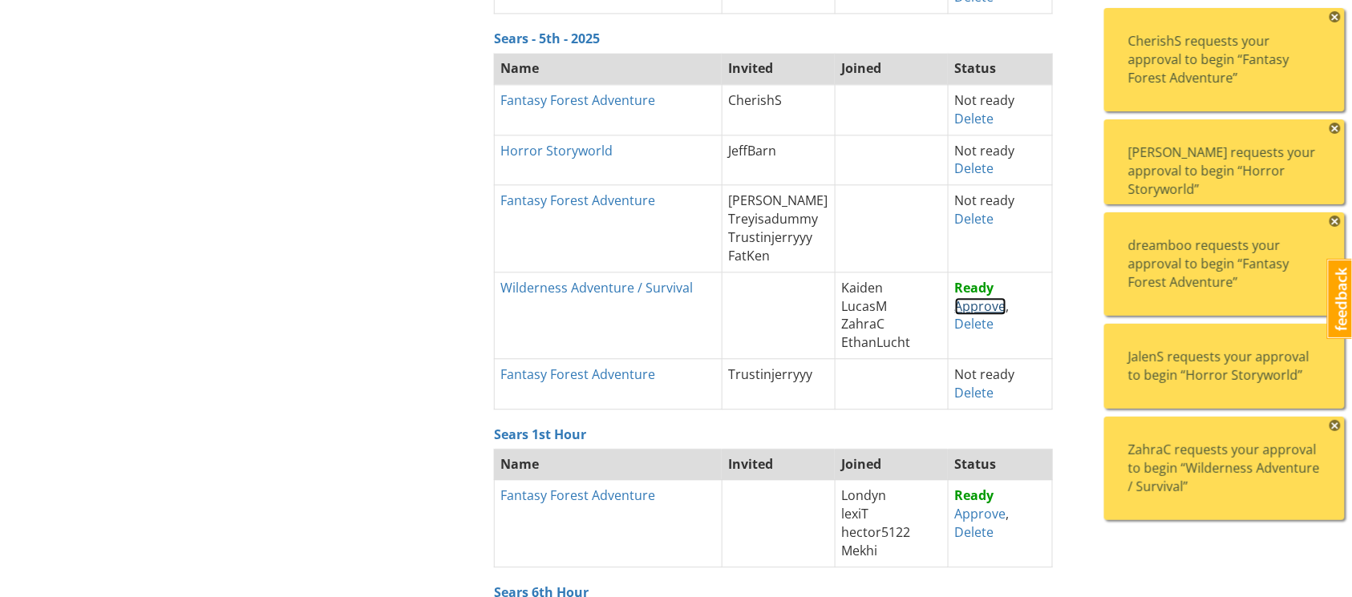
click at [955, 308] on link "Approve" at bounding box center [980, 307] width 51 height 18
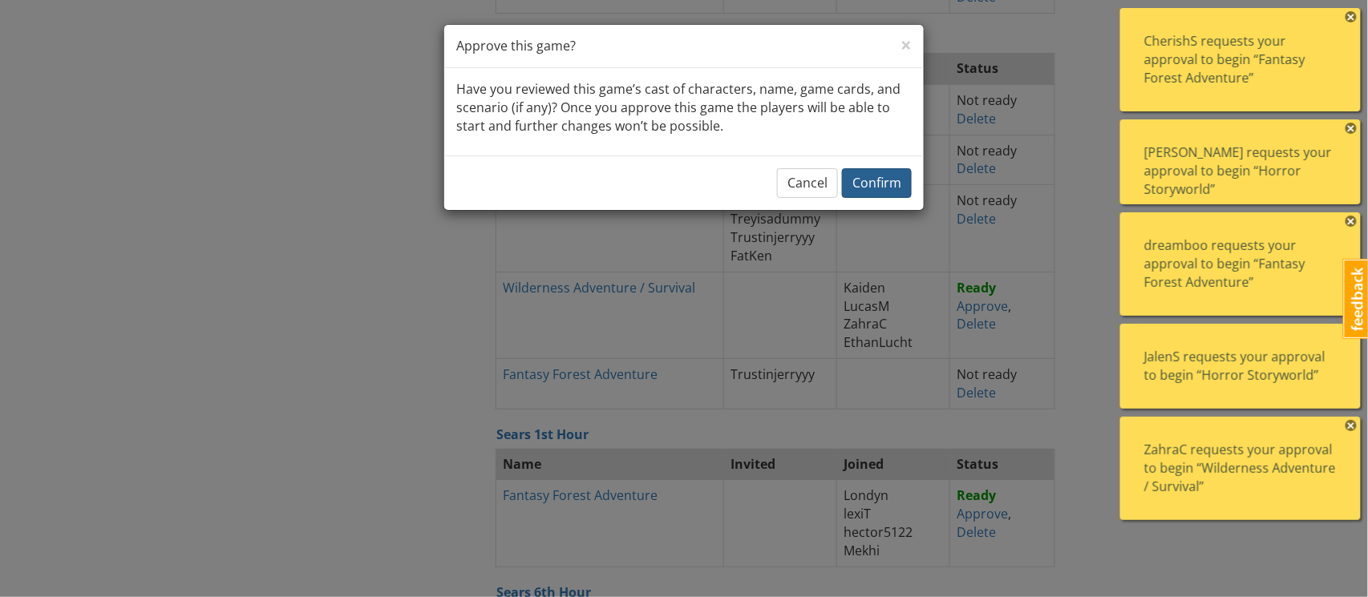
click at [883, 181] on span "Confirm" at bounding box center [877, 183] width 49 height 18
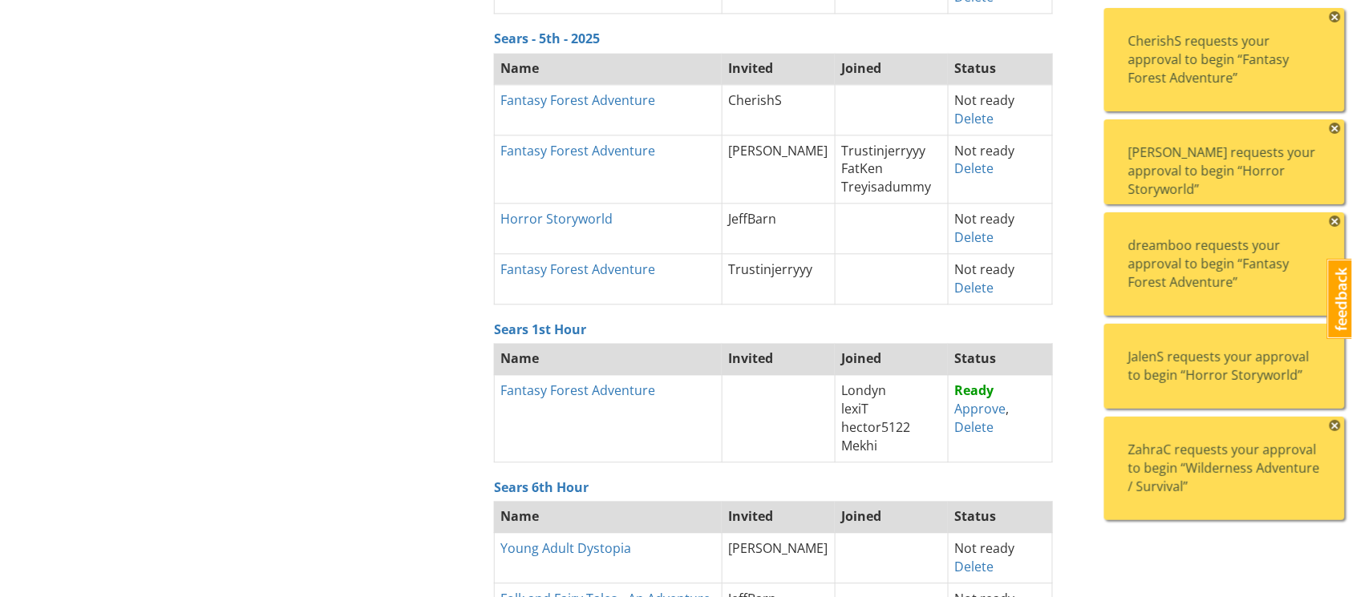
click at [1026, 11] on span "×" at bounding box center [1335, 16] width 11 height 11
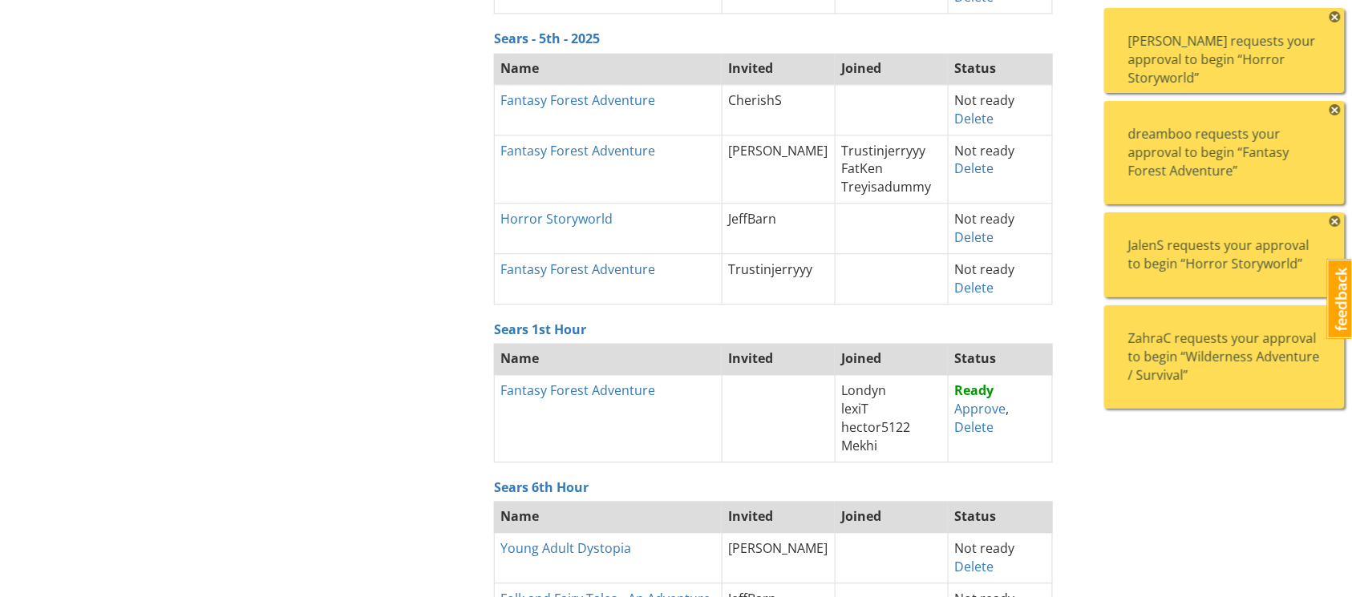
click at [1026, 11] on span "×" at bounding box center [1335, 16] width 11 height 11
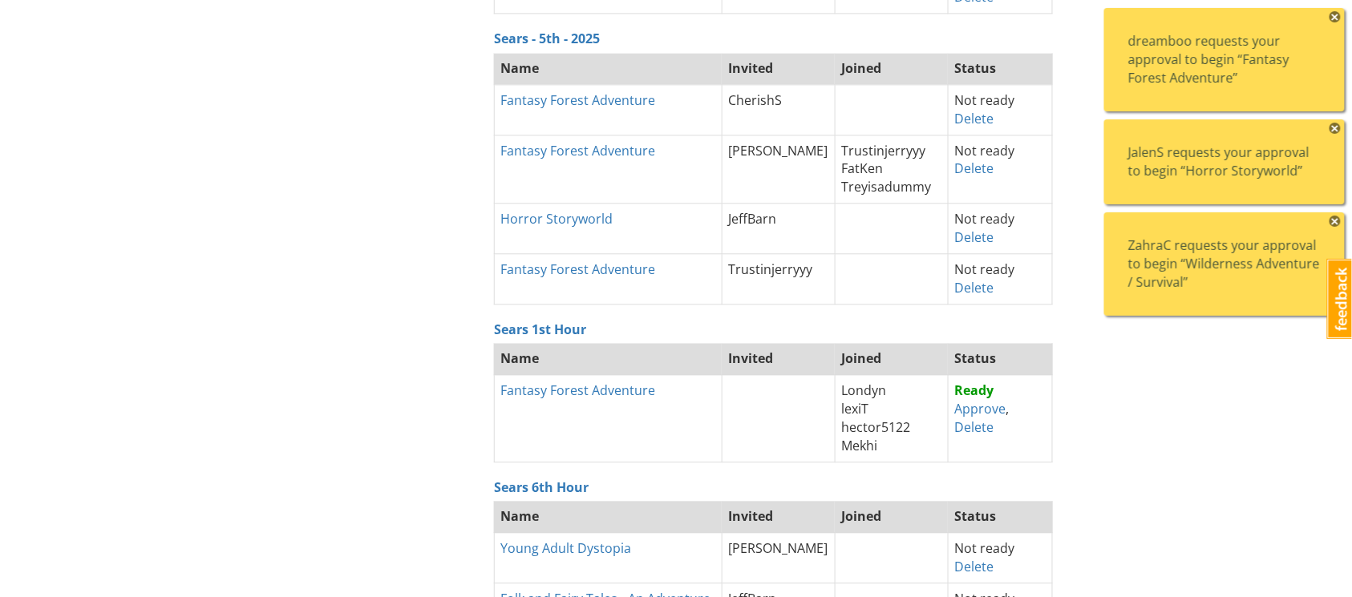
click at [1026, 10] on span "×" at bounding box center [1335, 8] width 11 height 11
click at [1026, 11] on span "×" at bounding box center [1335, 16] width 11 height 11
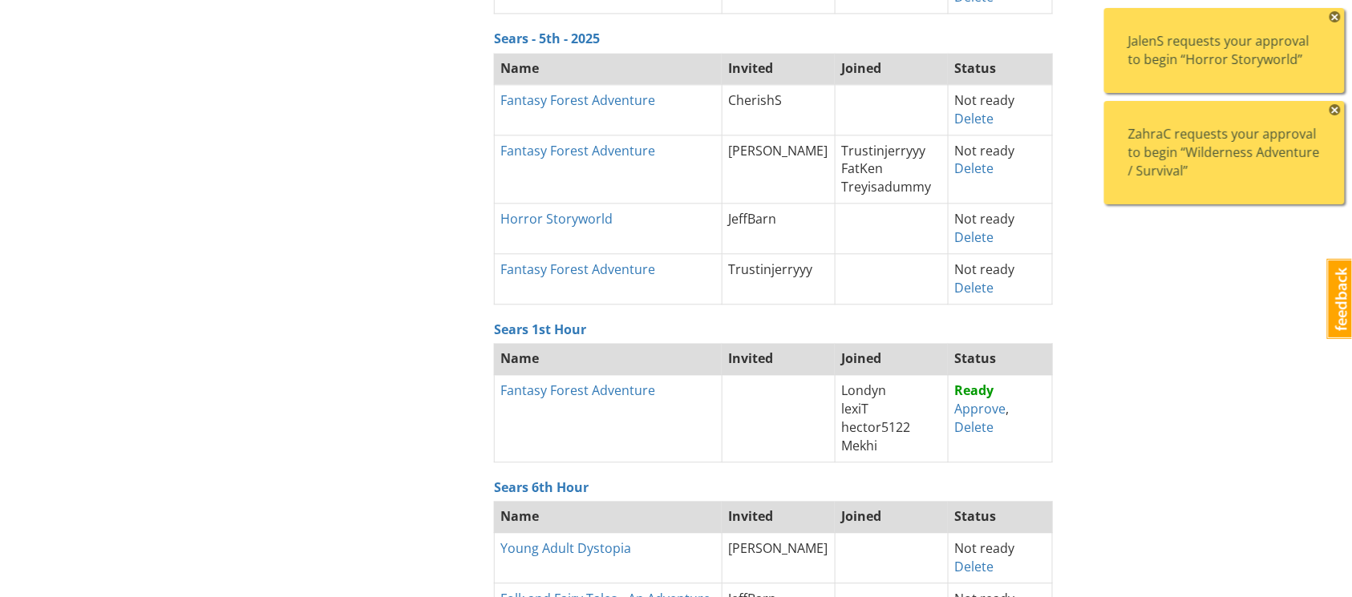
click at [1026, 10] on span "×" at bounding box center [1335, 8] width 11 height 11
click at [1026, 11] on span "×" at bounding box center [1335, 16] width 11 height 11
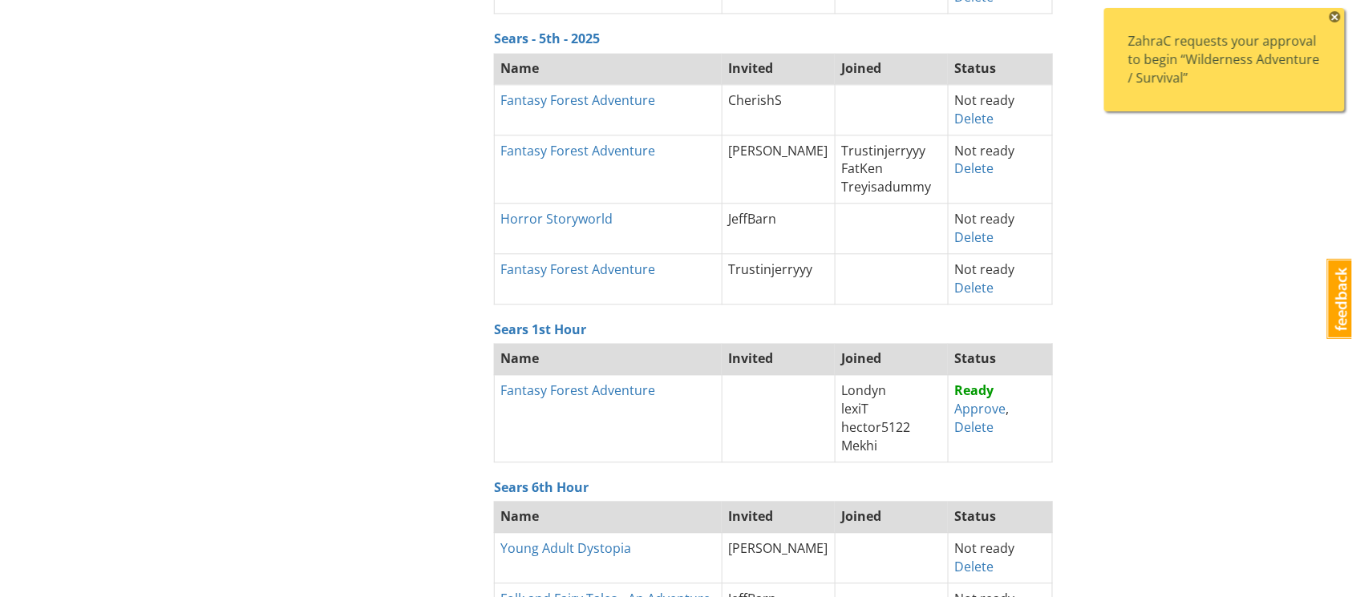
click at [1026, 11] on span "×" at bounding box center [1335, 16] width 11 height 11
